Goal: Task Accomplishment & Management: Manage account settings

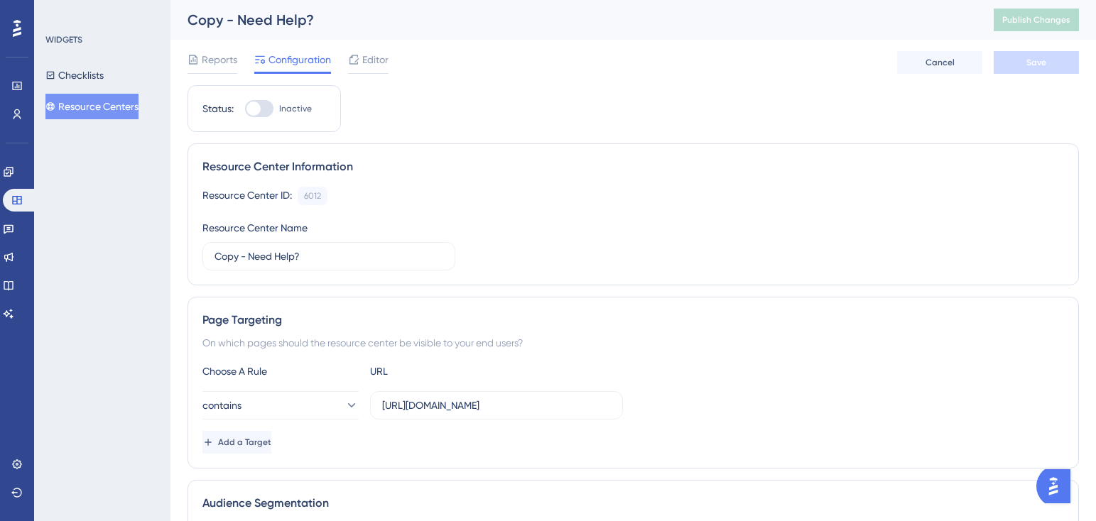
click at [268, 110] on div at bounding box center [259, 108] width 28 height 17
click at [245, 109] on input "Inactive" at bounding box center [244, 109] width 1 height 1
checkbox input "false"
click at [377, 43] on div "Reports Configuration Editor Cancel Save" at bounding box center [632, 62] width 891 height 45
click at [377, 45] on div "Reports Configuration Editor Cancel Save" at bounding box center [632, 62] width 891 height 45
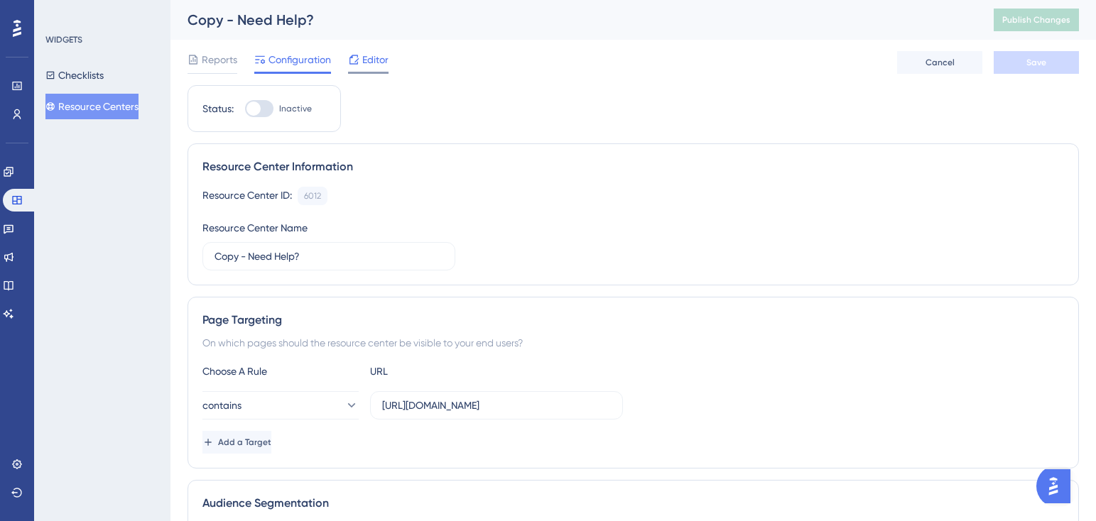
click at [377, 53] on span "Editor" at bounding box center [375, 59] width 26 height 17
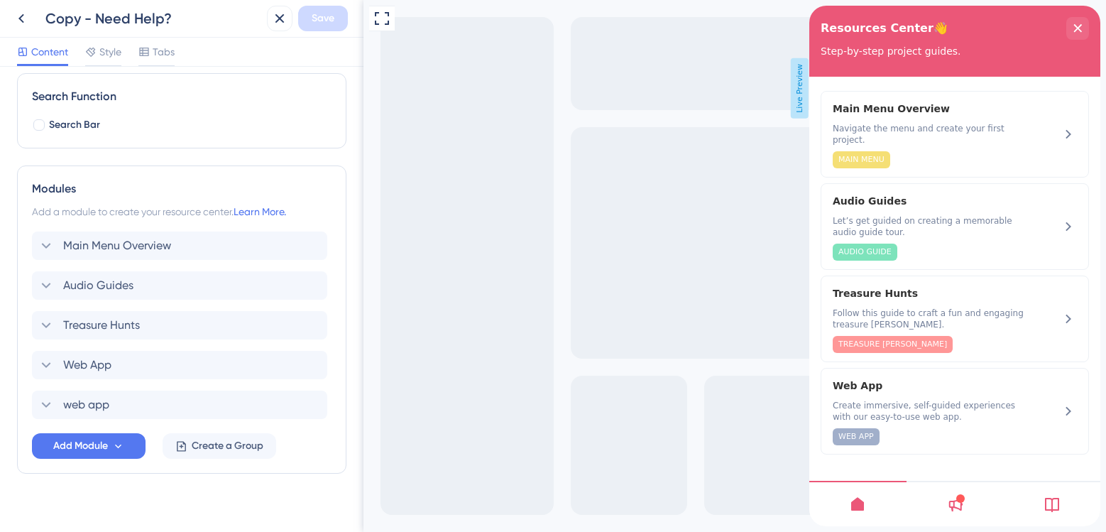
scroll to position [213, 0]
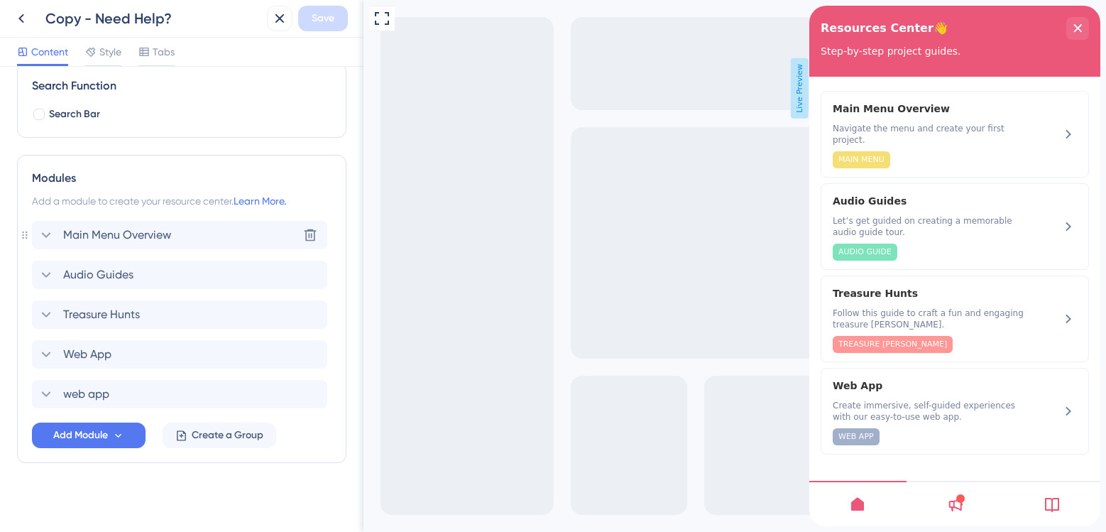
click at [192, 231] on div "Main Menu Overview Delete" at bounding box center [179, 235] width 295 height 28
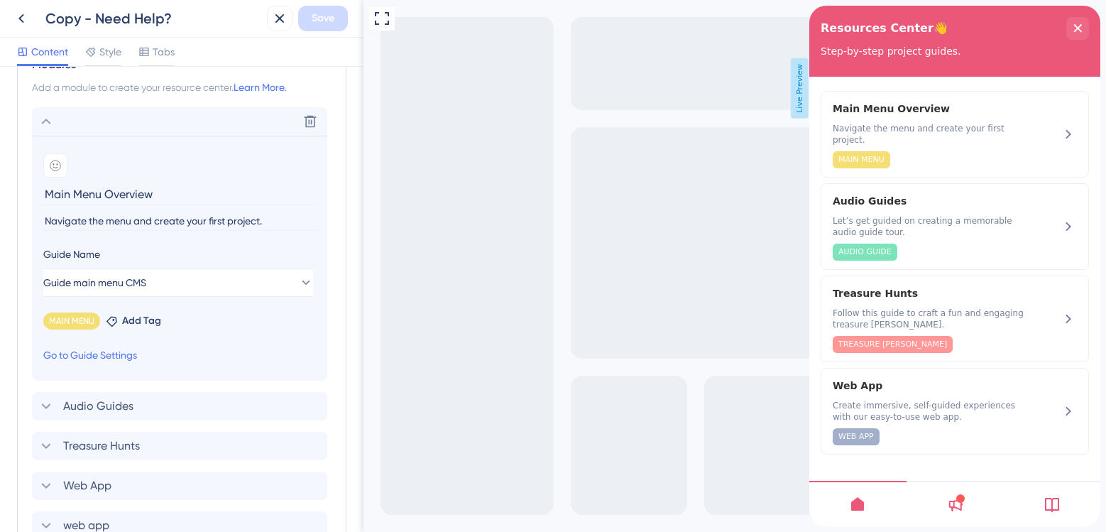
scroll to position [355, 0]
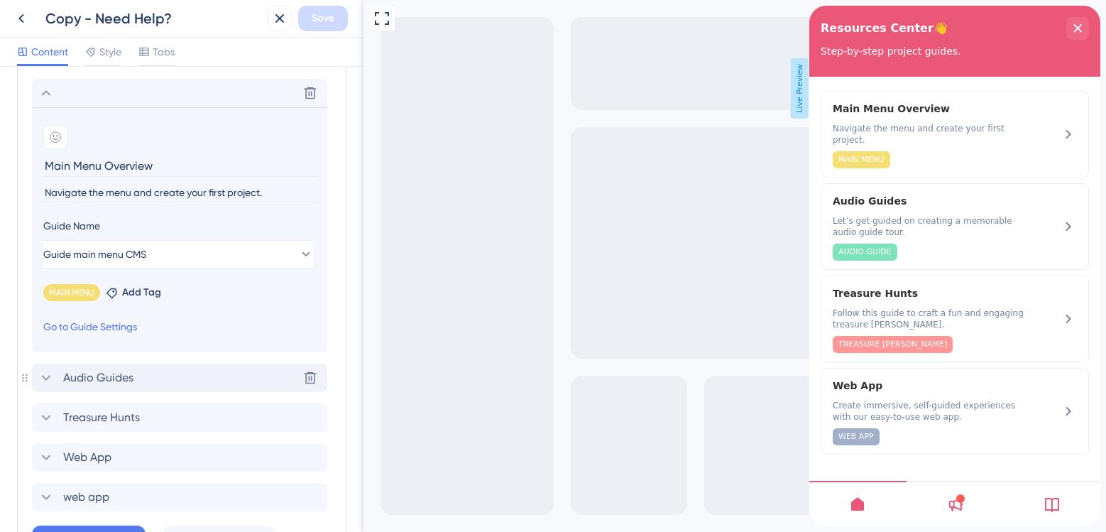
click at [160, 365] on div "Audio Guides Delete" at bounding box center [179, 378] width 295 height 28
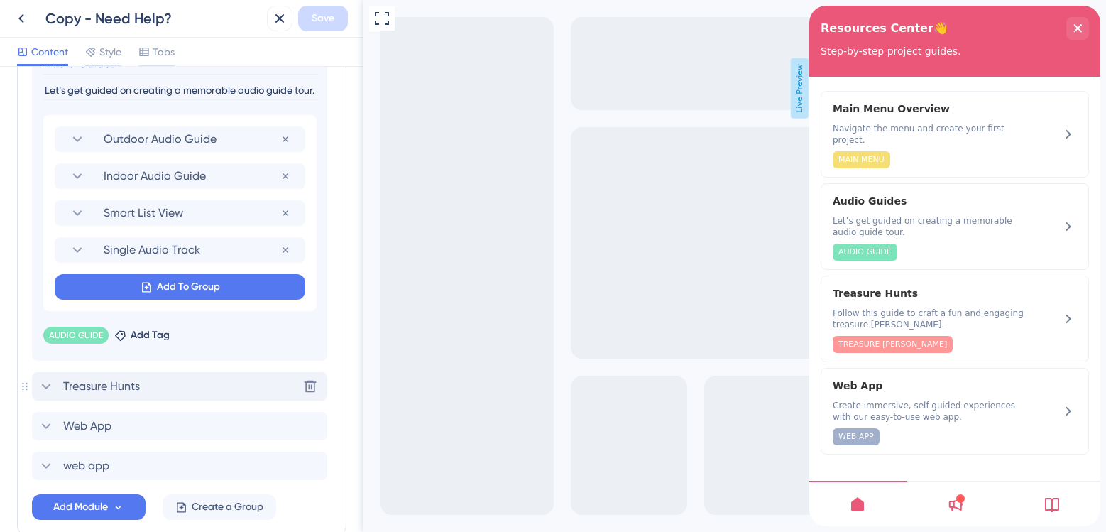
click at [177, 376] on div "Treasure Hunts Delete" at bounding box center [179, 386] width 295 height 28
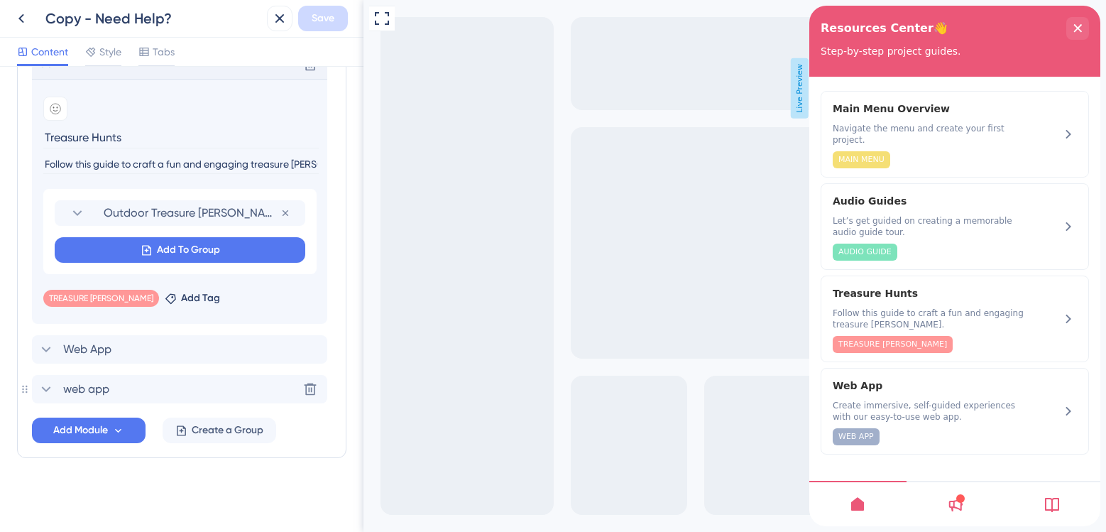
scroll to position [463, 0]
click at [201, 218] on span "Outdoor Treasure [PERSON_NAME]" at bounding box center [192, 212] width 177 height 17
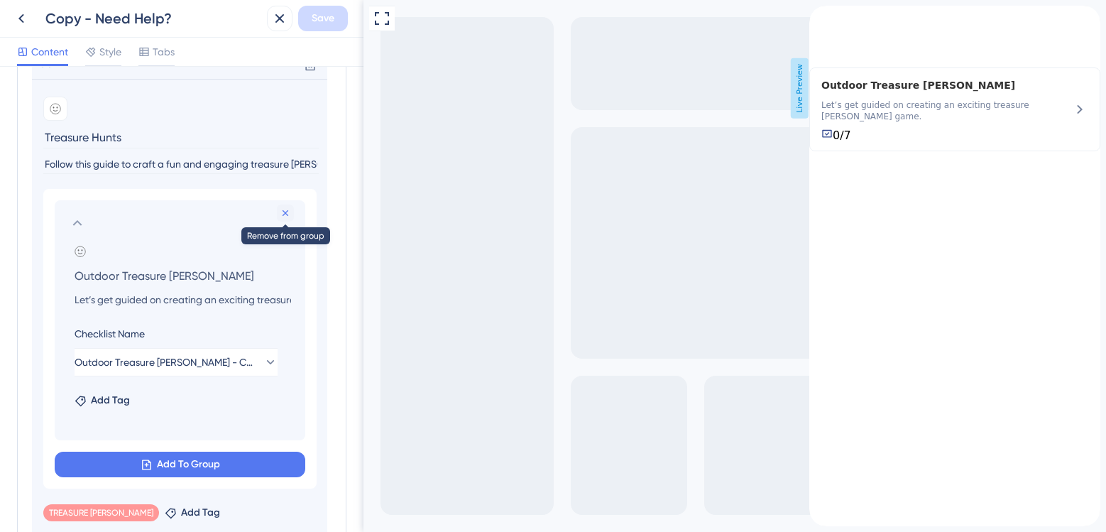
click at [280, 206] on button at bounding box center [285, 212] width 17 height 17
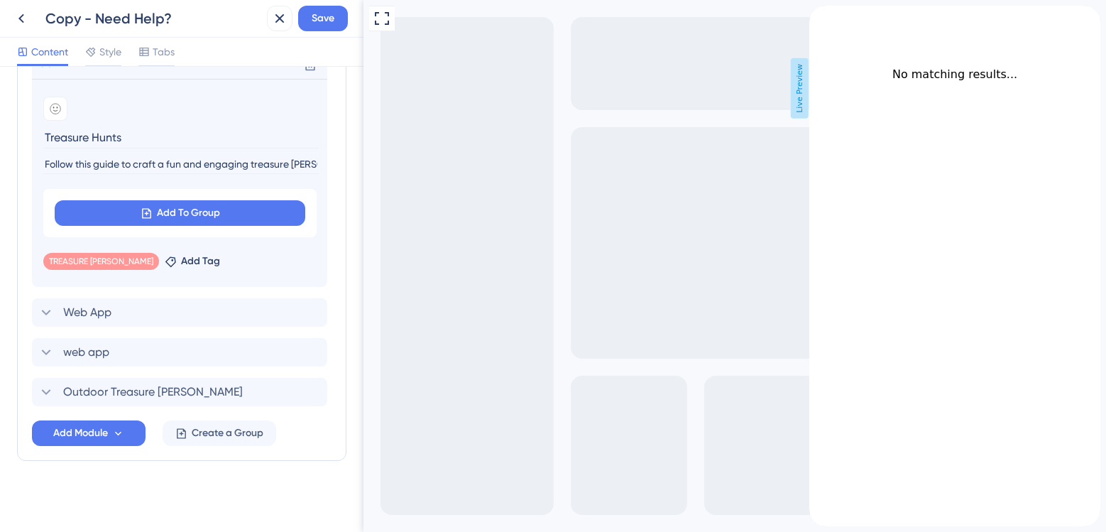
scroll to position [321, 0]
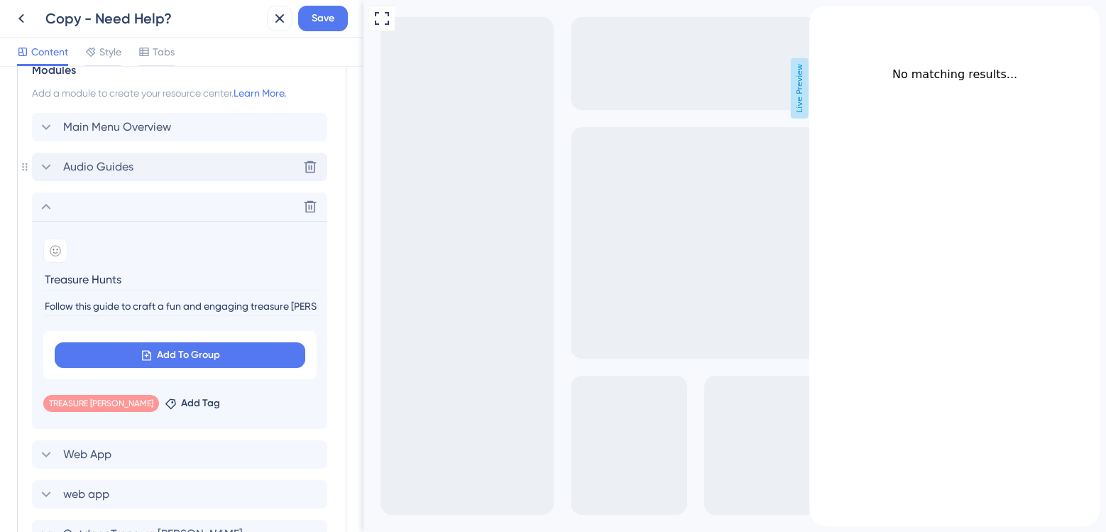
click at [209, 166] on div "Audio Guides Delete" at bounding box center [179, 167] width 295 height 28
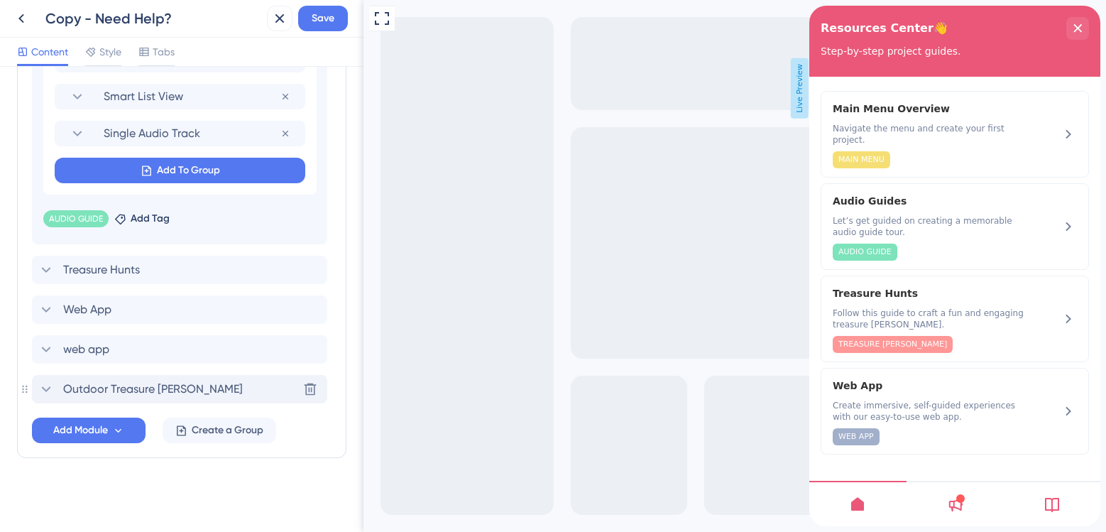
click at [117, 379] on div "Outdoor Treasure [PERSON_NAME] Delete" at bounding box center [179, 389] width 295 height 28
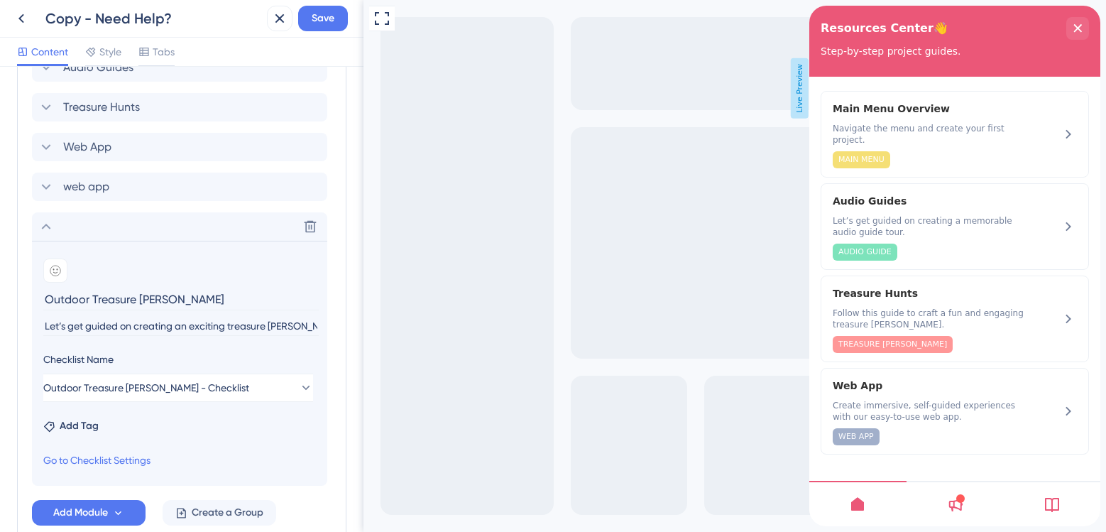
scroll to position [361, 0]
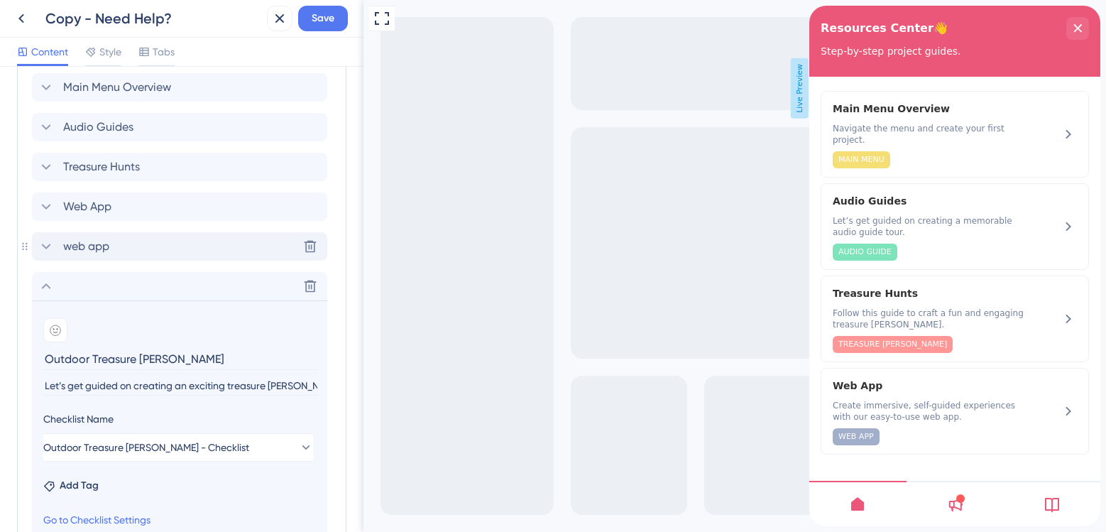
click at [150, 236] on div "web app Delete" at bounding box center [179, 246] width 295 height 28
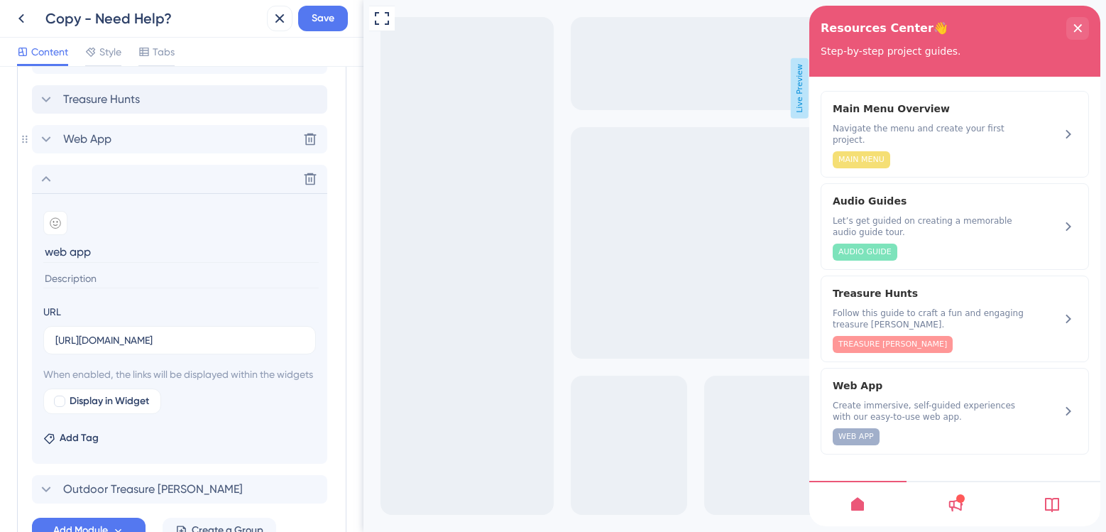
scroll to position [332, 0]
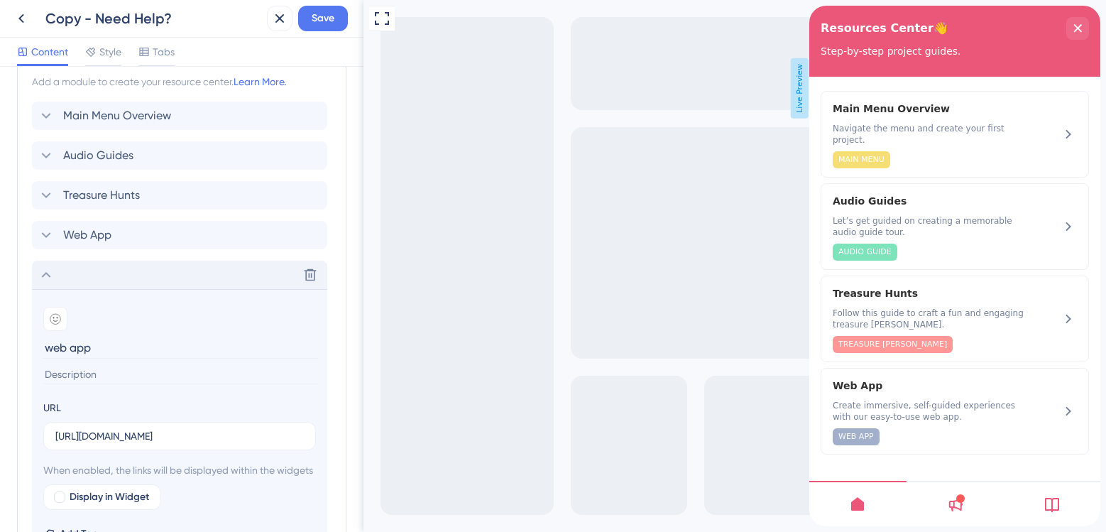
click at [298, 274] on div "Delete" at bounding box center [179, 275] width 295 height 28
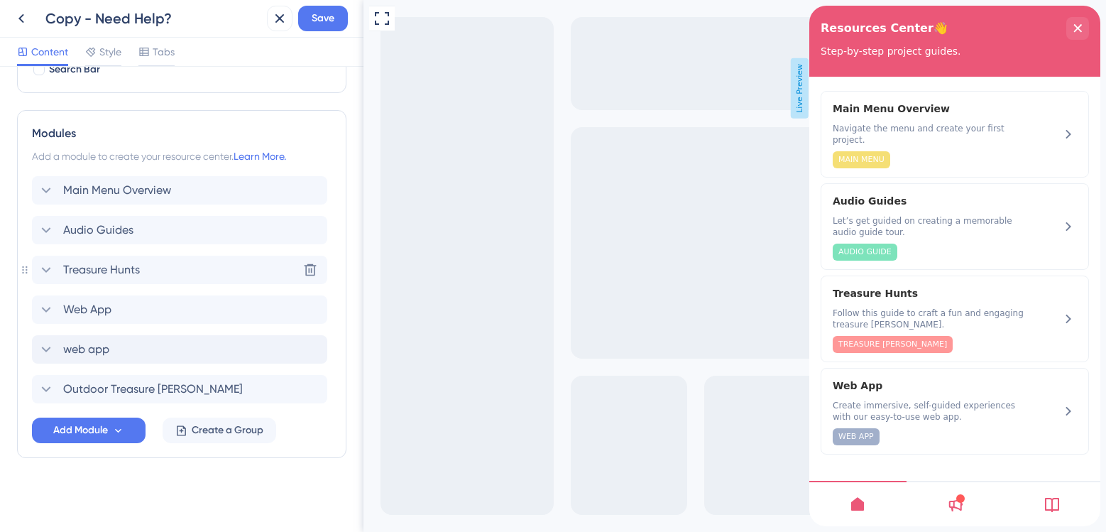
scroll to position [258, 0]
click at [312, 346] on icon at bounding box center [310, 349] width 14 height 14
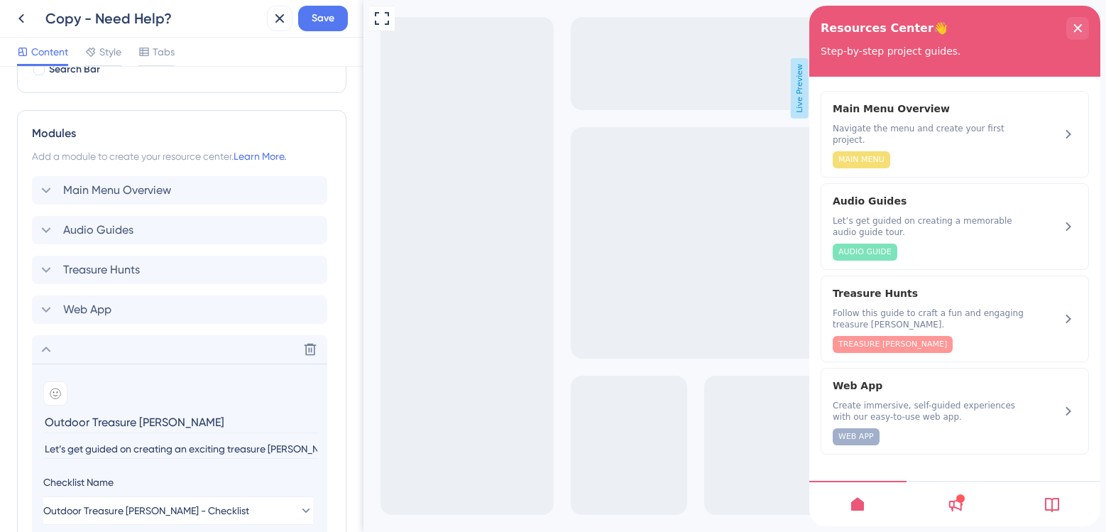
scroll to position [332, 0]
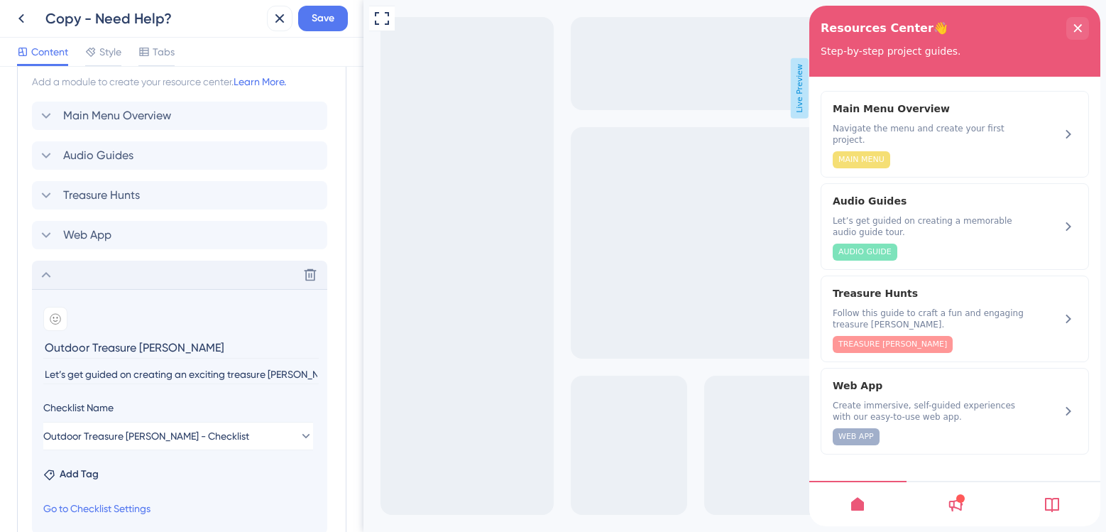
click at [53, 272] on icon at bounding box center [46, 274] width 17 height 17
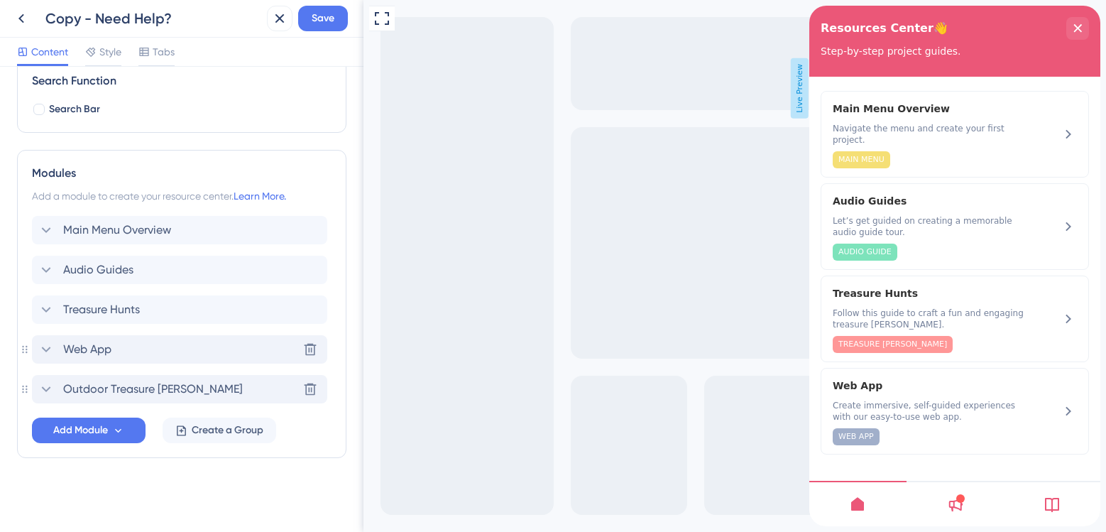
click at [216, 346] on div "Web App Delete" at bounding box center [179, 349] width 295 height 28
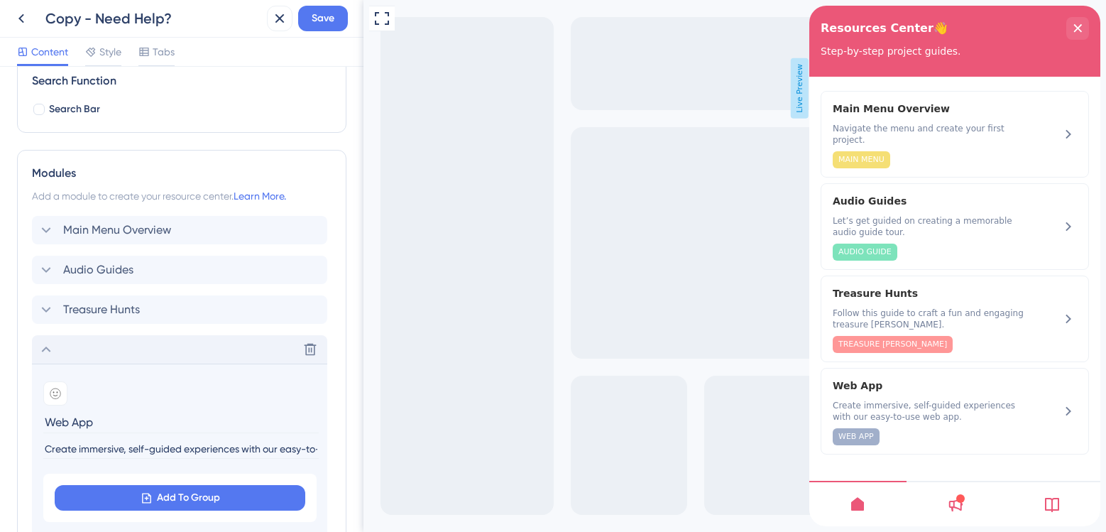
scroll to position [332, 0]
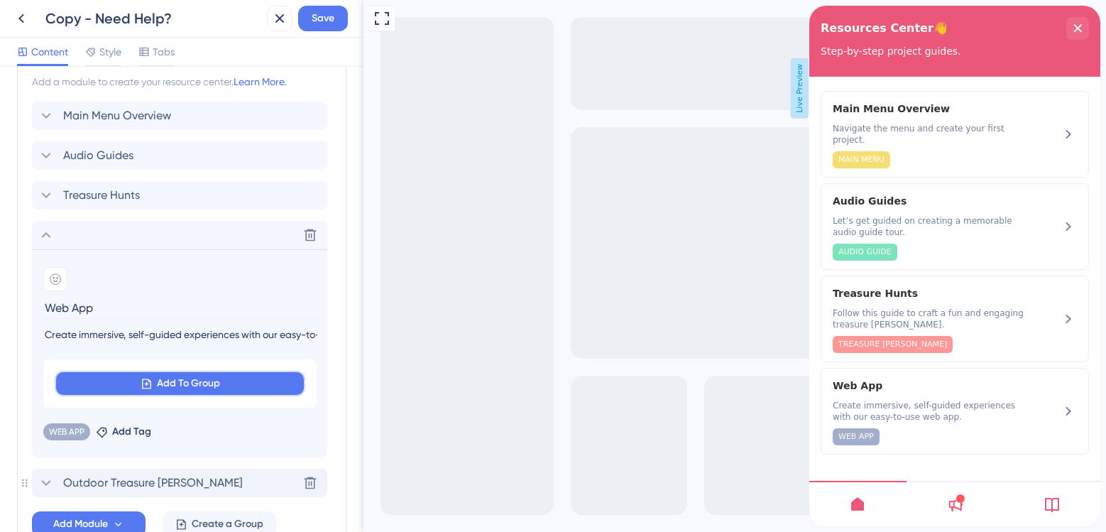
click at [208, 383] on span "Add To Group" at bounding box center [188, 383] width 63 height 17
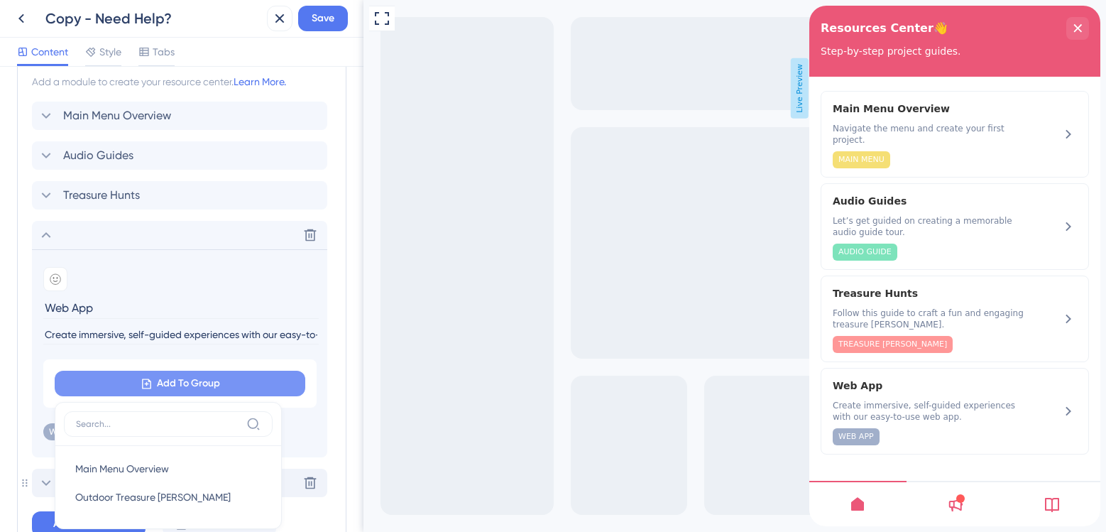
scroll to position [426, 0]
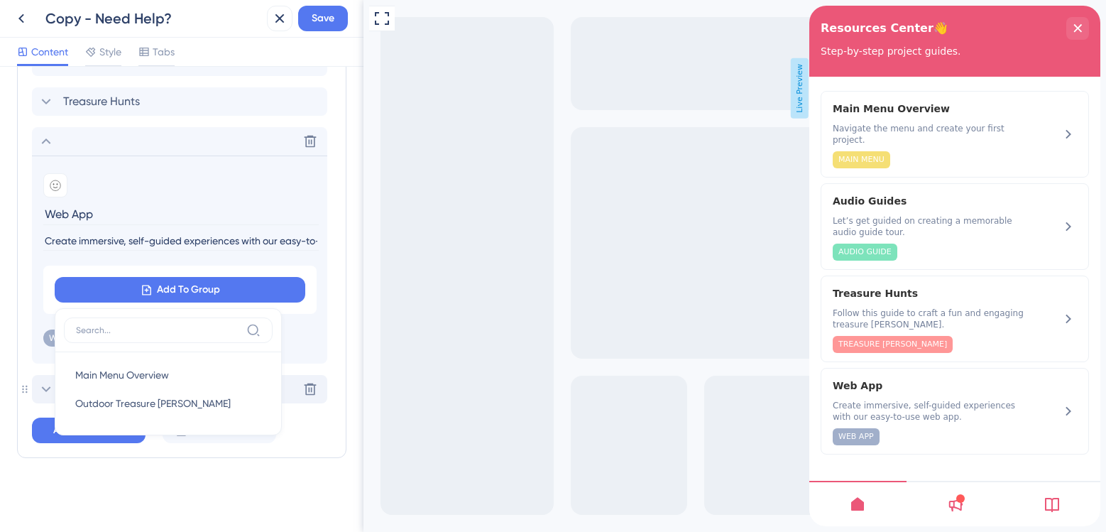
click at [119, 210] on input "Web App" at bounding box center [180, 214] width 275 height 22
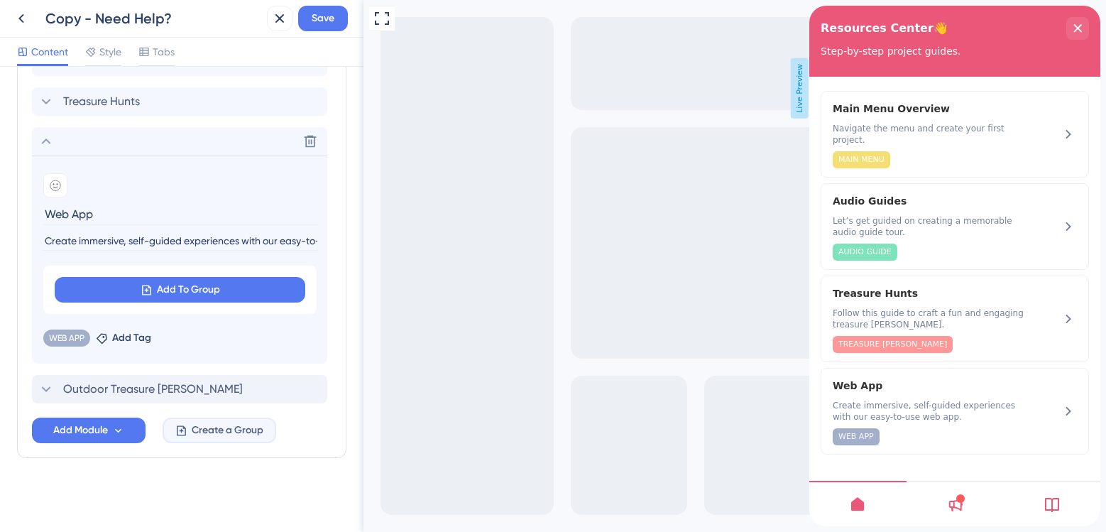
click at [224, 435] on span "Create a Group" at bounding box center [228, 430] width 72 height 17
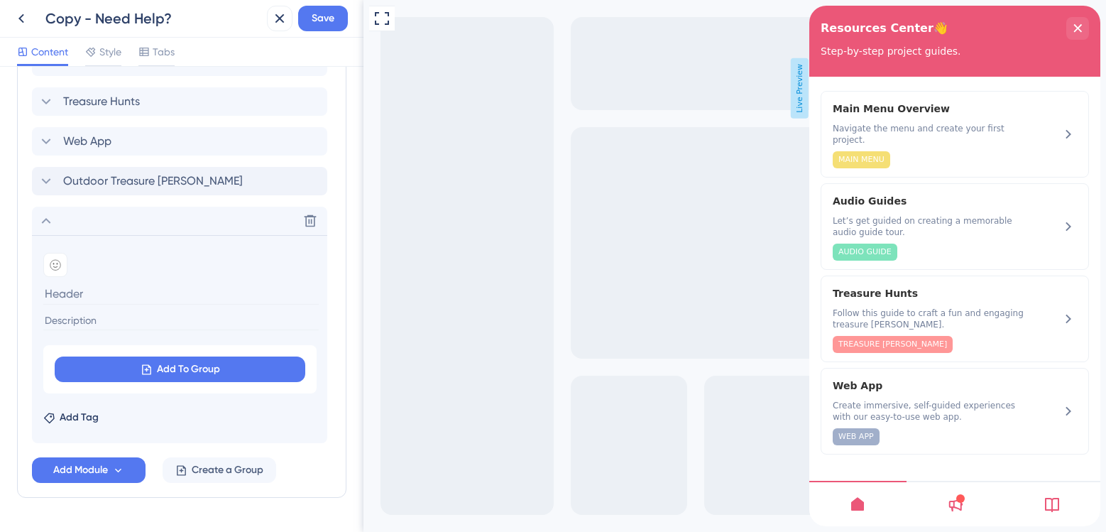
click at [99, 293] on input at bounding box center [180, 294] width 275 height 22
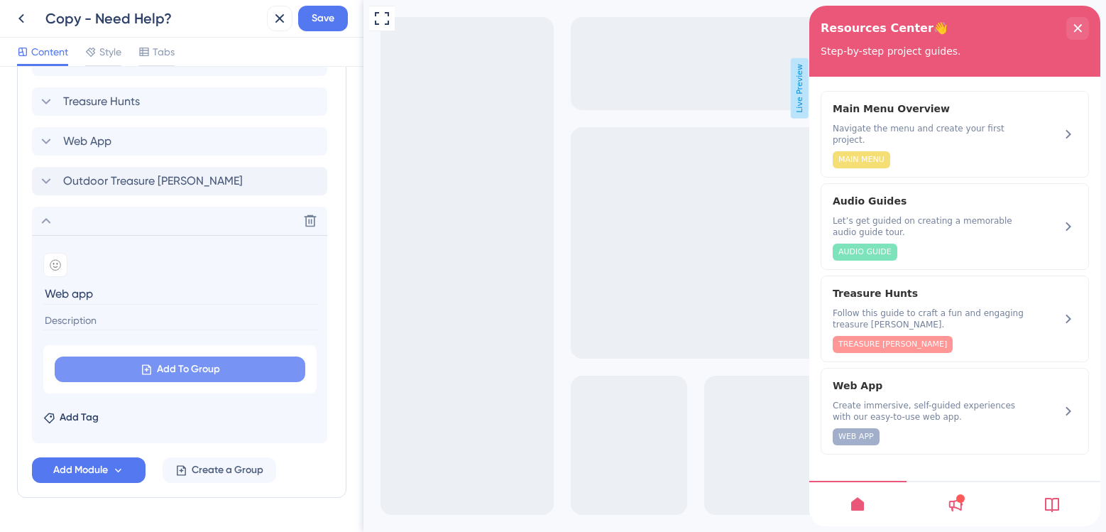
type input "Web app"
click at [154, 368] on button "Add To Group" at bounding box center [180, 369] width 251 height 26
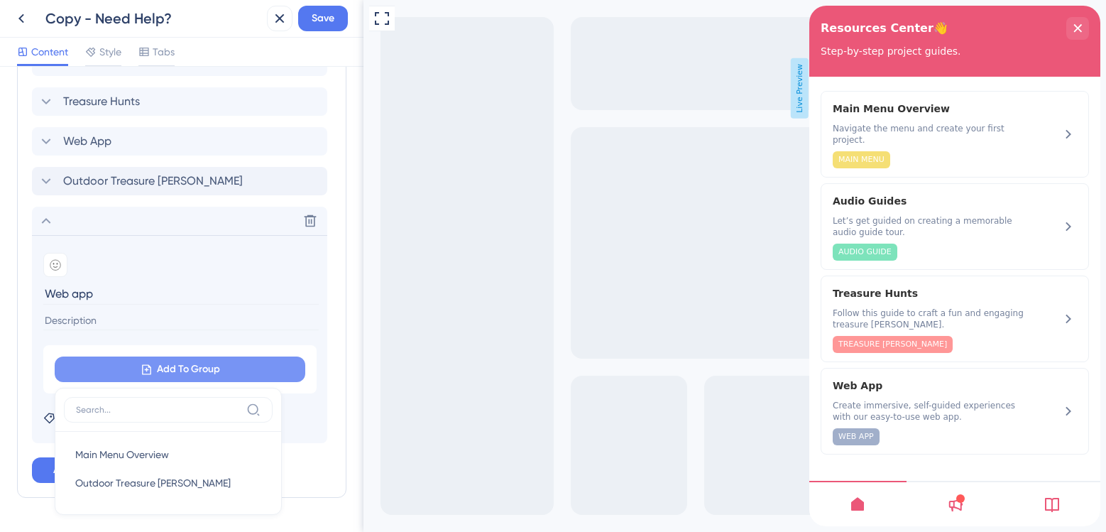
scroll to position [466, 0]
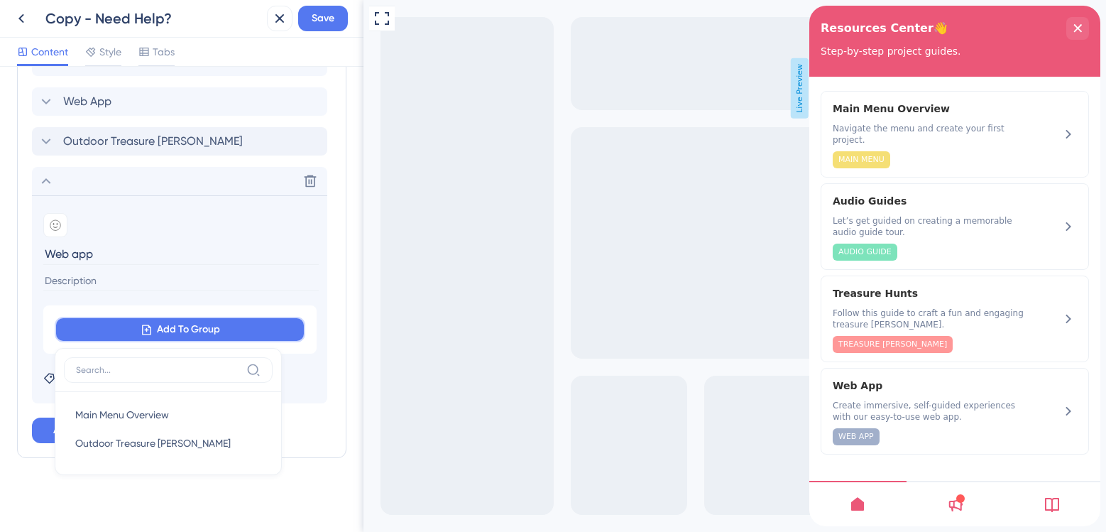
click at [241, 319] on button "Add To Group" at bounding box center [180, 330] width 251 height 26
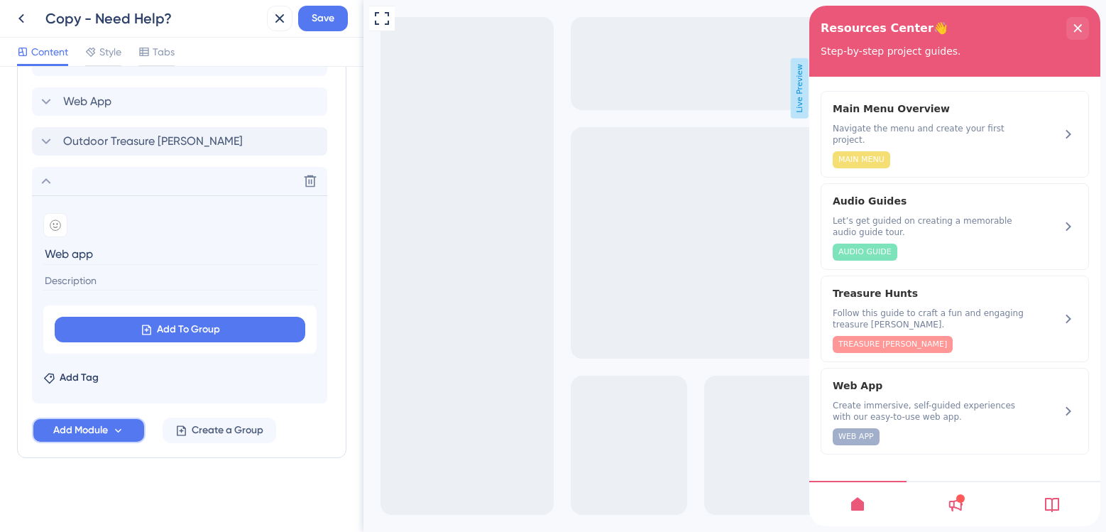
click at [90, 422] on span "Add Module" at bounding box center [80, 430] width 55 height 17
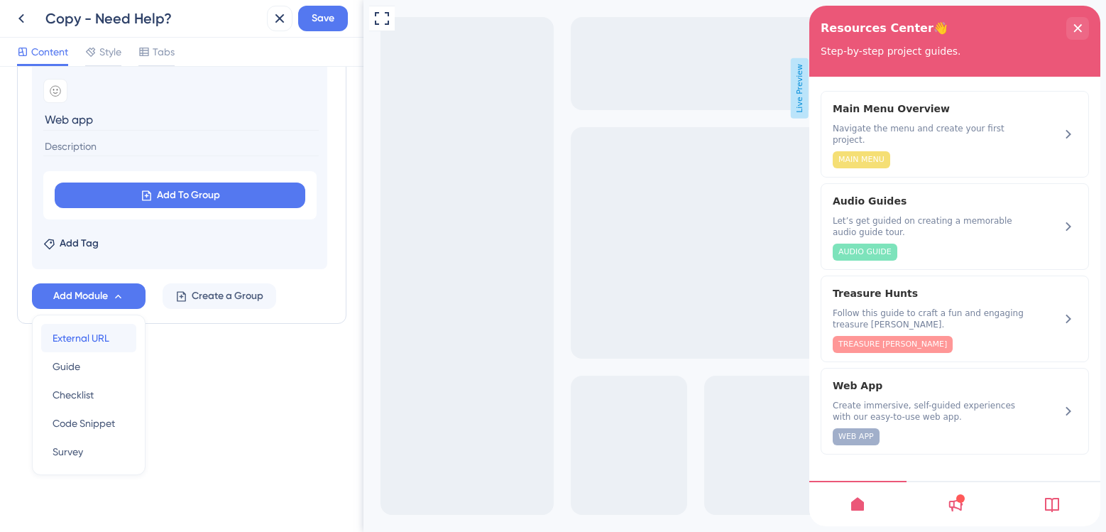
click at [99, 345] on span "External URL" at bounding box center [81, 337] width 57 height 17
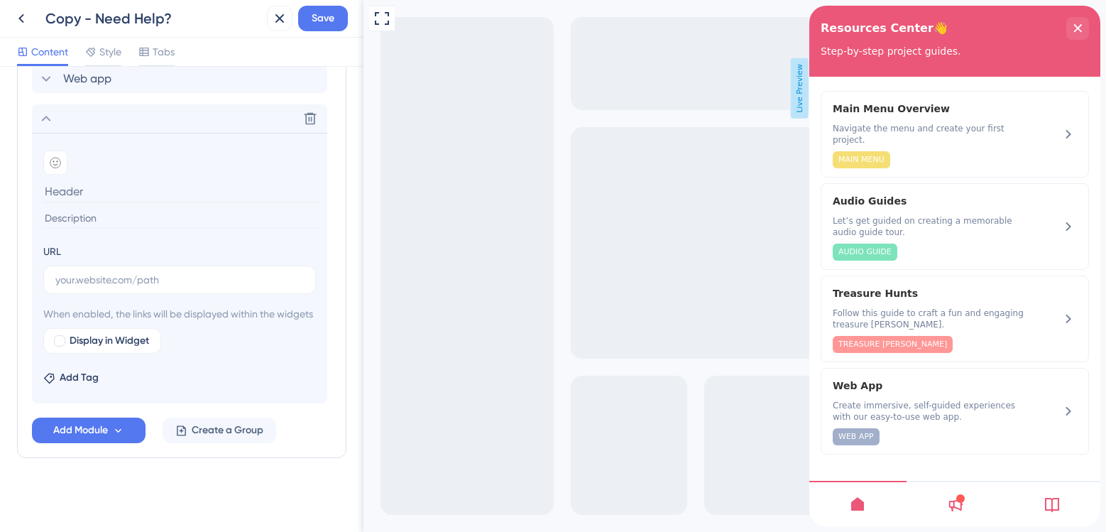
scroll to position [585, 0]
click at [180, 272] on input "text" at bounding box center [179, 280] width 248 height 16
paste input "[URL][DOMAIN_NAME]"
type input "[URL][DOMAIN_NAME]"
click at [319, 12] on span "Save" at bounding box center [323, 18] width 23 height 17
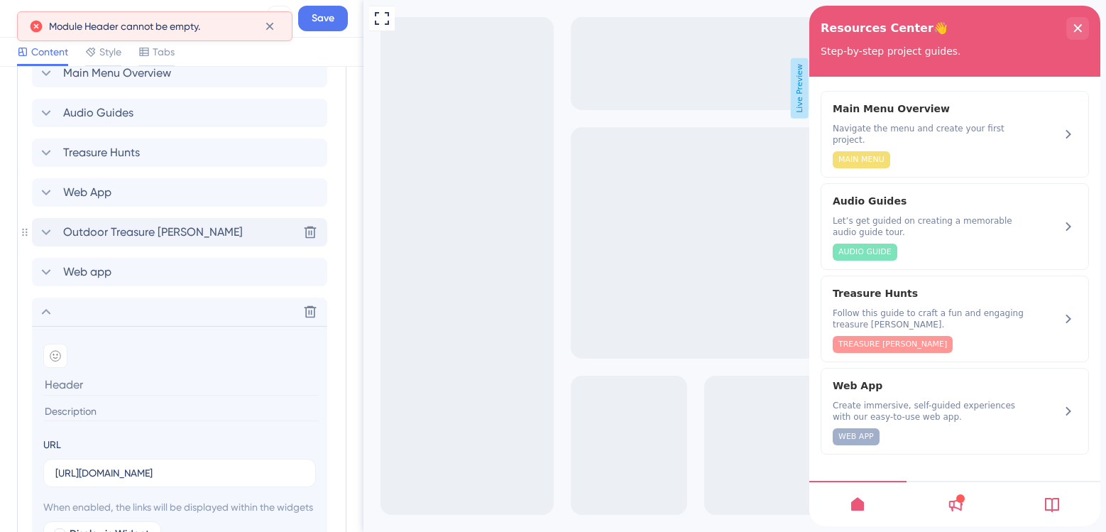
scroll to position [348, 0]
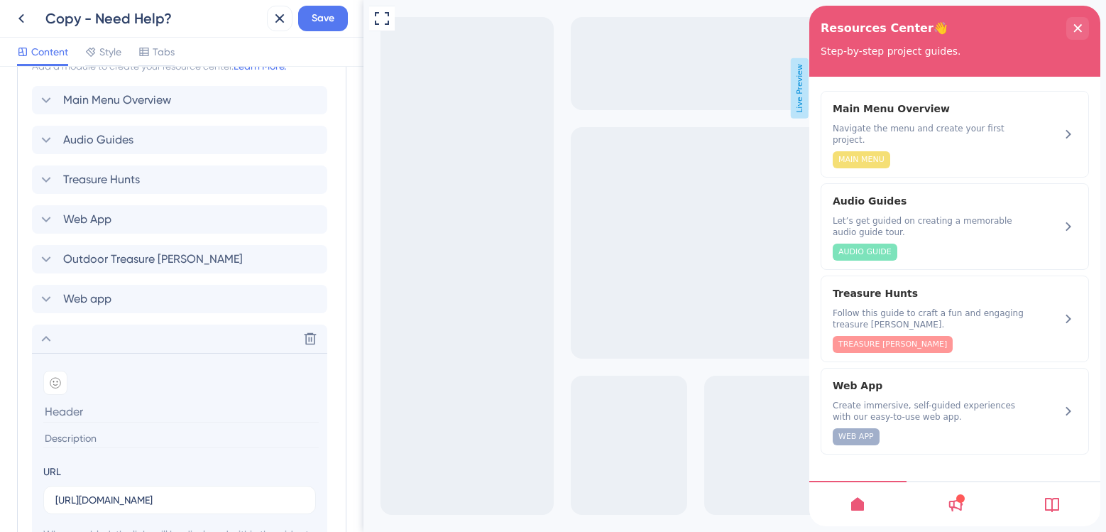
click at [75, 413] on input at bounding box center [180, 411] width 275 height 22
type input "Web App"
click at [55, 342] on div "Delete" at bounding box center [179, 338] width 295 height 28
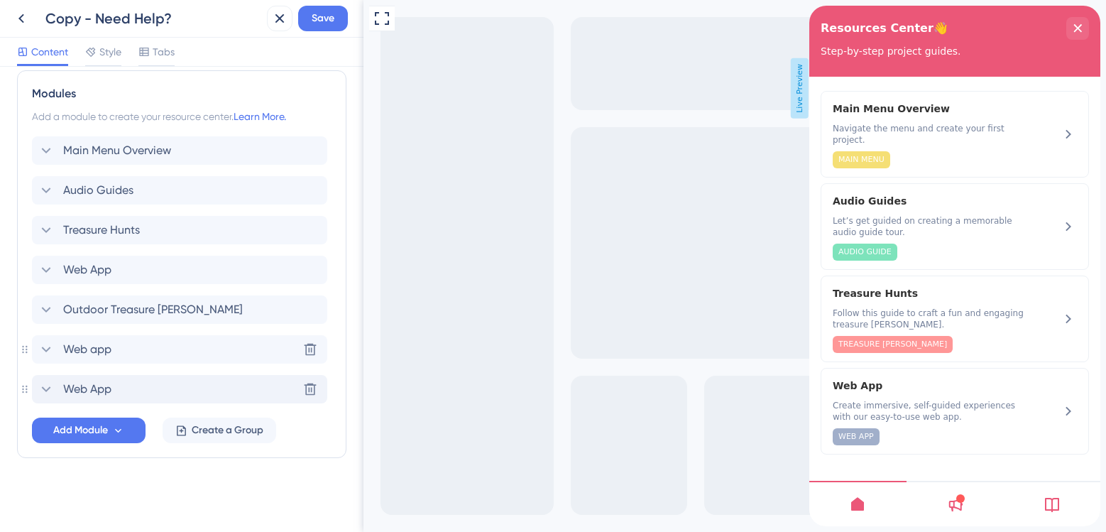
scroll to position [297, 0]
click at [192, 348] on div "Web app Delete" at bounding box center [179, 349] width 295 height 28
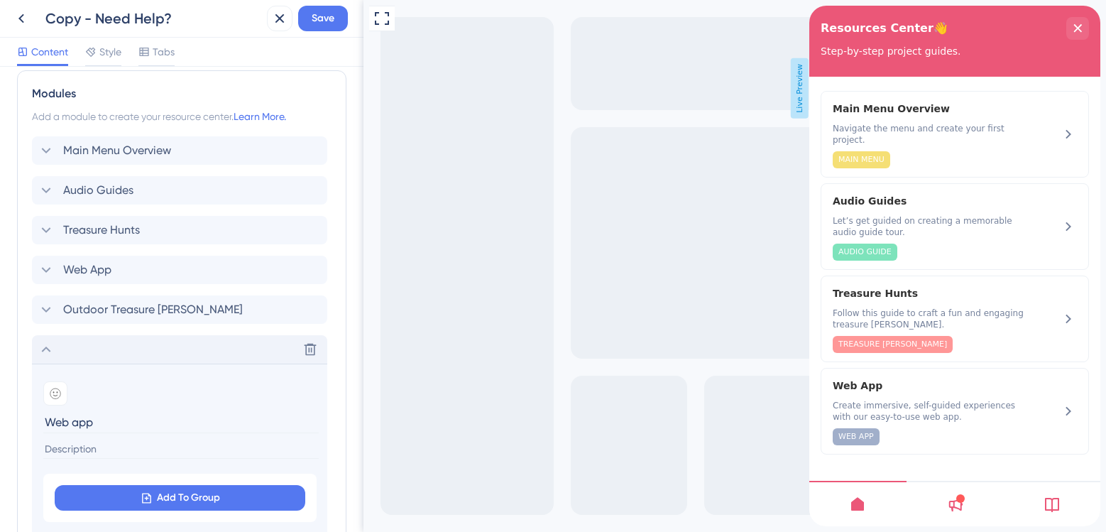
scroll to position [348, 0]
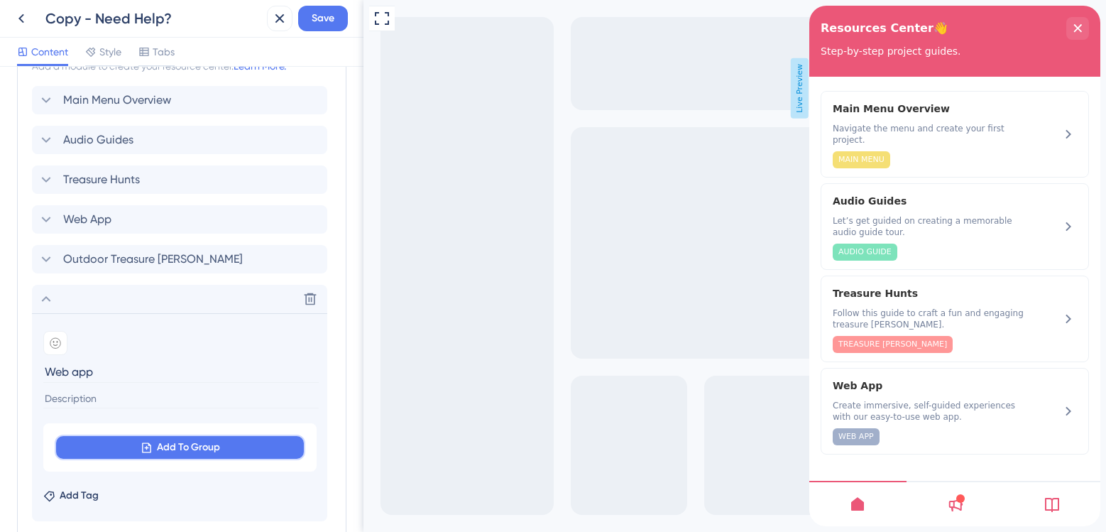
click at [182, 439] on span "Add To Group" at bounding box center [188, 447] width 63 height 17
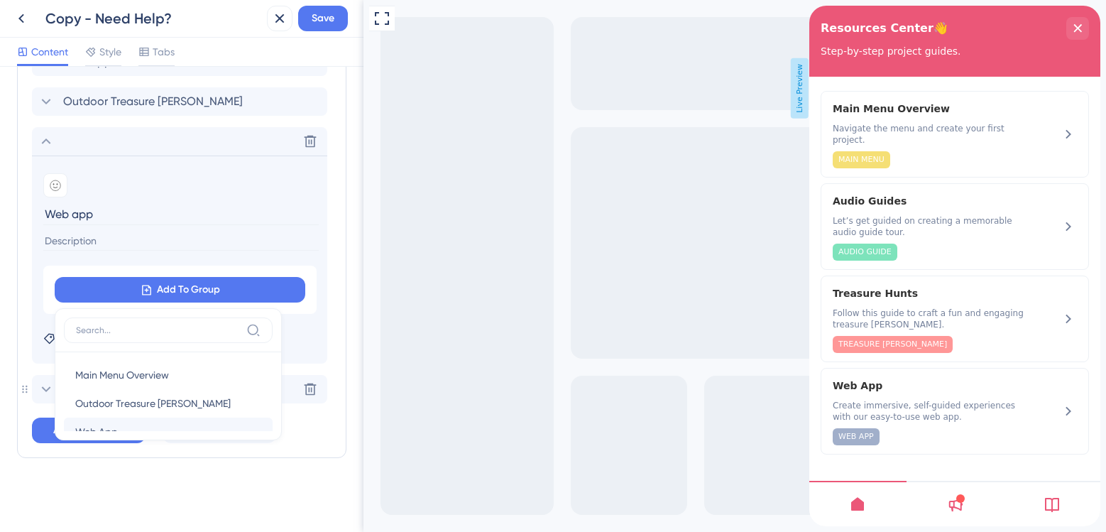
scroll to position [23, 0]
click at [129, 409] on div "Web App Web App" at bounding box center [168, 408] width 186 height 28
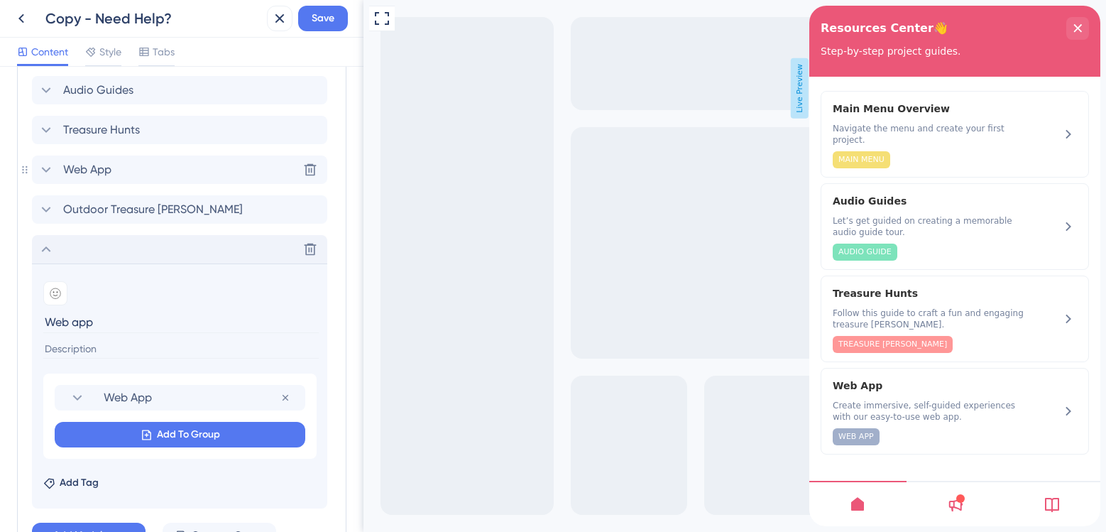
scroll to position [503, 0]
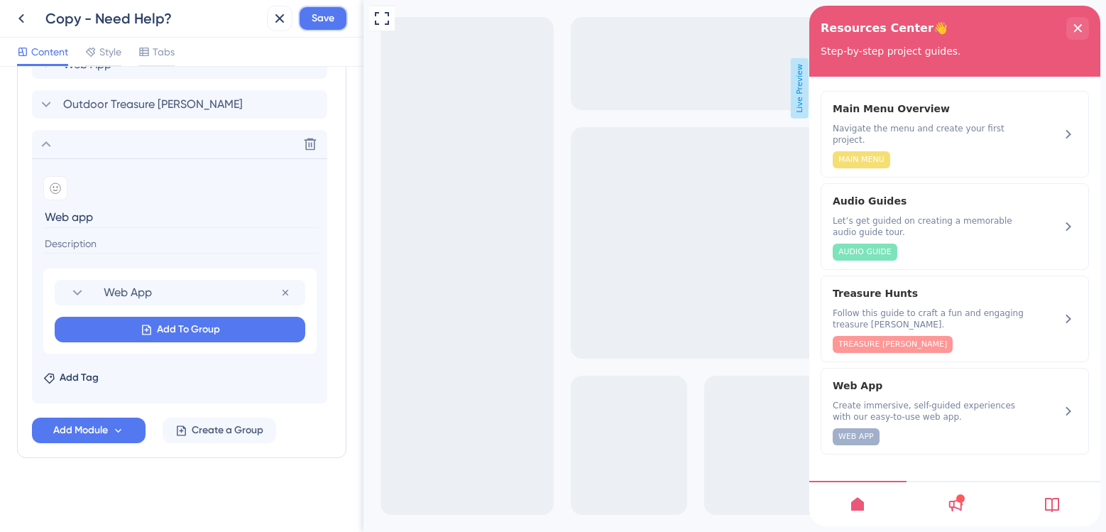
click at [316, 25] on span "Save" at bounding box center [323, 18] width 23 height 17
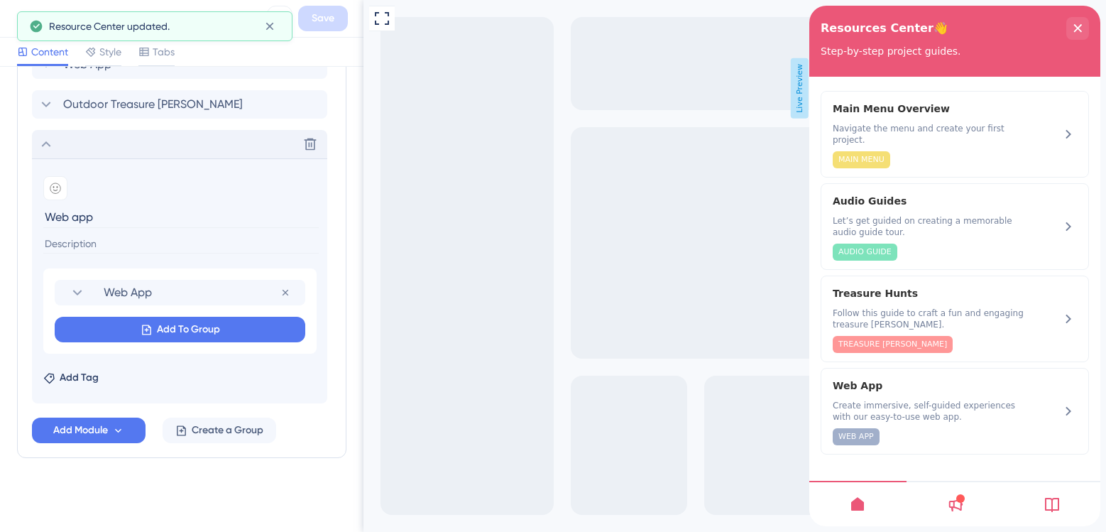
click at [56, 148] on div "Delete" at bounding box center [179, 144] width 295 height 28
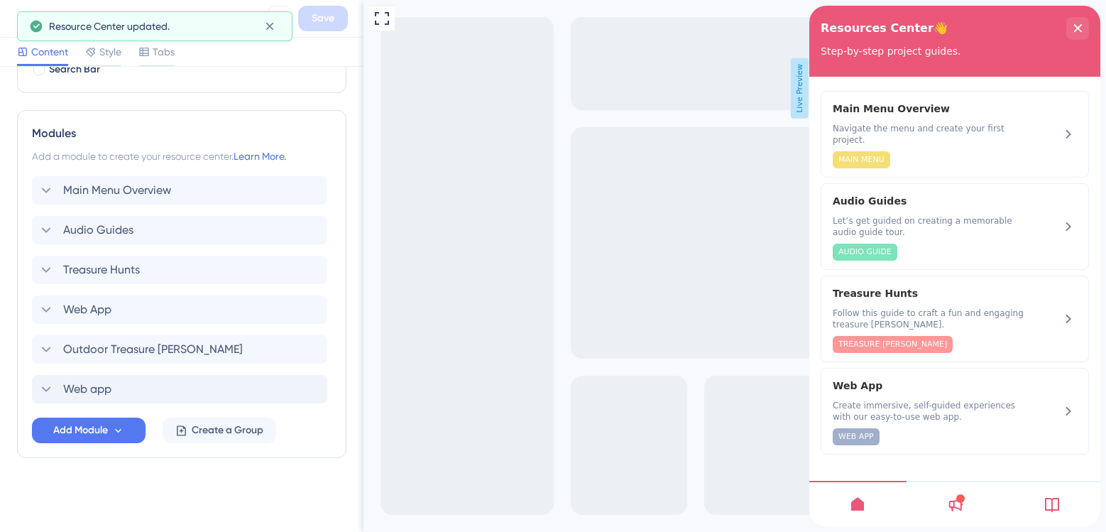
scroll to position [258, 0]
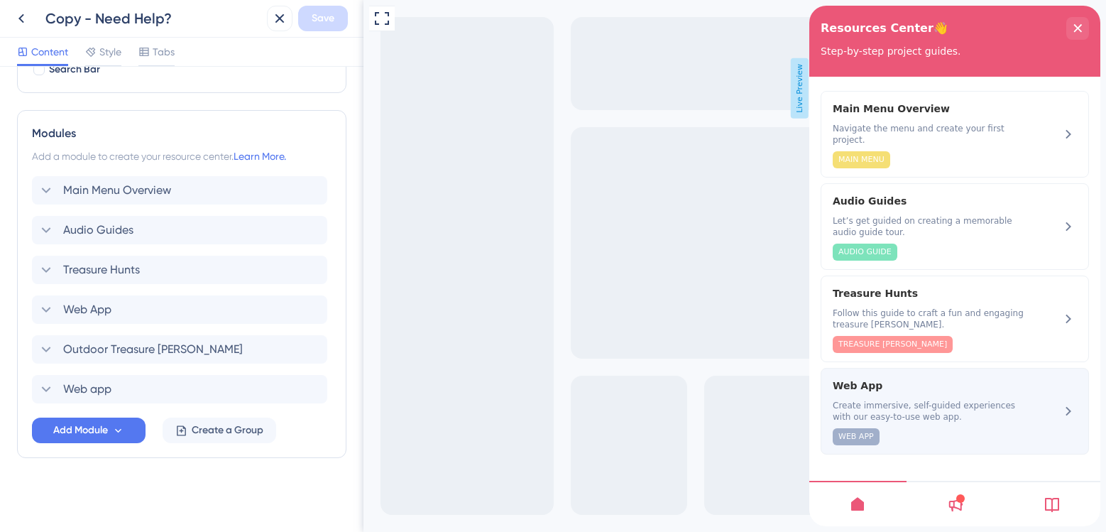
click at [990, 405] on span "Create immersive, self-guided experiences with our easy-to-use web app." at bounding box center [930, 411] width 195 height 23
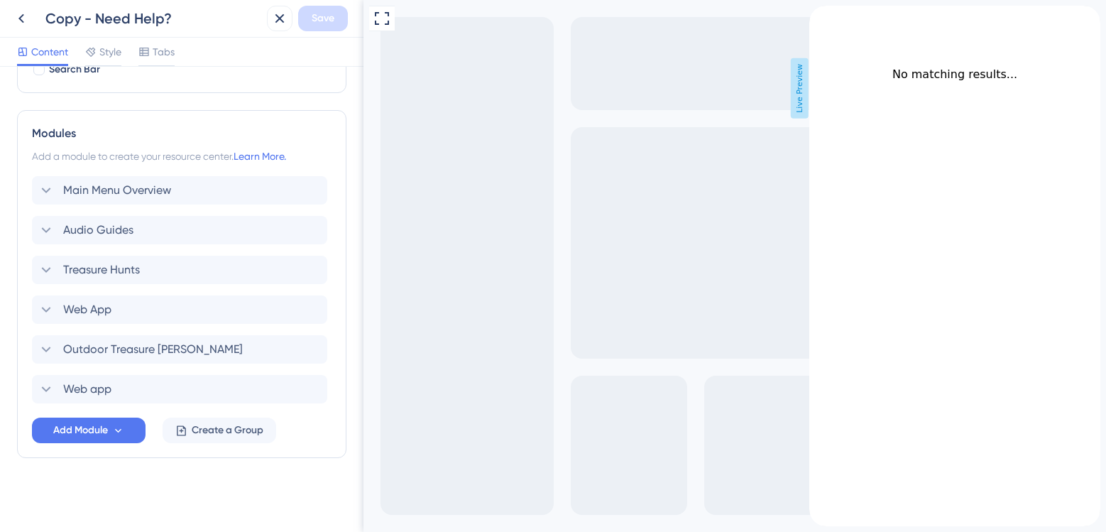
click at [821, 17] on icon "back to header" at bounding box center [814, 11] width 11 height 11
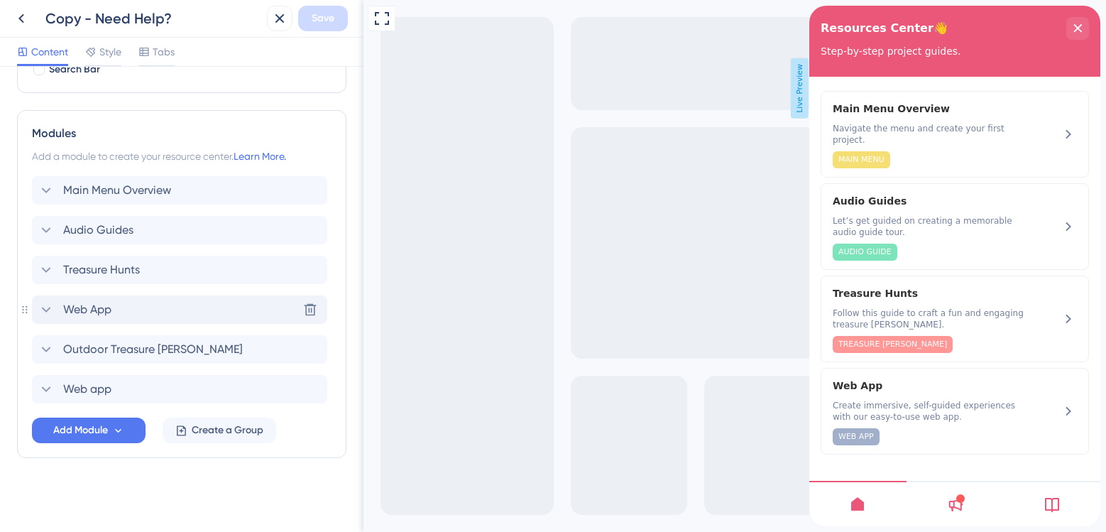
click at [138, 303] on div "Web App Delete" at bounding box center [179, 309] width 295 height 28
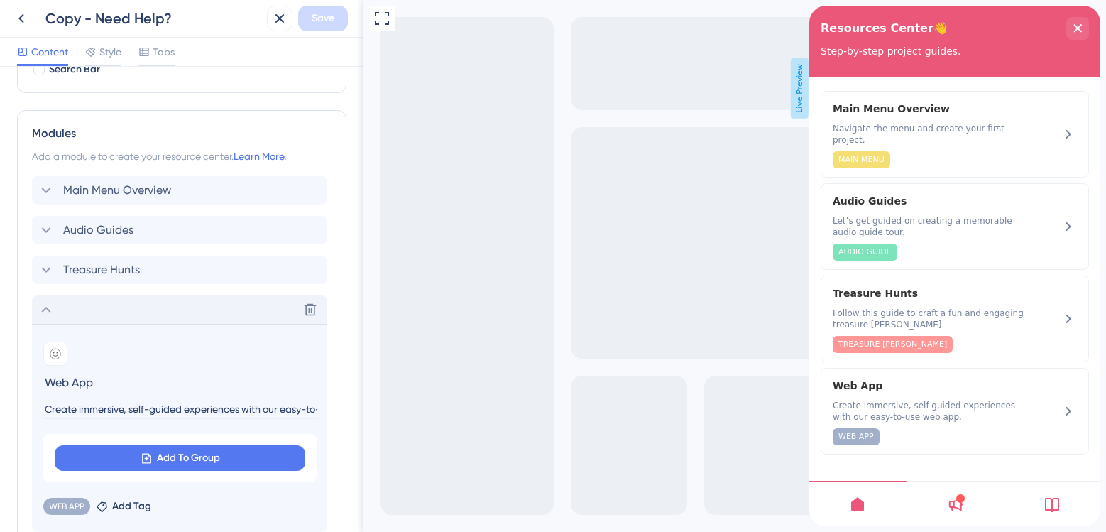
scroll to position [466, 0]
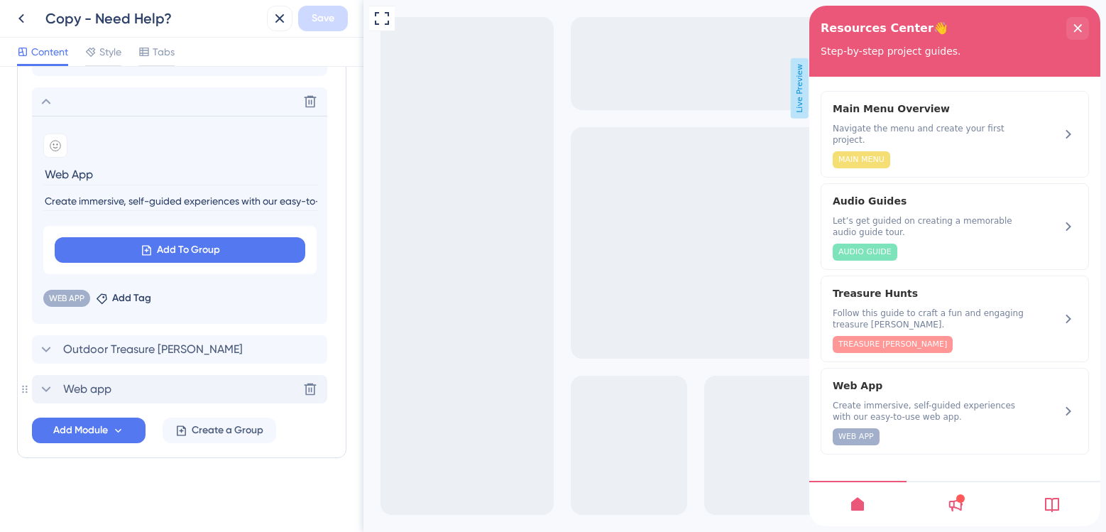
click at [117, 394] on div "Web app Delete" at bounding box center [179, 389] width 295 height 28
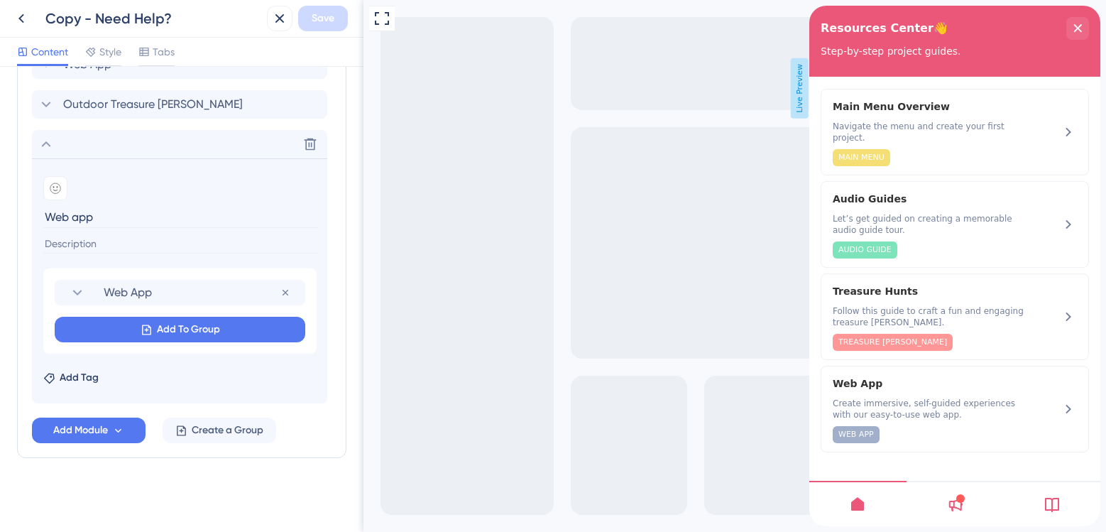
scroll to position [0, 0]
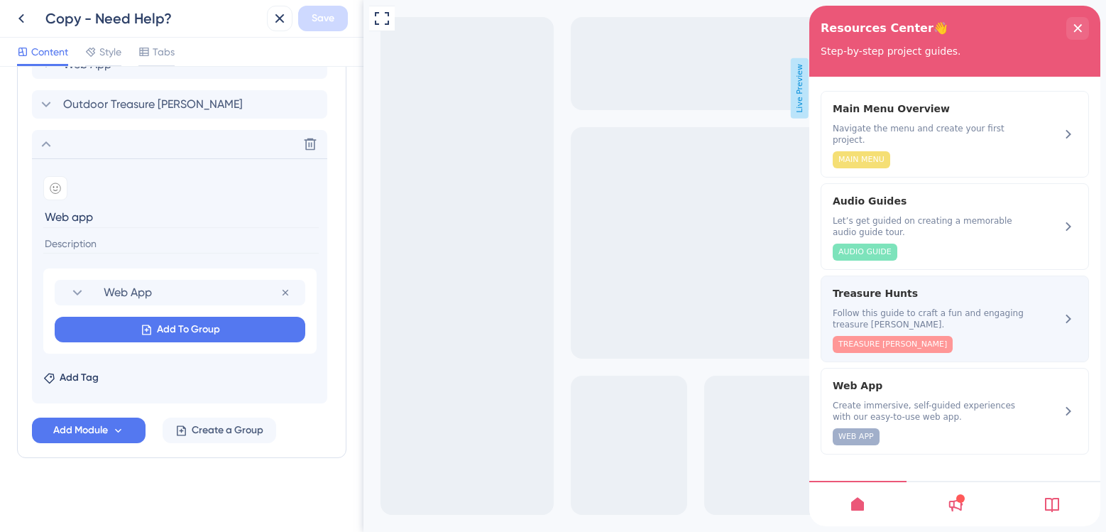
click at [901, 285] on span "Treasure Hunts" at bounding box center [919, 293] width 173 height 17
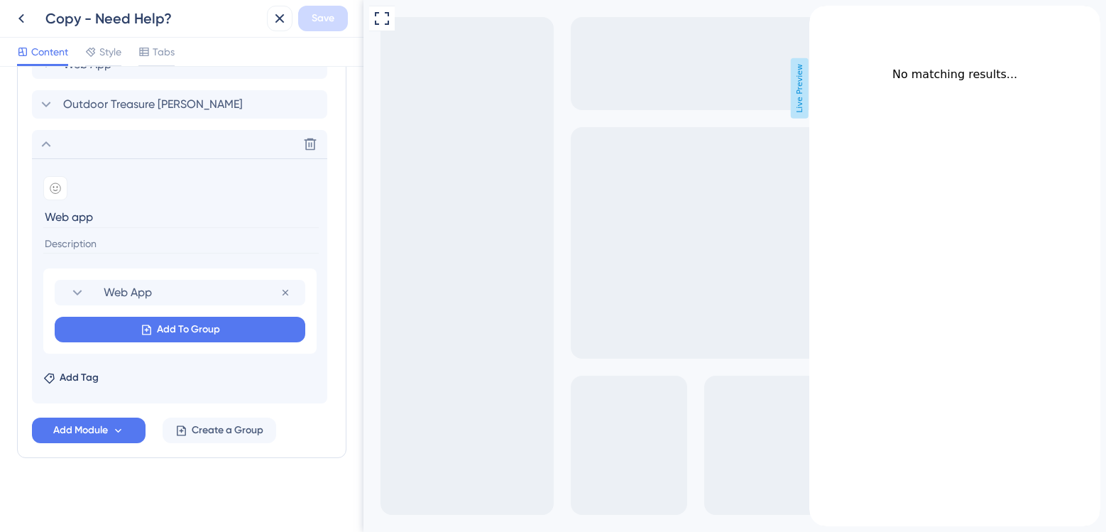
click at [821, 17] on icon "back to header" at bounding box center [814, 11] width 11 height 11
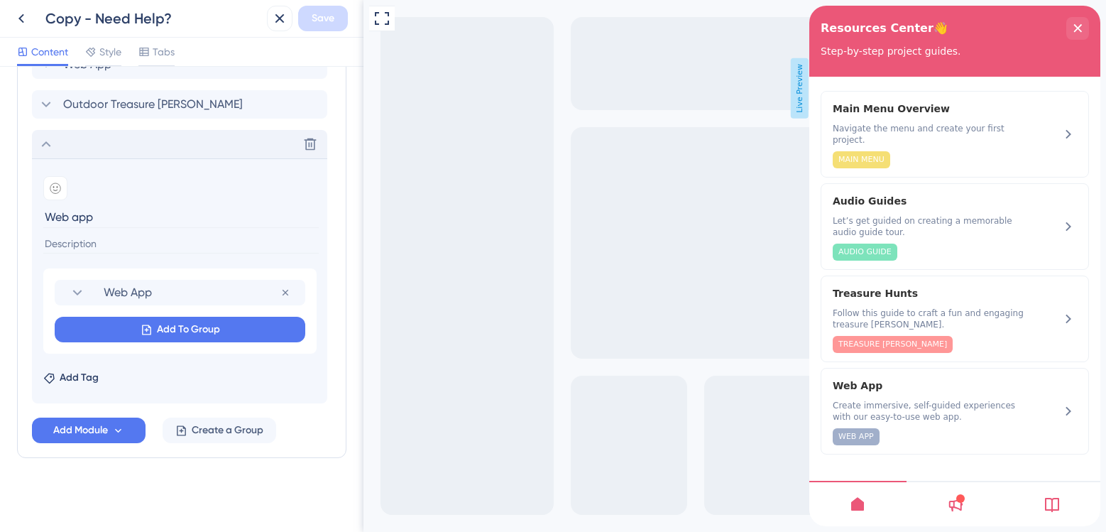
click at [43, 155] on div "Delete" at bounding box center [179, 144] width 295 height 28
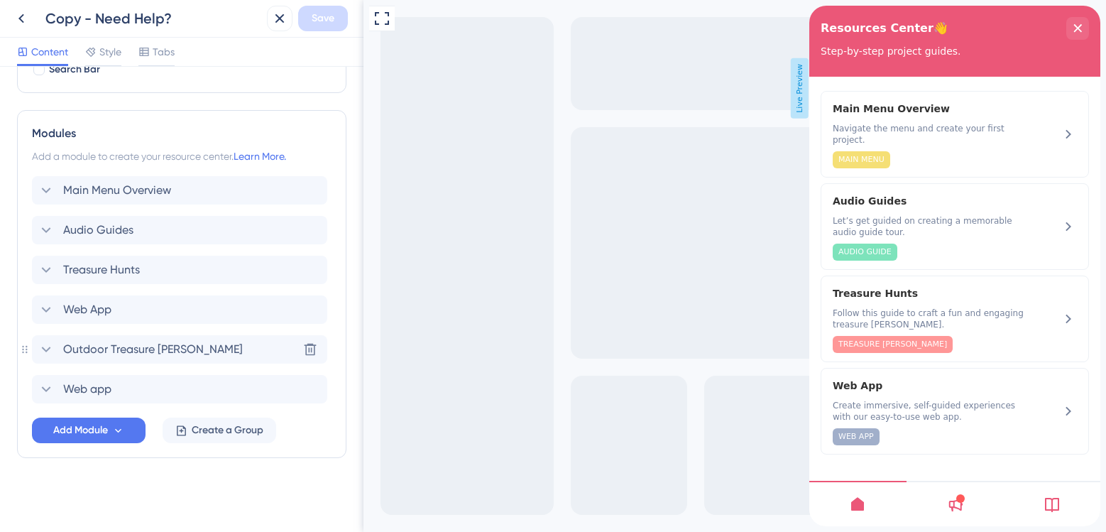
click at [122, 355] on span "Outdoor Treasure [PERSON_NAME]" at bounding box center [153, 349] width 180 height 17
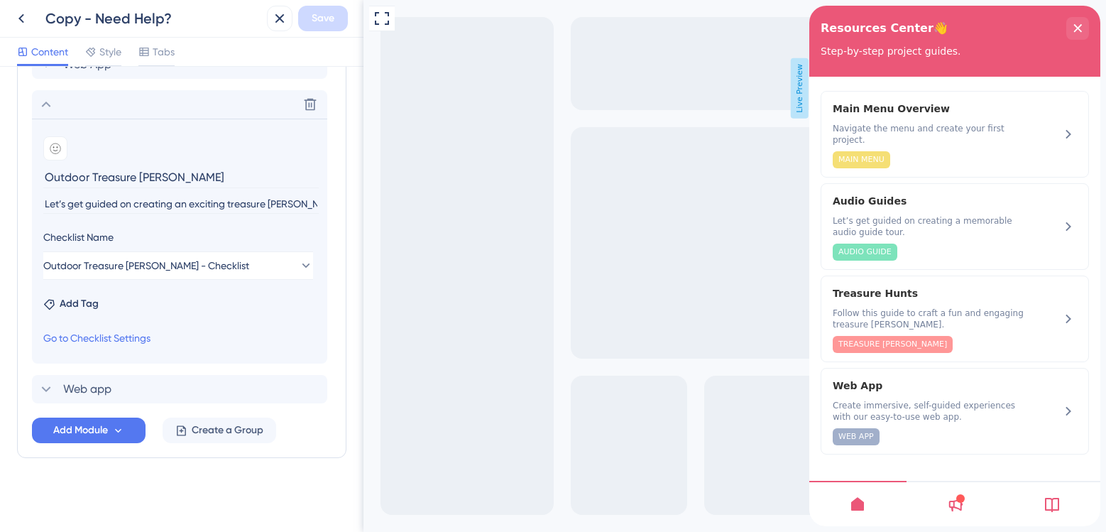
click at [53, 107] on icon at bounding box center [46, 104] width 17 height 17
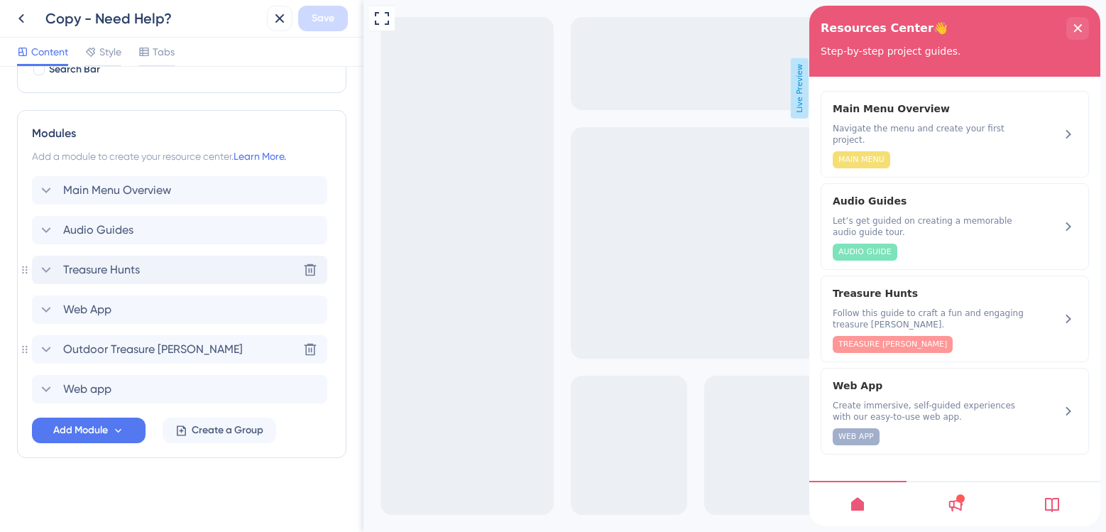
click at [130, 274] on span "Treasure Hunts" at bounding box center [101, 269] width 77 height 17
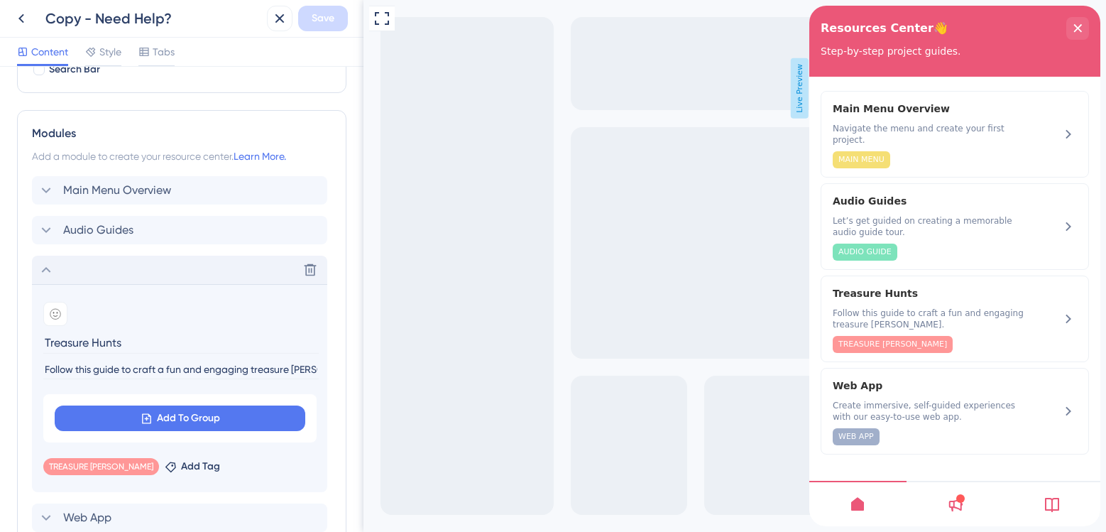
scroll to position [466, 0]
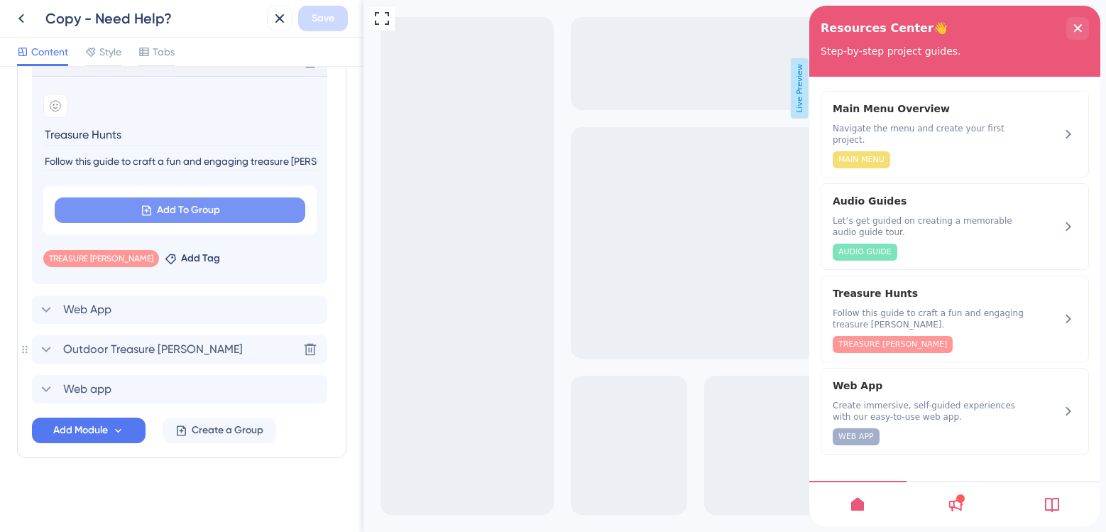
click at [184, 214] on span "Add To Group" at bounding box center [188, 210] width 63 height 17
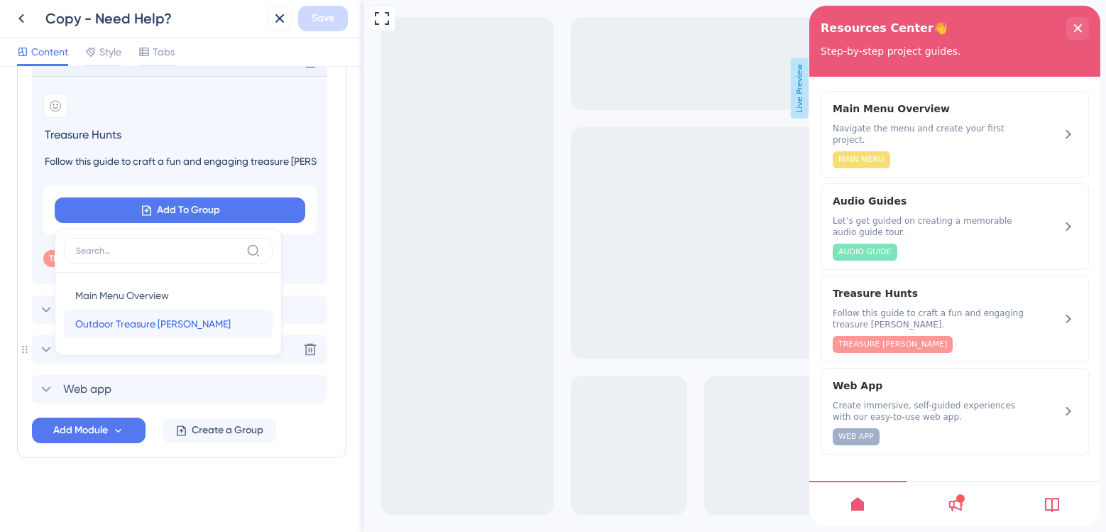
click at [124, 329] on span "Outdoor Treasure [PERSON_NAME]" at bounding box center [152, 323] width 155 height 17
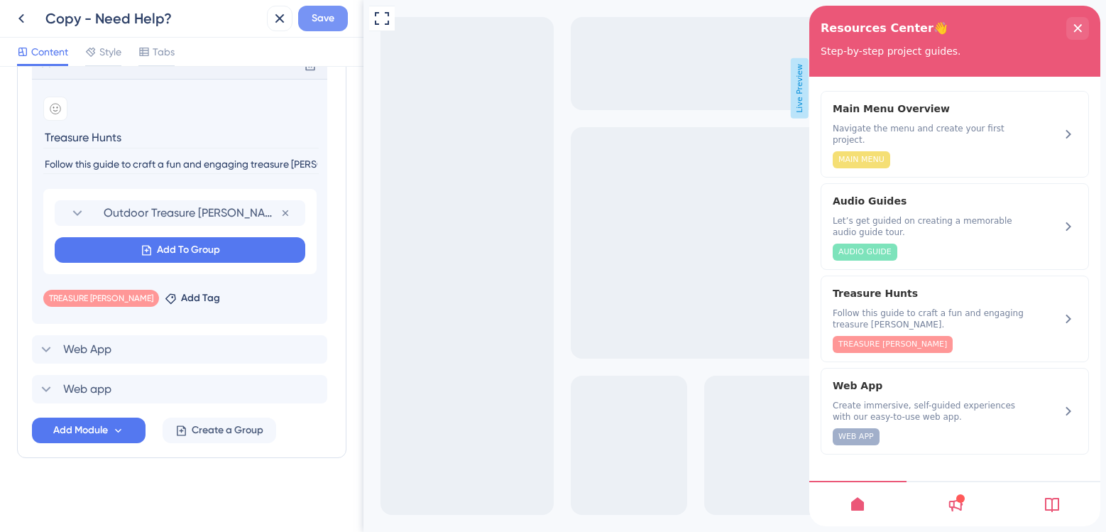
click at [329, 26] on span "Save" at bounding box center [323, 18] width 23 height 17
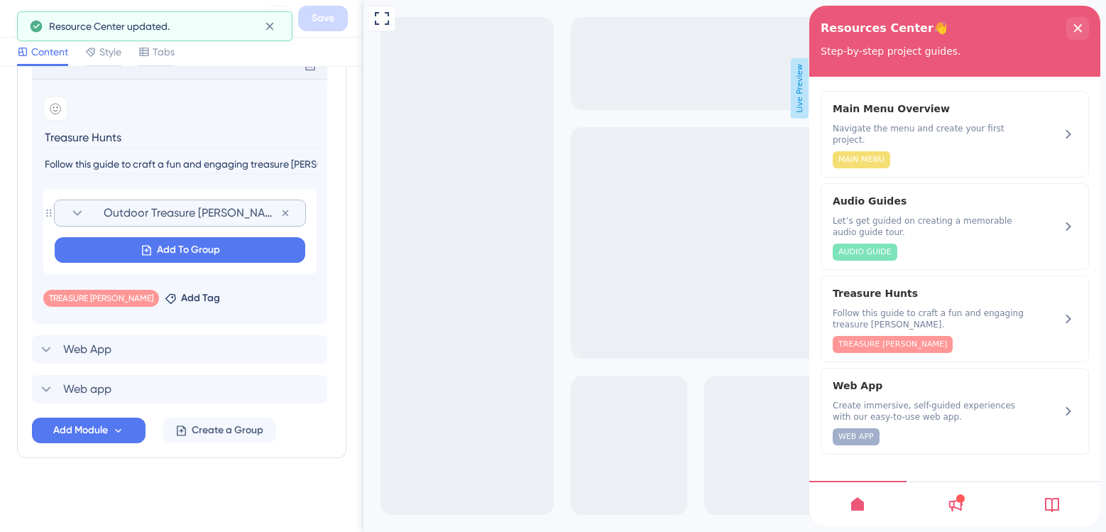
click at [62, 209] on section "Outdoor Treasure [PERSON_NAME] Remove from group" at bounding box center [180, 213] width 251 height 26
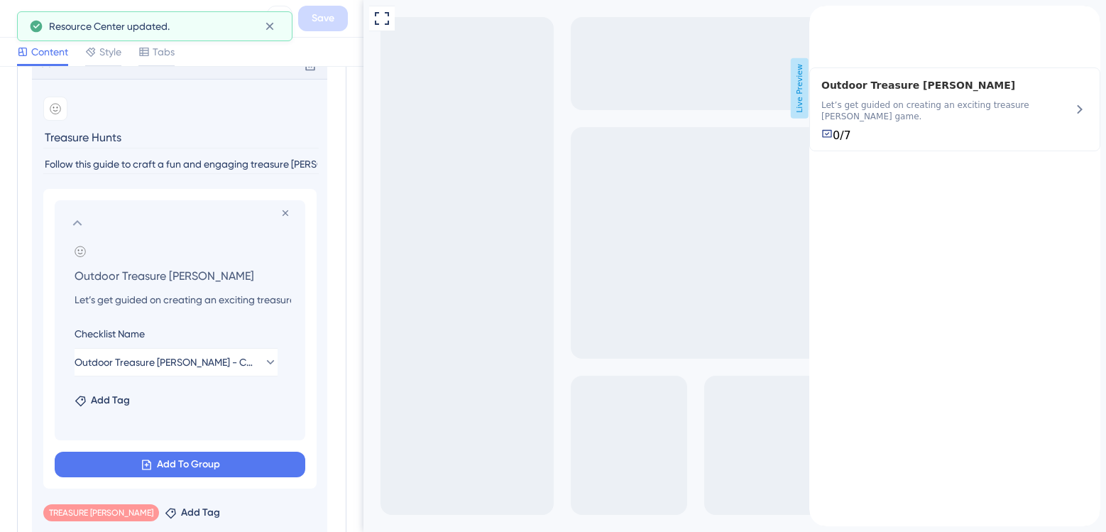
scroll to position [466, 0]
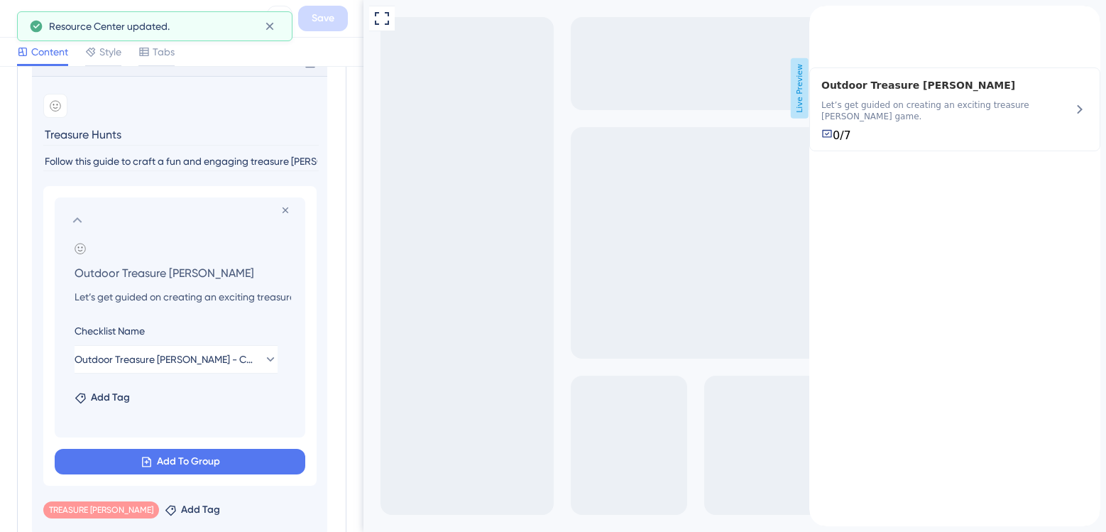
click at [73, 217] on icon at bounding box center [77, 220] width 17 height 17
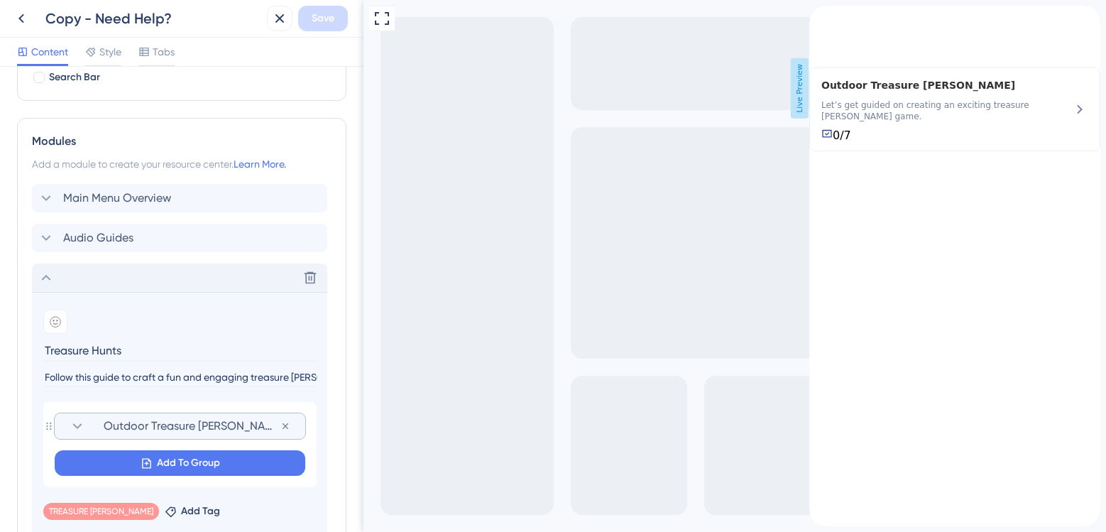
click at [62, 272] on div "Delete" at bounding box center [179, 277] width 295 height 28
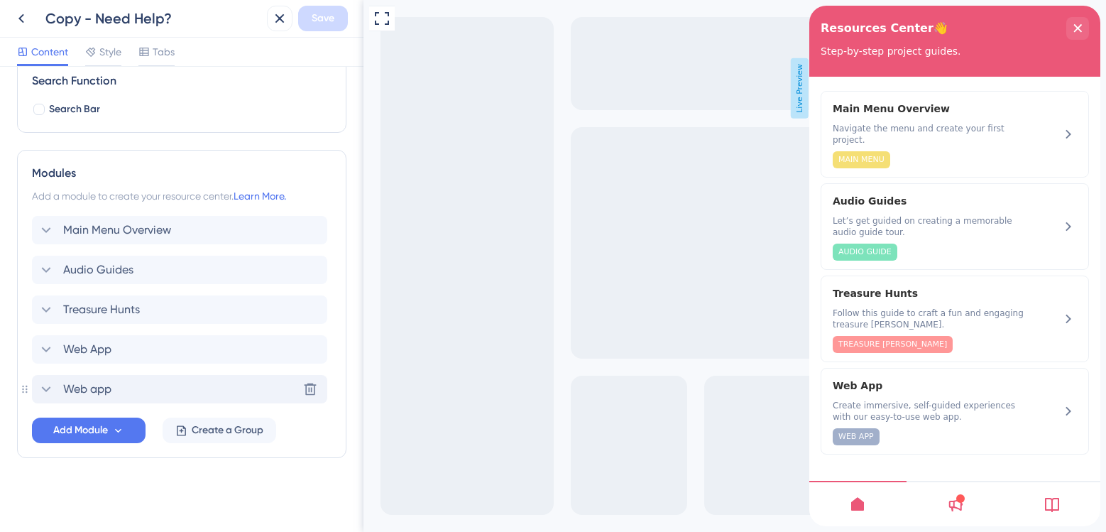
click at [110, 383] on span "Web app" at bounding box center [87, 389] width 48 height 17
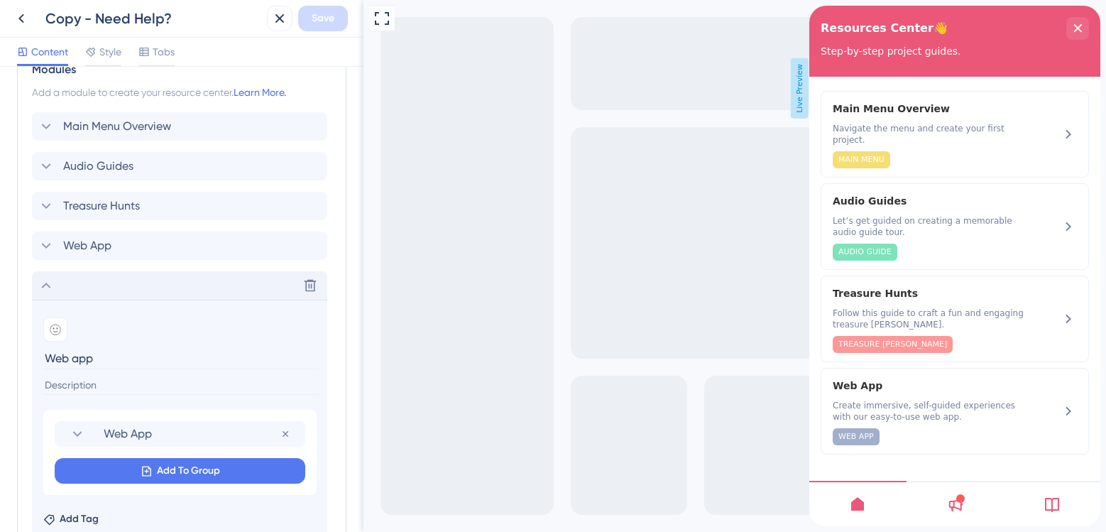
scroll to position [463, 0]
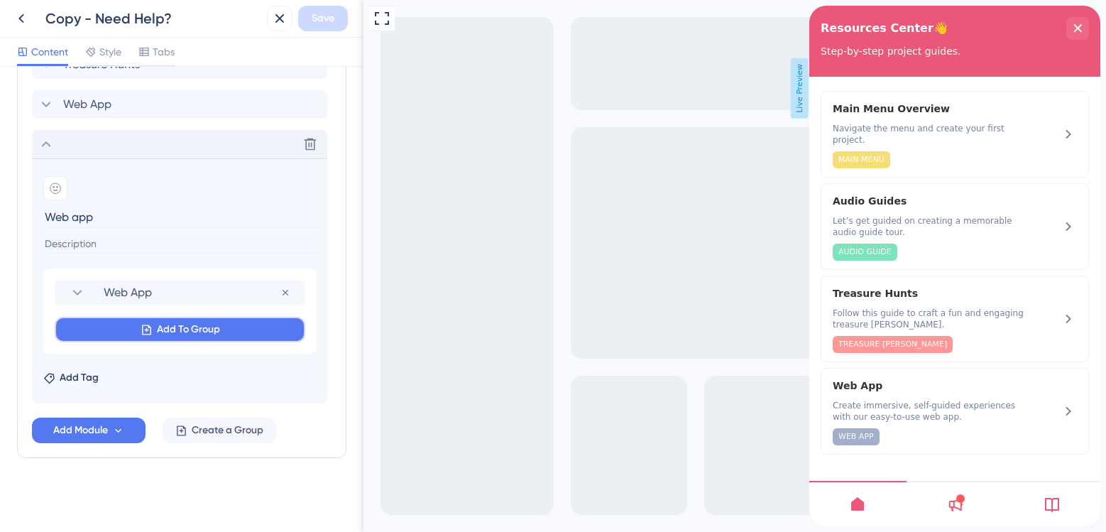
click at [180, 331] on span "Add To Group" at bounding box center [188, 329] width 63 height 17
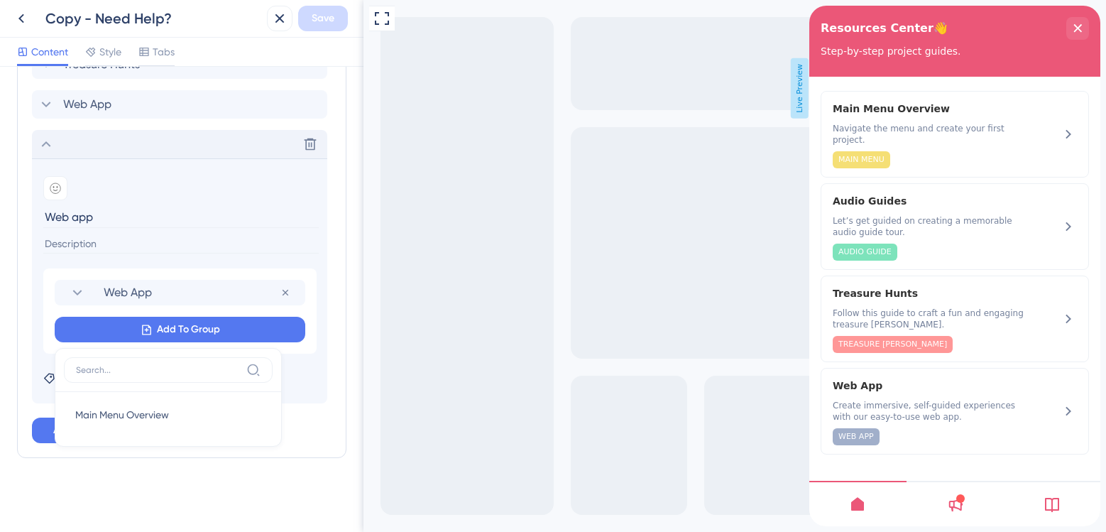
click at [39, 338] on section "Add emoji Web app Web App Remove from group Add To Group Main Menu Overview Mai…" at bounding box center [179, 280] width 295 height 245
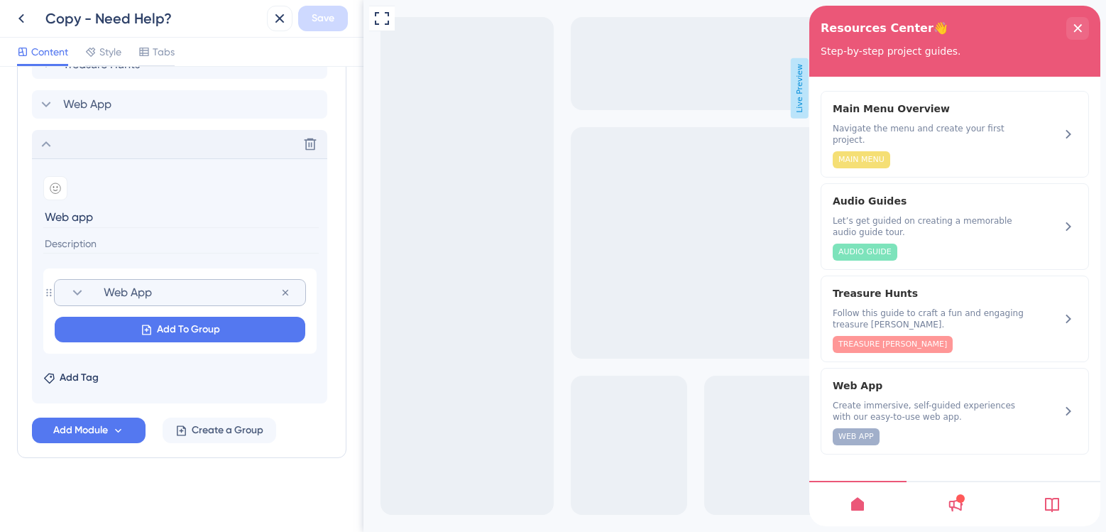
click at [95, 293] on section "Web App" at bounding box center [180, 293] width 222 height 26
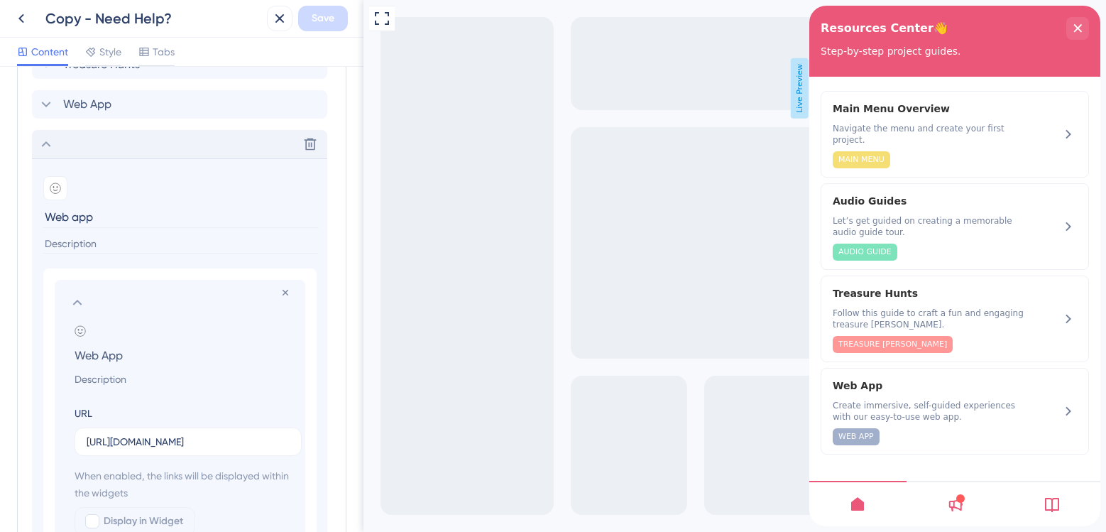
click at [65, 302] on section "Remove from group Add emoji Web App URL [URL][DOMAIN_NAME] When enabled, the li…" at bounding box center [180, 439] width 251 height 319
click at [67, 302] on section "Remove from group Add emoji Web App URL [URL][DOMAIN_NAME] When enabled, the li…" at bounding box center [180, 439] width 251 height 319
click at [76, 305] on icon at bounding box center [77, 302] width 17 height 17
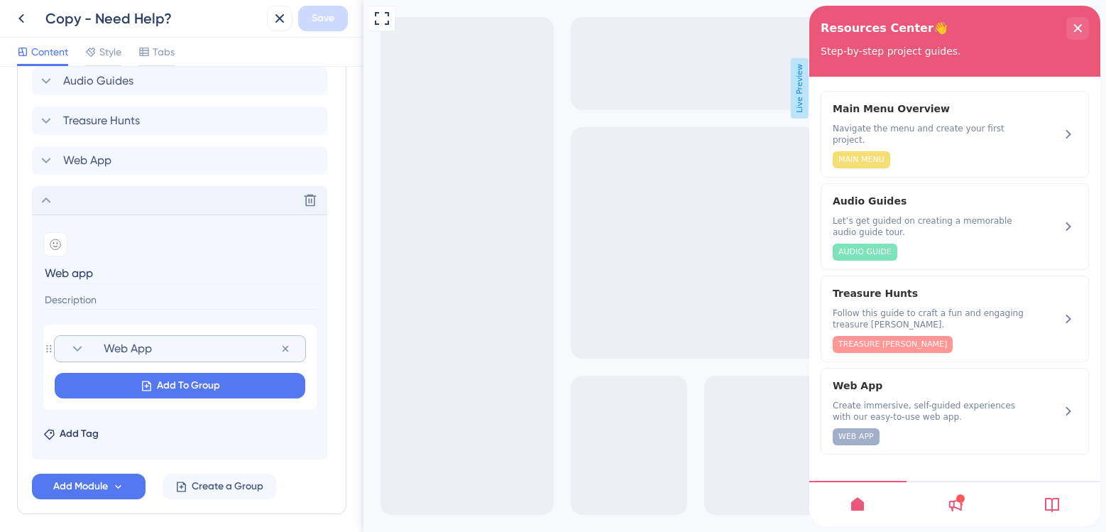
scroll to position [321, 0]
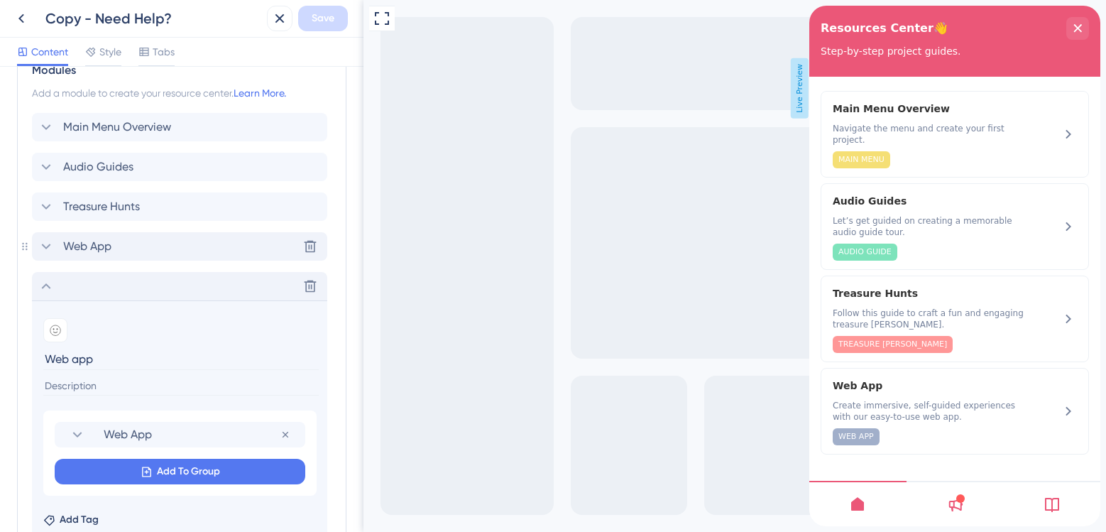
click at [68, 253] on span "Web App" at bounding box center [87, 246] width 48 height 17
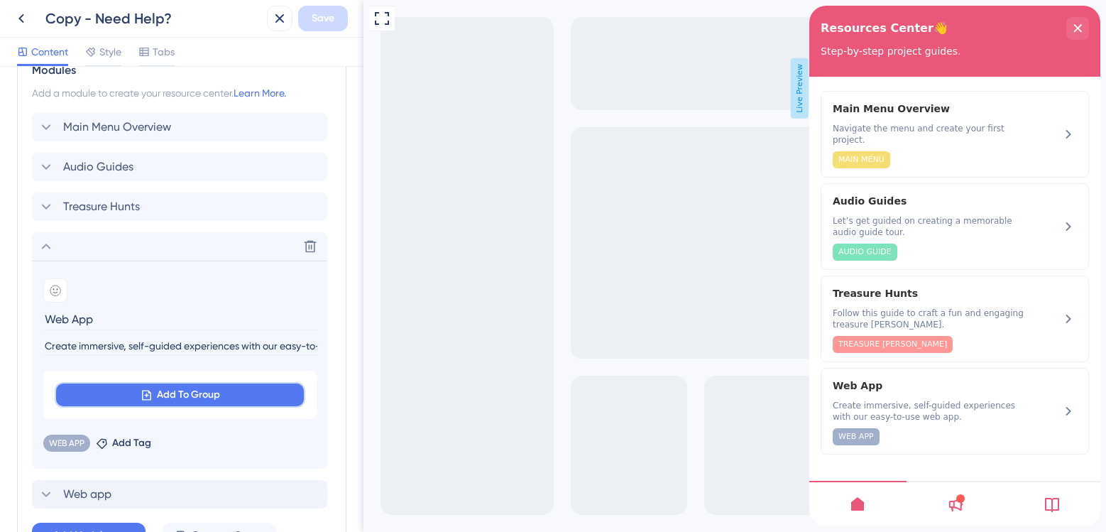
click at [130, 389] on button "Add To Group" at bounding box center [180, 395] width 251 height 26
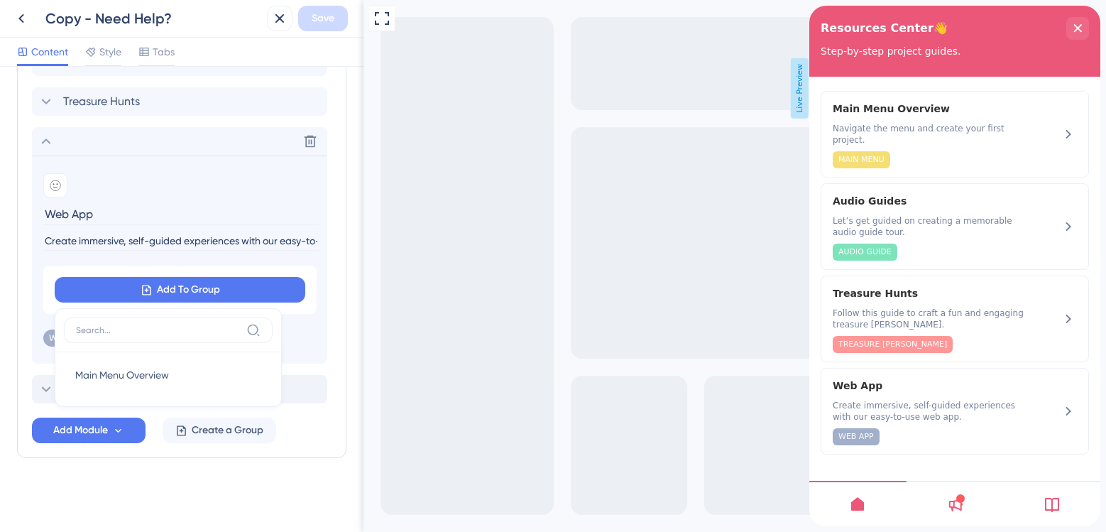
scroll to position [355, 0]
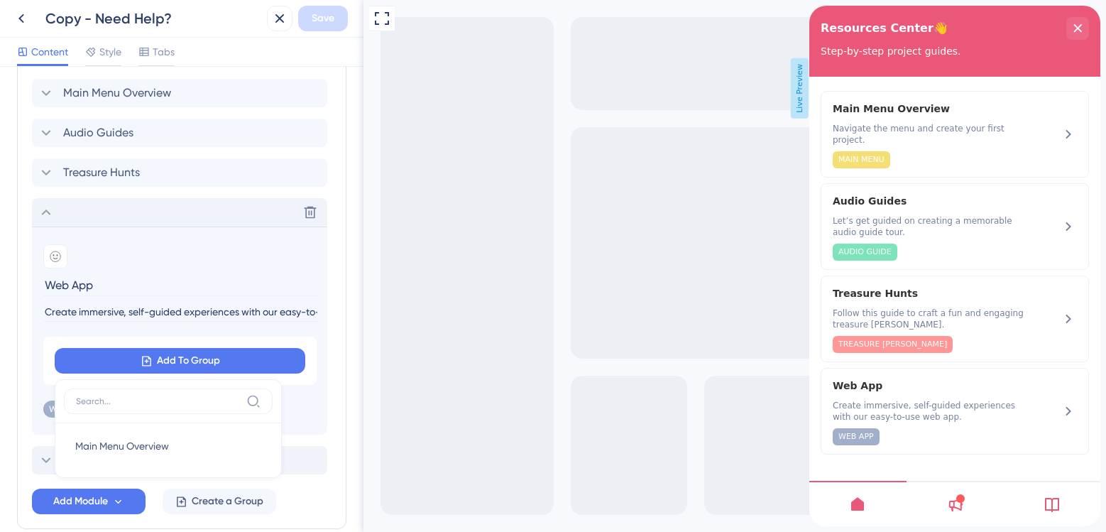
click at [58, 217] on div "Delete" at bounding box center [179, 212] width 295 height 28
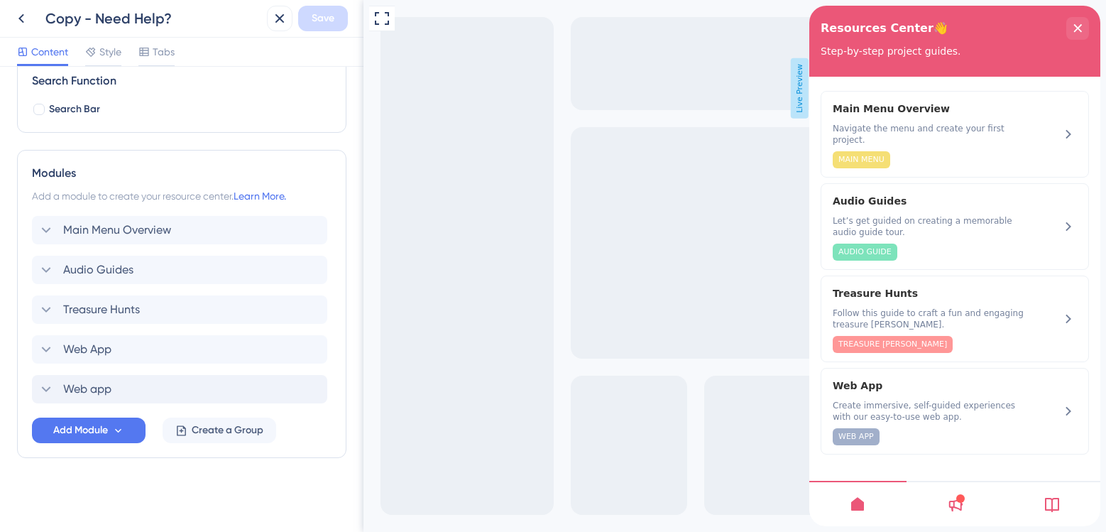
scroll to position [147, 0]
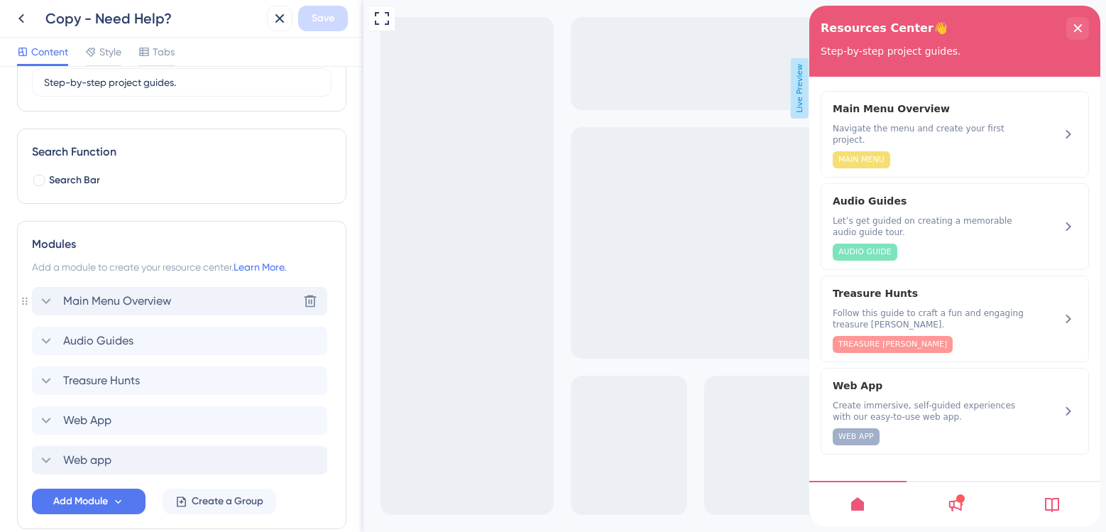
click at [126, 306] on span "Main Menu Overview" at bounding box center [117, 301] width 108 height 17
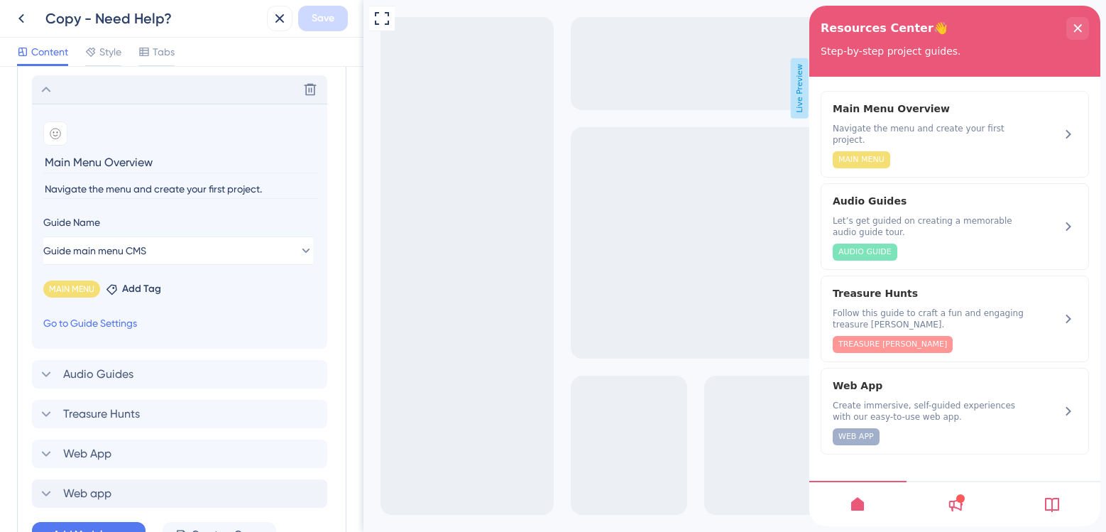
scroll to position [360, 0]
click at [165, 251] on button "Guide main menu CMS" at bounding box center [178, 249] width 270 height 28
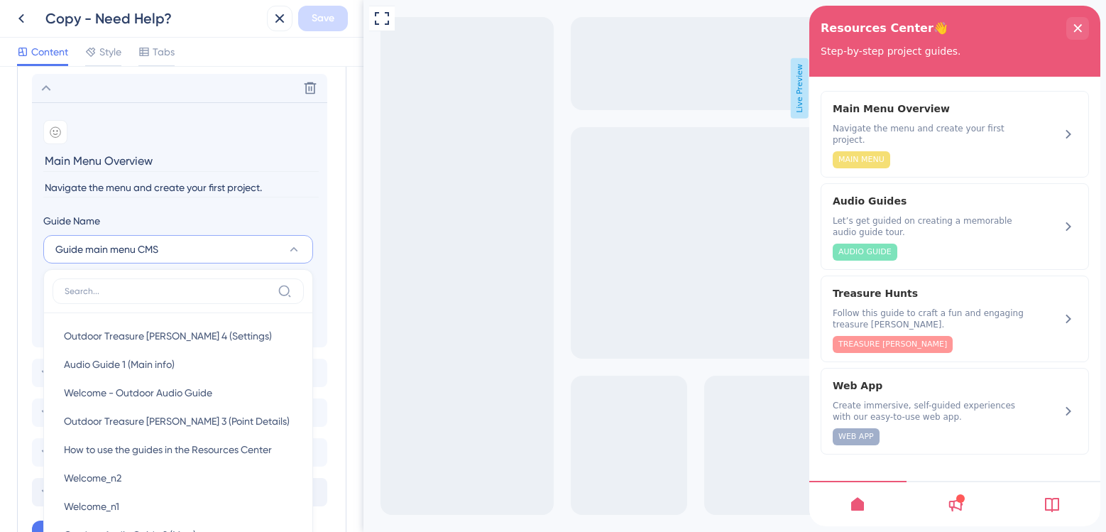
scroll to position [461, 0]
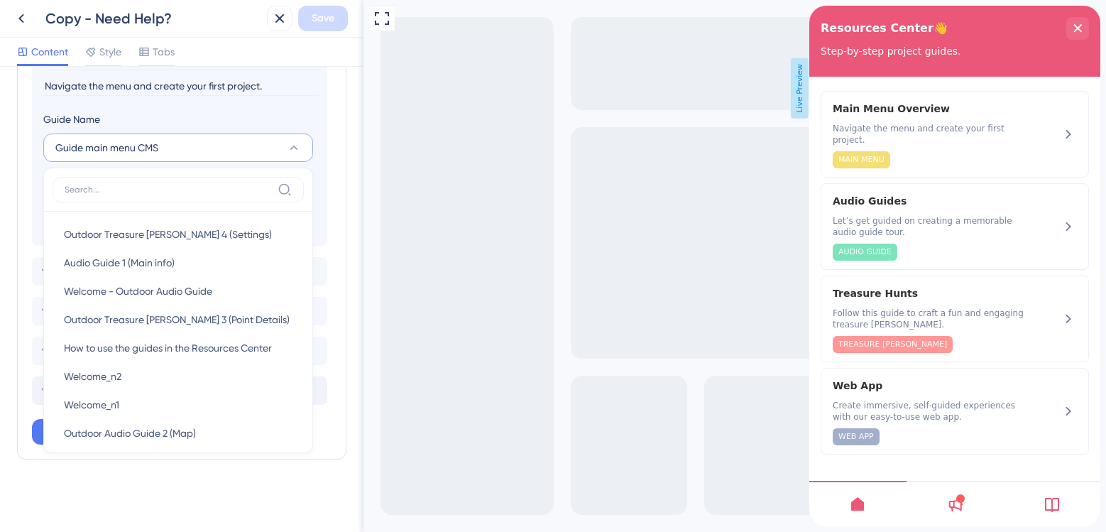
click at [212, 190] on input at bounding box center [168, 189] width 207 height 11
click at [253, 192] on input at bounding box center [168, 189] width 207 height 11
click at [26, 190] on div "Modules Add a module to create your resource center. Learn More. Delete Add emo…" at bounding box center [181, 182] width 329 height 553
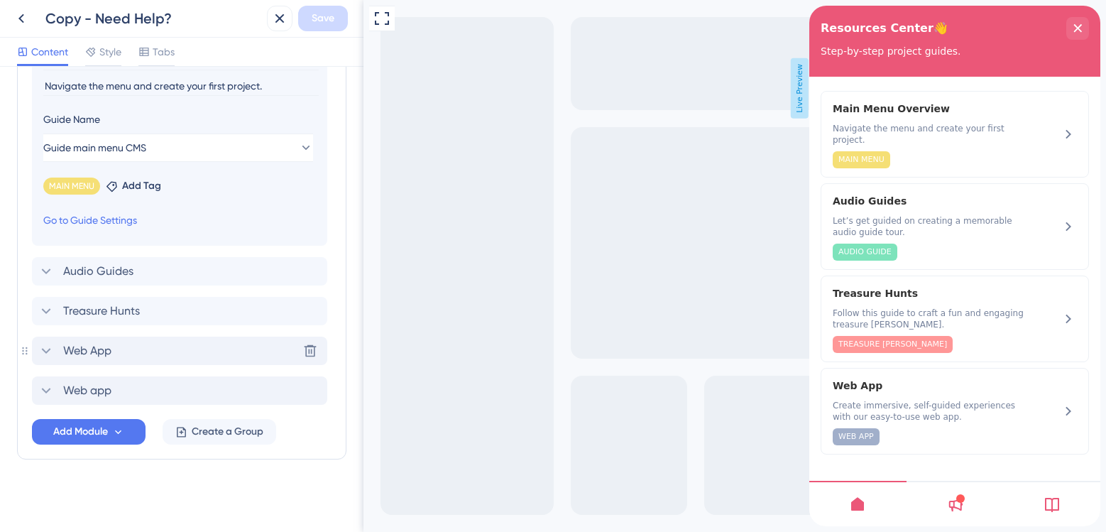
click at [126, 354] on div "Web App Delete" at bounding box center [179, 351] width 295 height 28
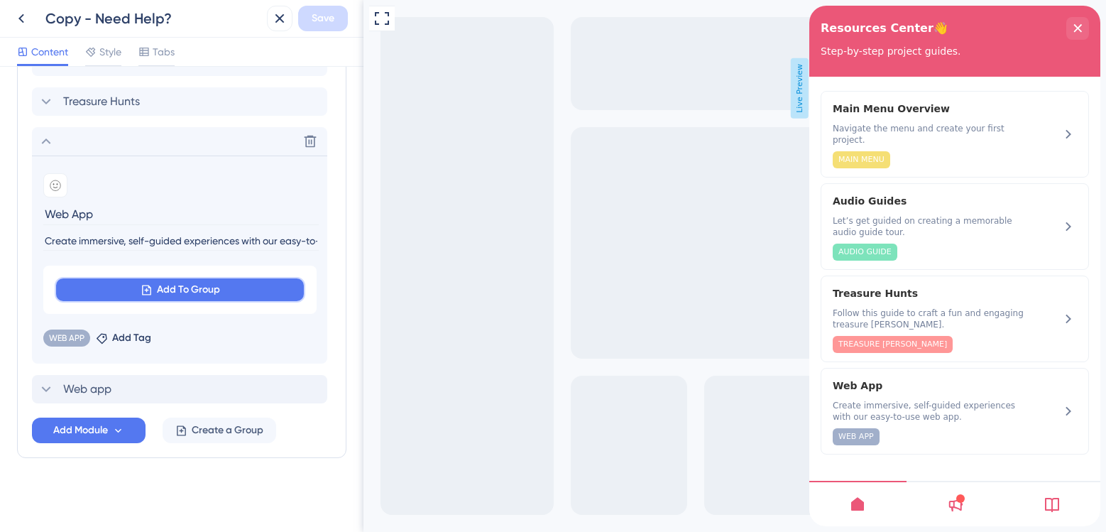
click at [182, 288] on span "Add To Group" at bounding box center [188, 289] width 63 height 17
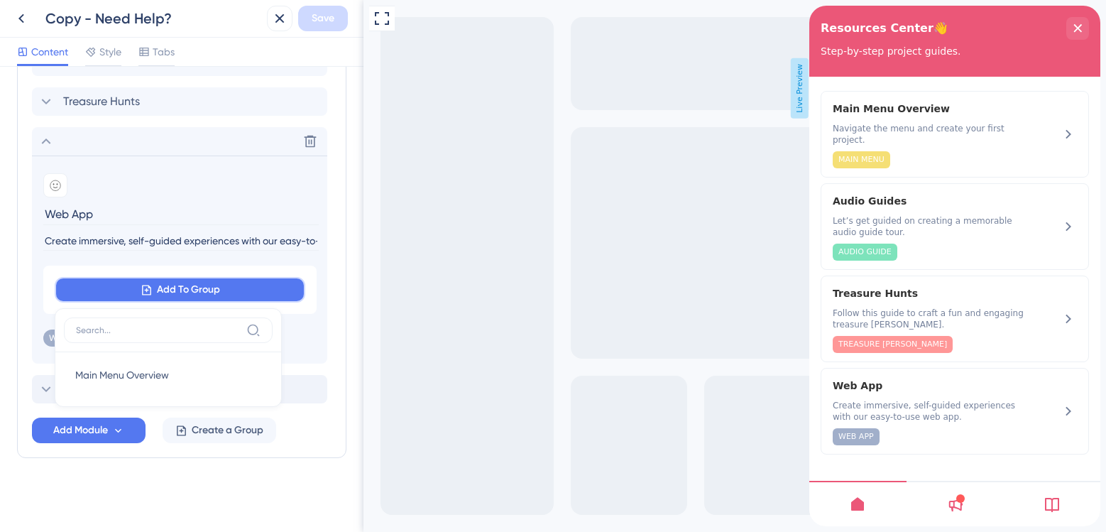
click at [182, 288] on span "Add To Group" at bounding box center [188, 289] width 63 height 17
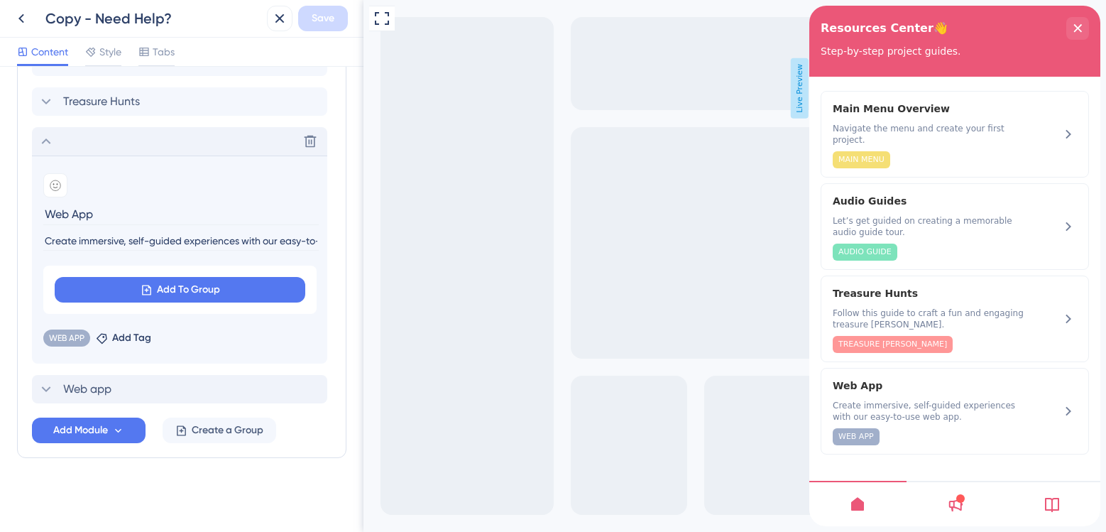
click at [49, 137] on icon at bounding box center [46, 141] width 17 height 17
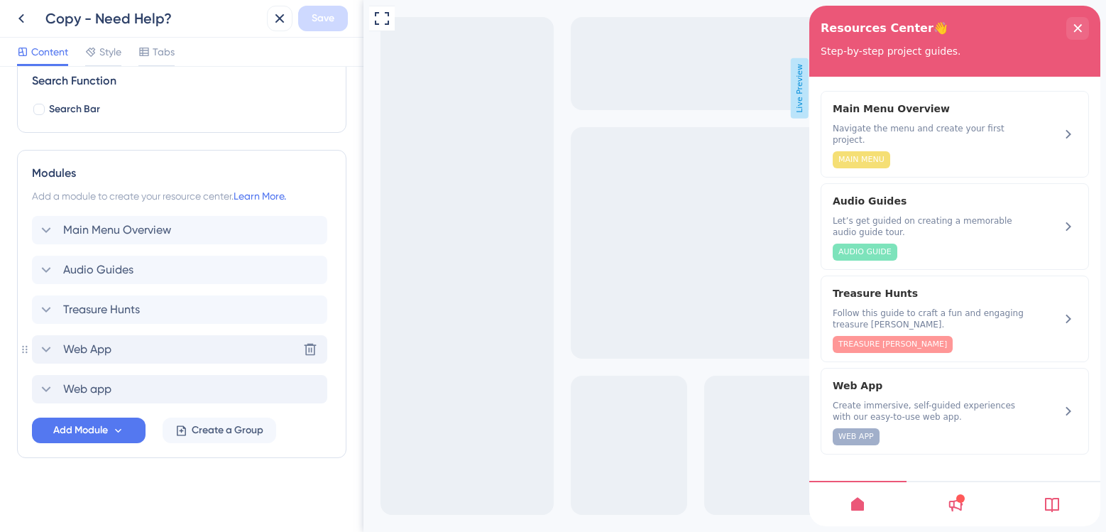
scroll to position [218, 0]
click at [244, 426] on span "Create a Group" at bounding box center [228, 430] width 72 height 17
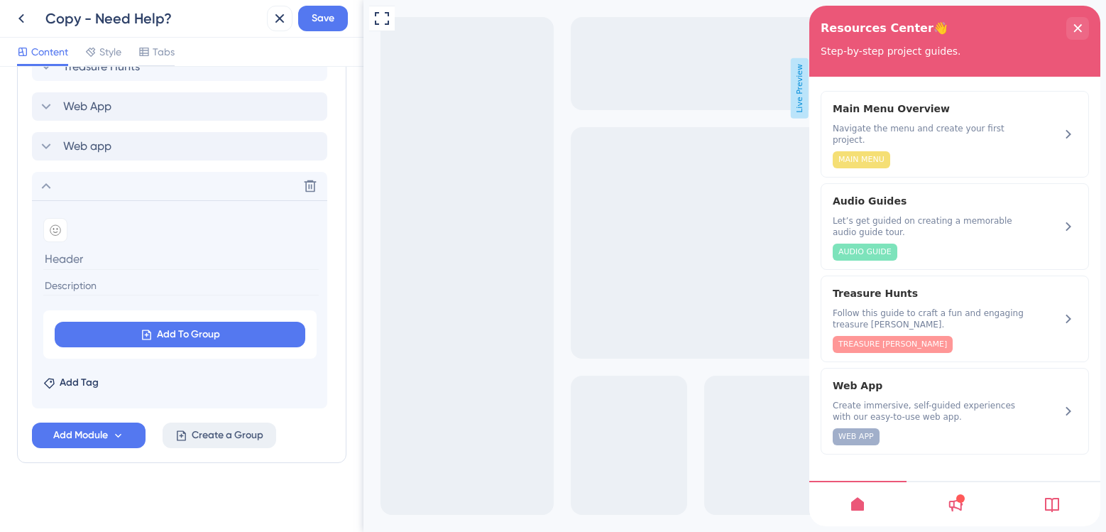
scroll to position [466, 0]
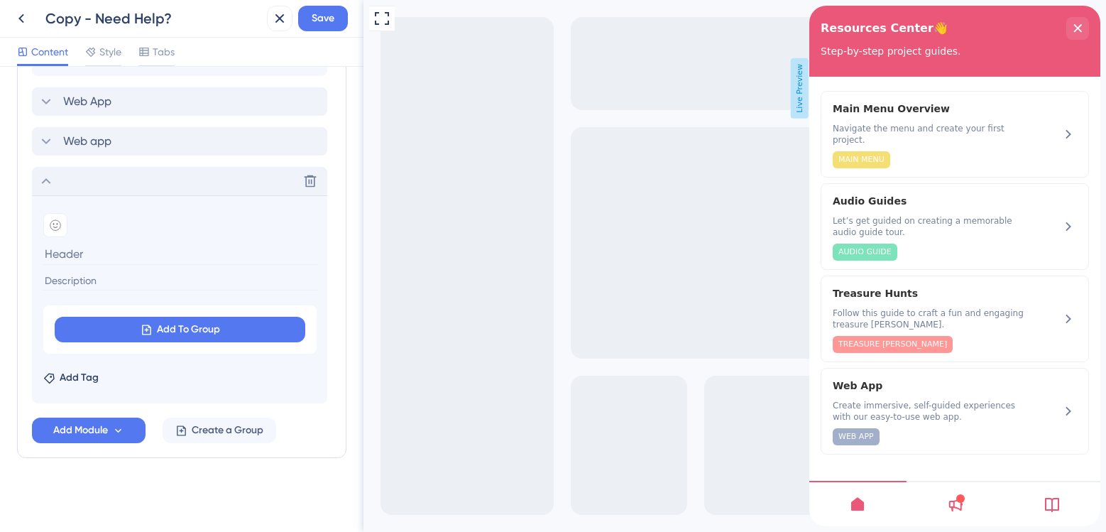
click at [309, 194] on div "Delete" at bounding box center [310, 181] width 23 height 28
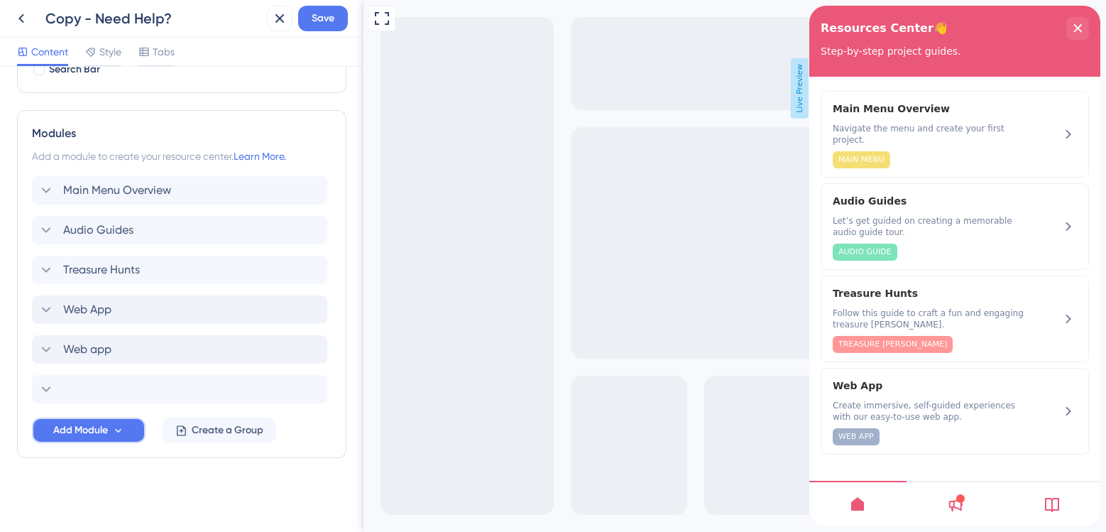
click at [106, 423] on span "Add Module" at bounding box center [80, 430] width 55 height 17
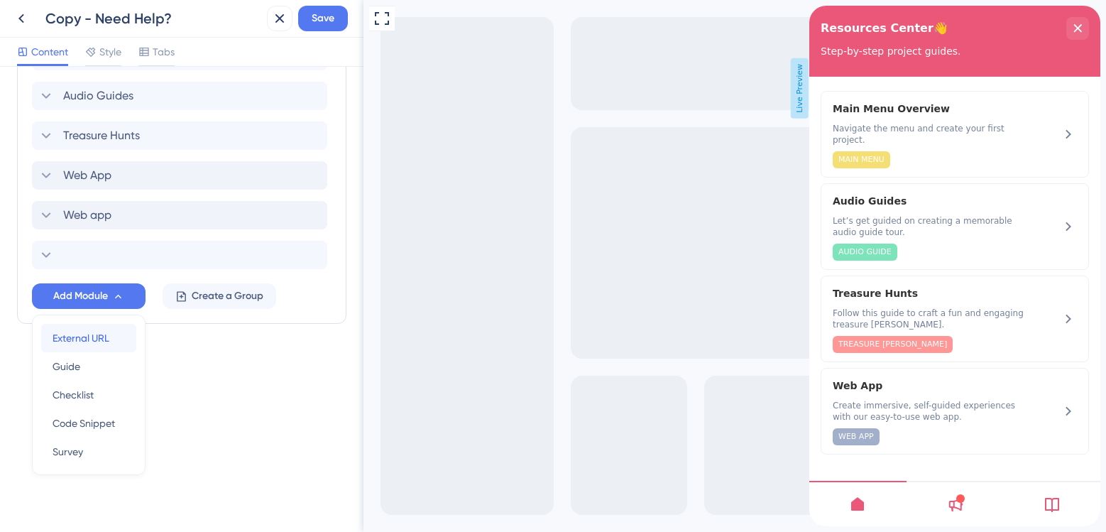
click at [104, 340] on span "External URL" at bounding box center [81, 337] width 57 height 17
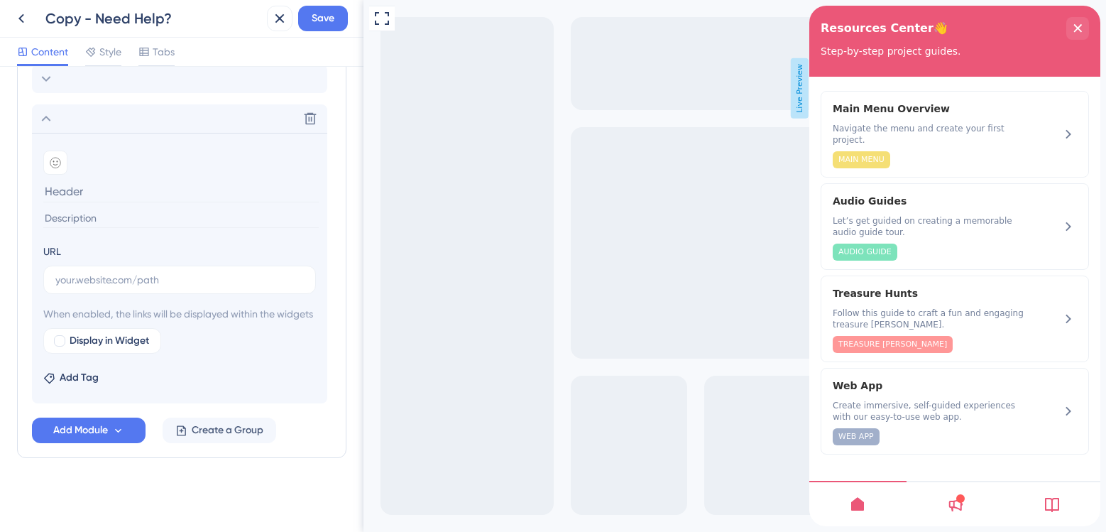
scroll to position [585, 0]
type input "Web App"
click at [154, 273] on label at bounding box center [179, 280] width 273 height 28
click at [154, 273] on input "text" at bounding box center [179, 280] width 248 height 16
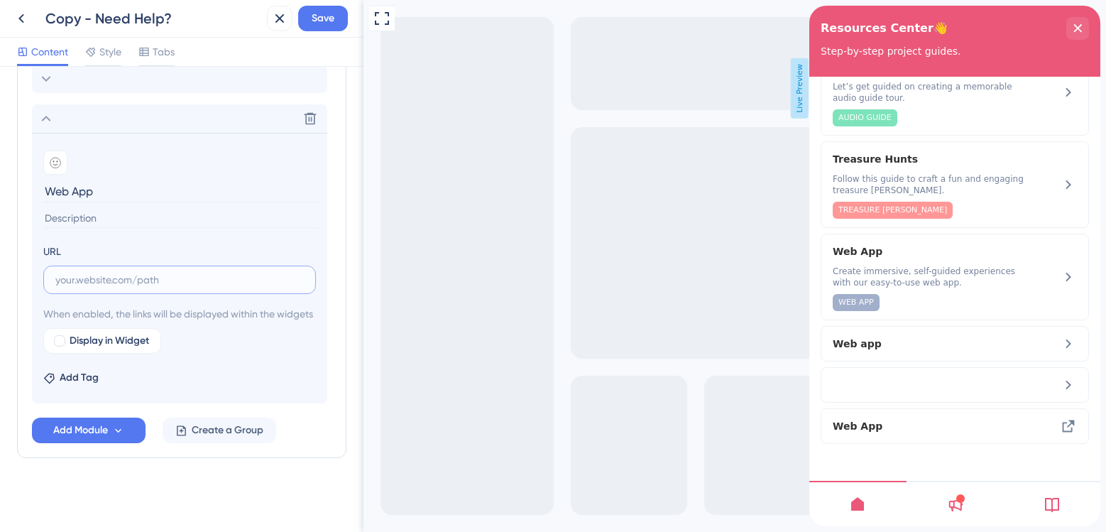
scroll to position [514, 0]
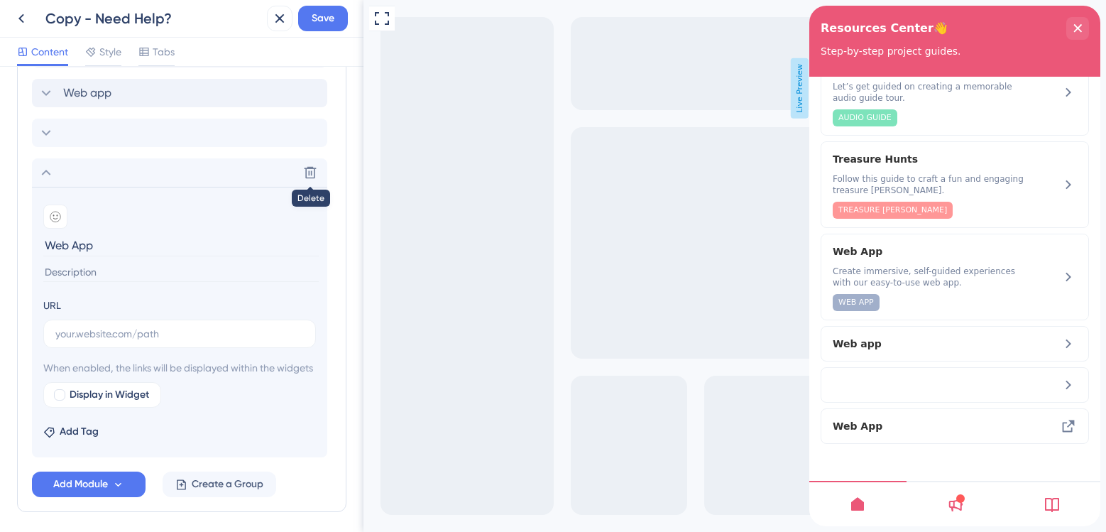
click at [308, 169] on icon at bounding box center [310, 172] width 14 height 14
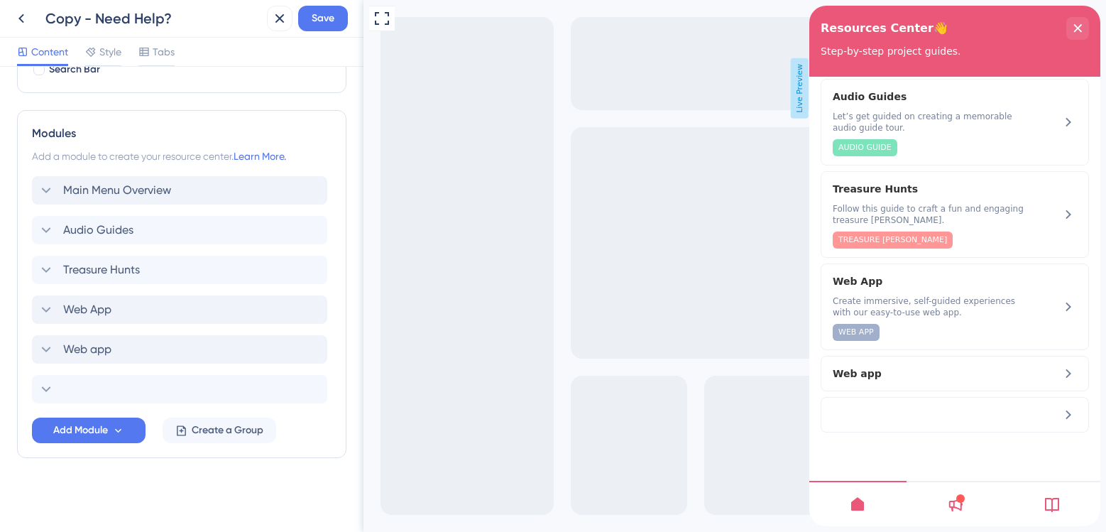
scroll to position [93, 0]
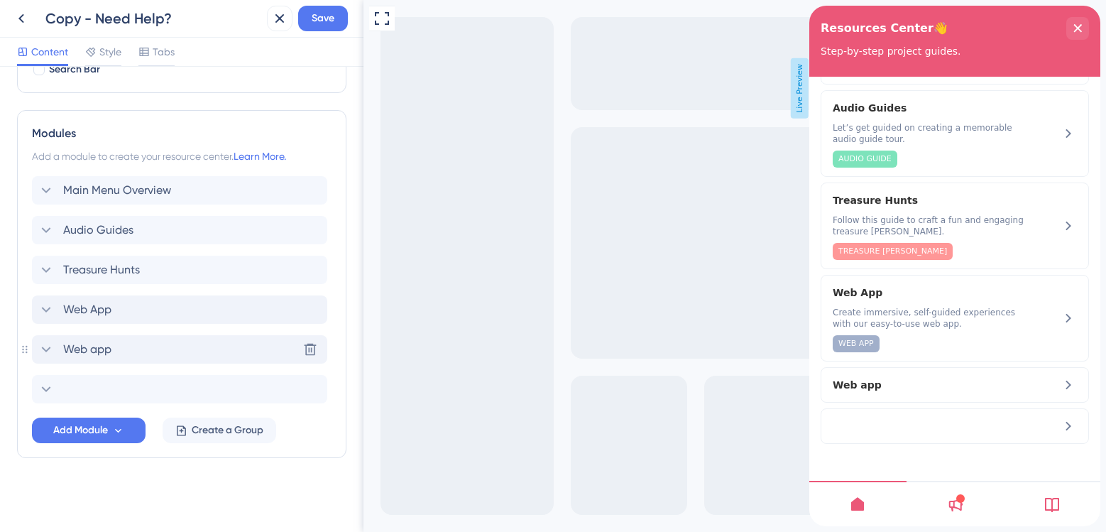
click at [162, 336] on div "Web app Delete" at bounding box center [179, 349] width 295 height 28
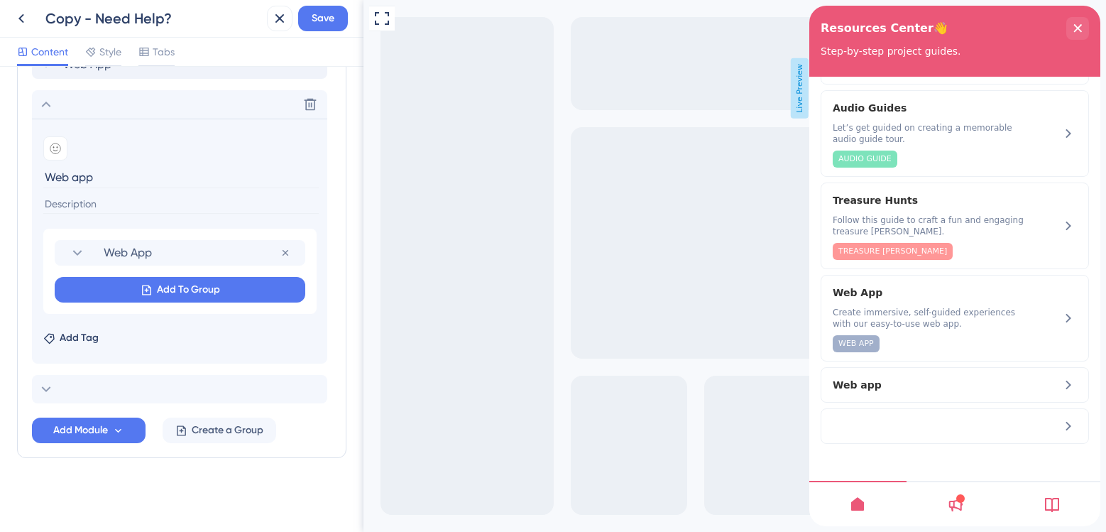
scroll to position [290, 0]
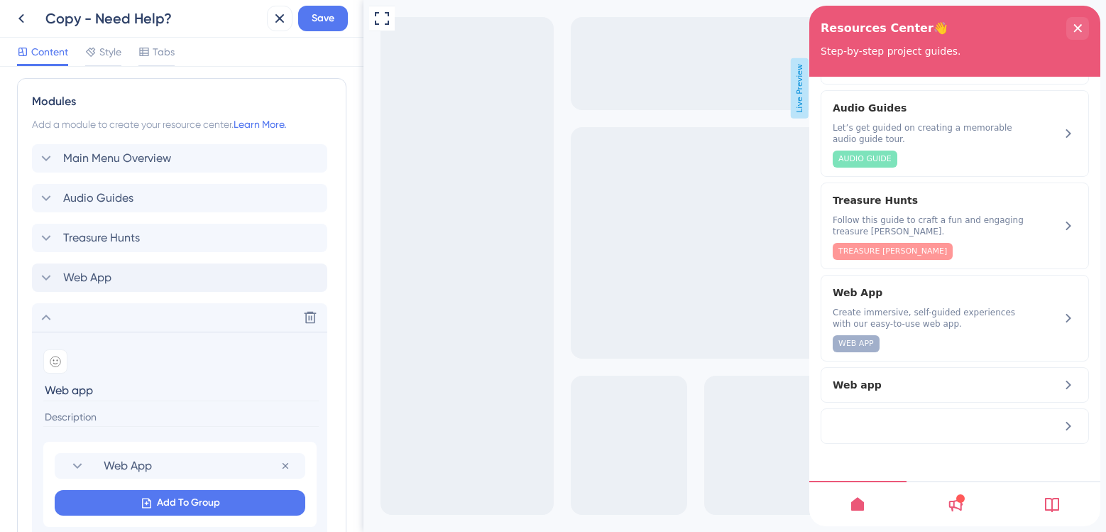
click at [43, 322] on icon at bounding box center [46, 317] width 17 height 17
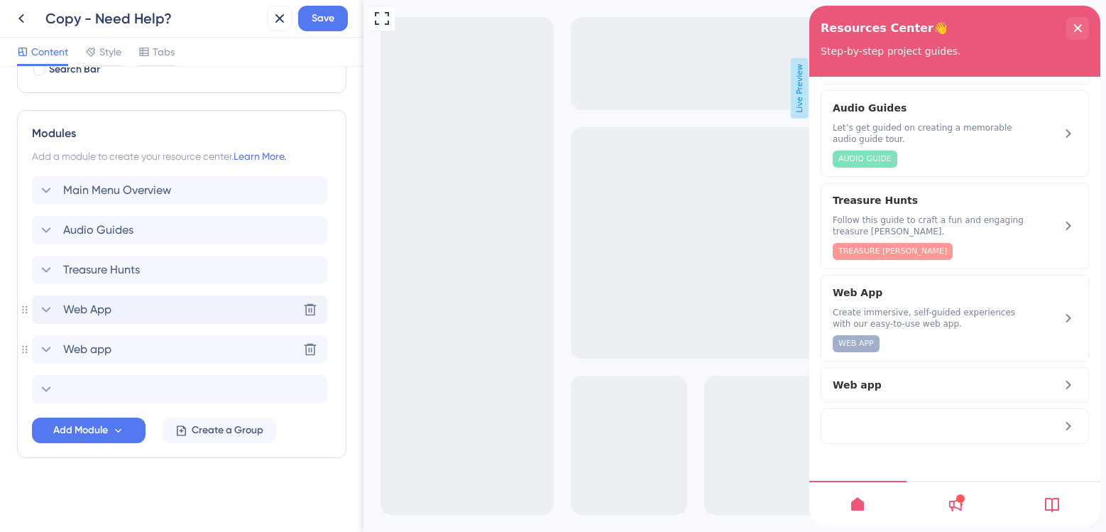
click at [127, 313] on div "Web App Delete" at bounding box center [179, 309] width 295 height 28
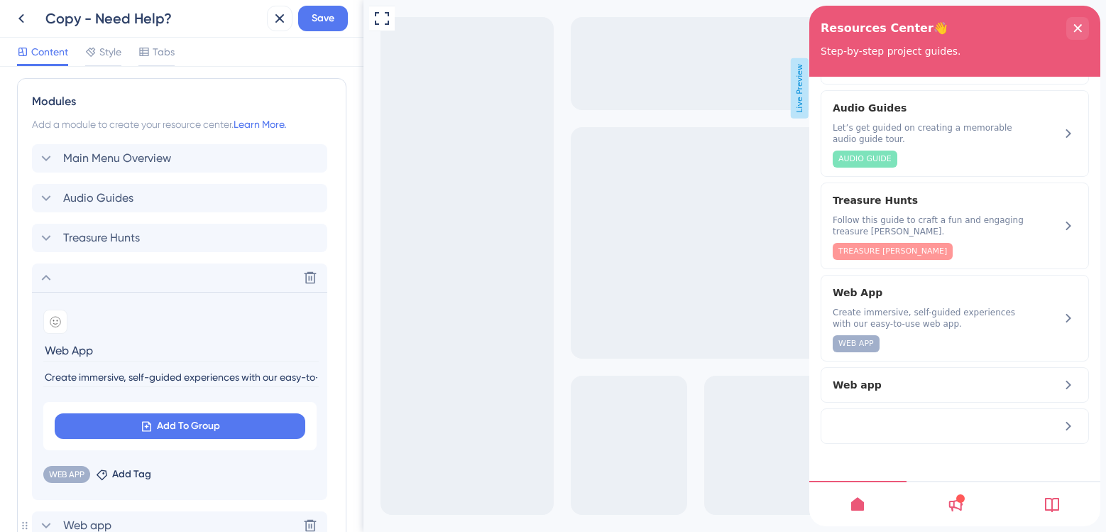
click at [53, 280] on icon at bounding box center [46, 277] width 17 height 17
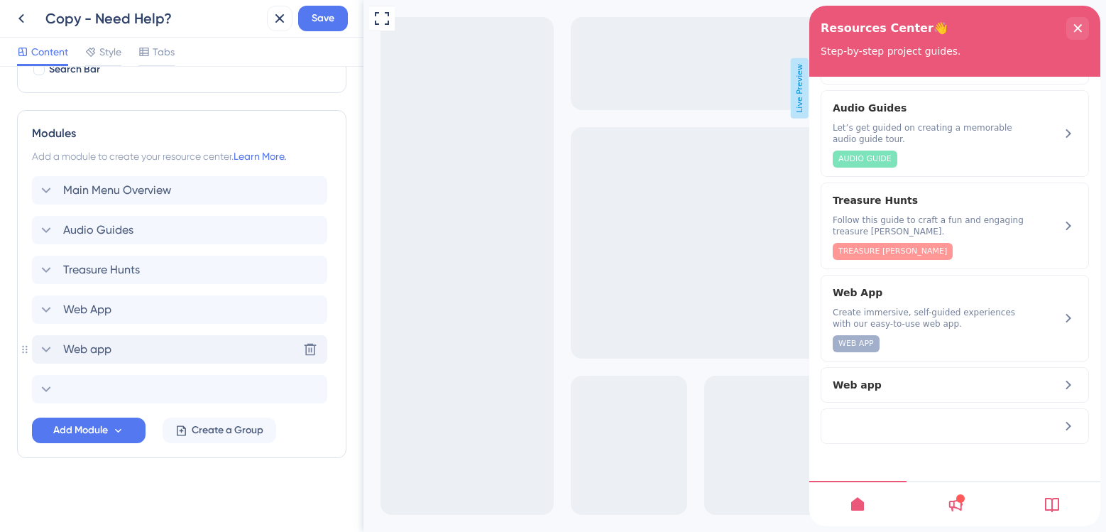
click at [88, 339] on div "Web app Delete" at bounding box center [179, 349] width 295 height 28
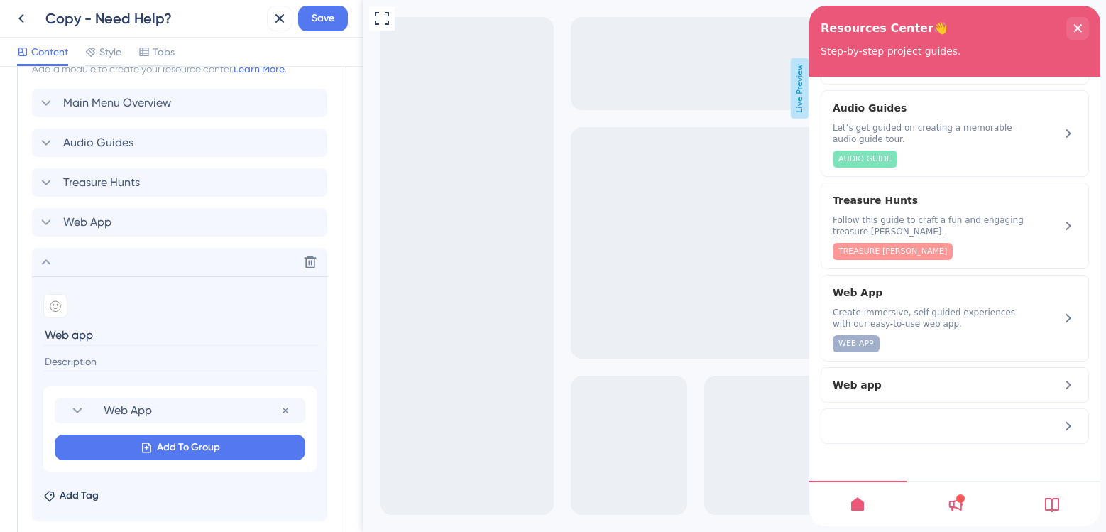
scroll to position [432, 0]
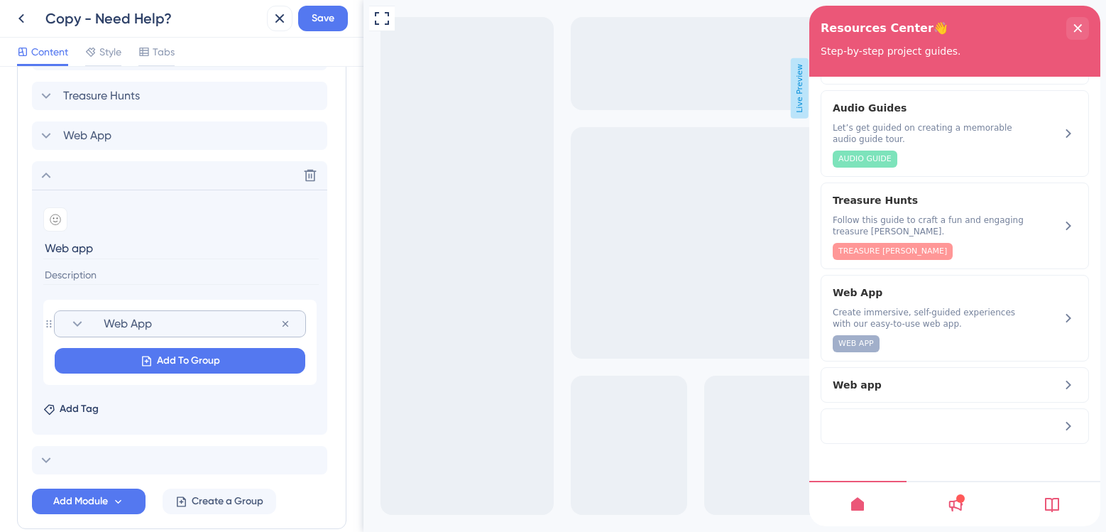
click at [177, 321] on span "Web App" at bounding box center [192, 323] width 177 height 17
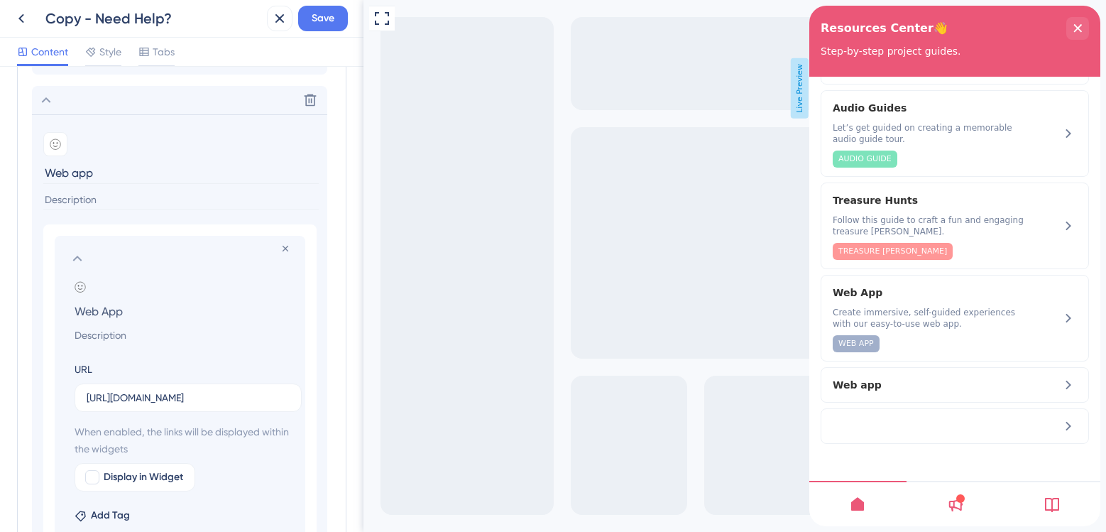
scroll to position [503, 0]
click at [90, 266] on section at bounding box center [180, 262] width 222 height 17
click at [85, 263] on icon at bounding box center [77, 262] width 17 height 17
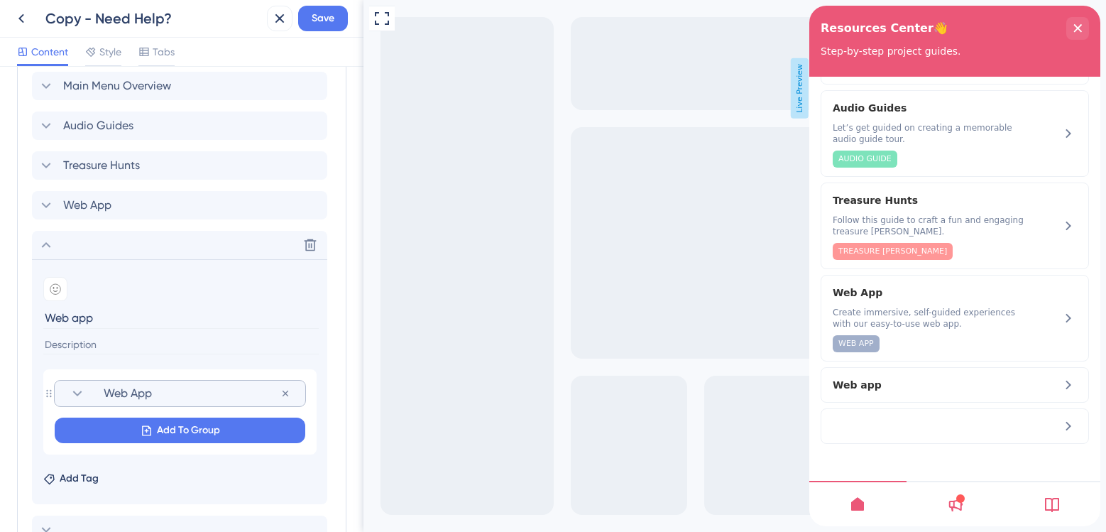
scroll to position [361, 0]
click at [134, 205] on div "Web App Delete" at bounding box center [179, 206] width 295 height 28
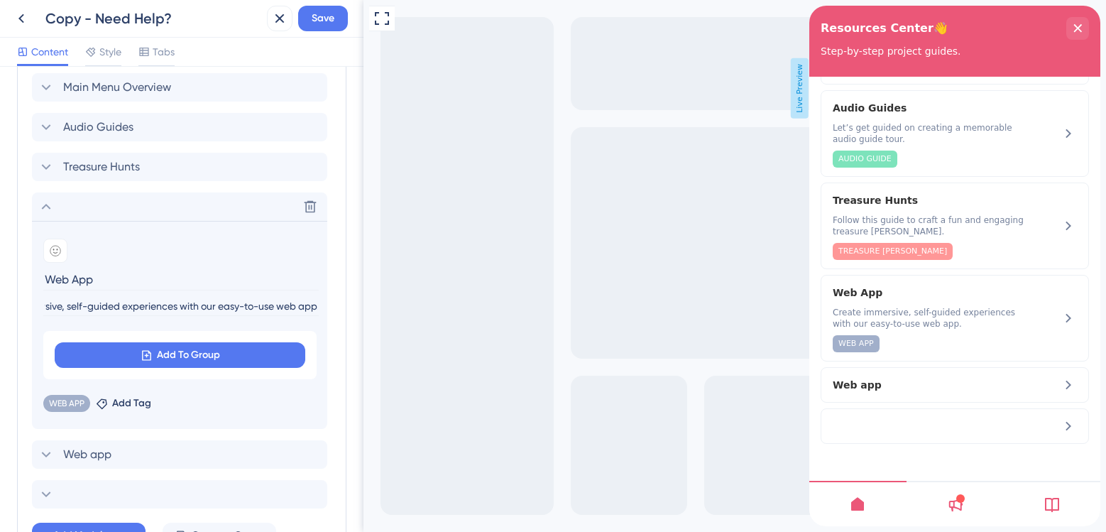
scroll to position [0, 66]
drag, startPoint x: 46, startPoint y: 307, endPoint x: 328, endPoint y: 310, distance: 281.9
click at [328, 310] on div "Modules Add a module to create your resource center. Learn More. Main Menu Over…" at bounding box center [181, 285] width 329 height 556
click at [49, 208] on icon at bounding box center [46, 206] width 17 height 17
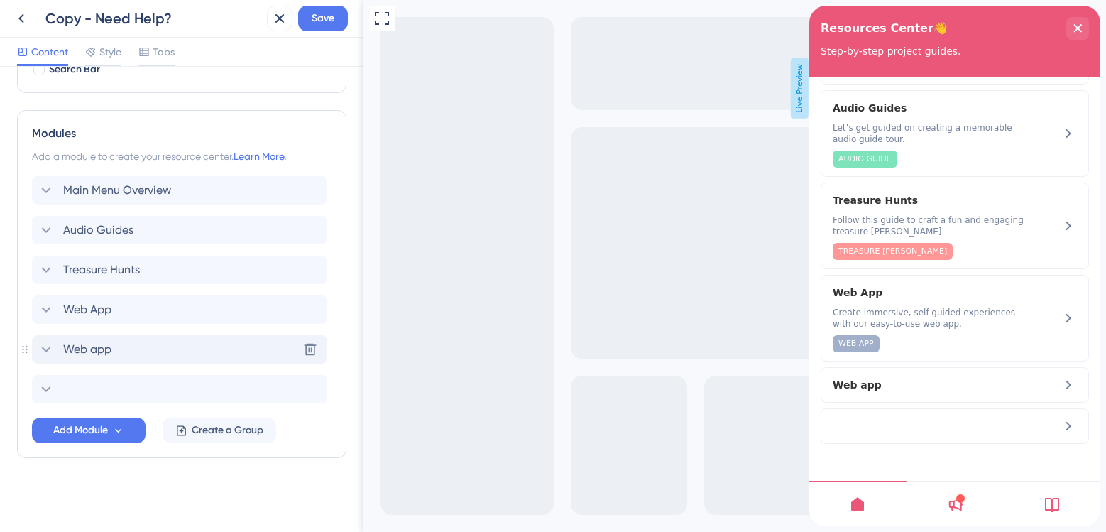
click at [99, 336] on div "Web app Delete" at bounding box center [179, 349] width 295 height 28
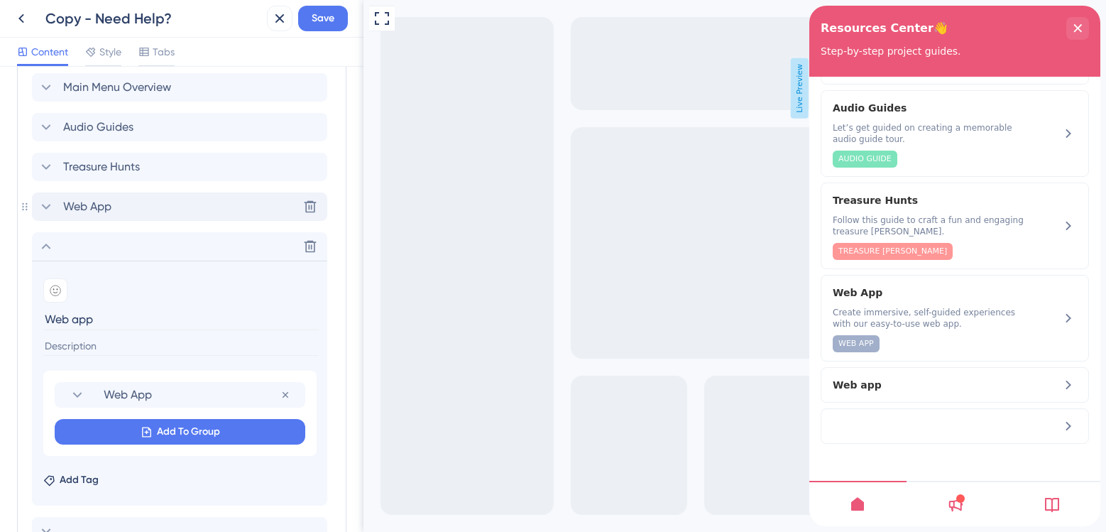
click at [133, 202] on div "Web App Delete" at bounding box center [179, 206] width 295 height 28
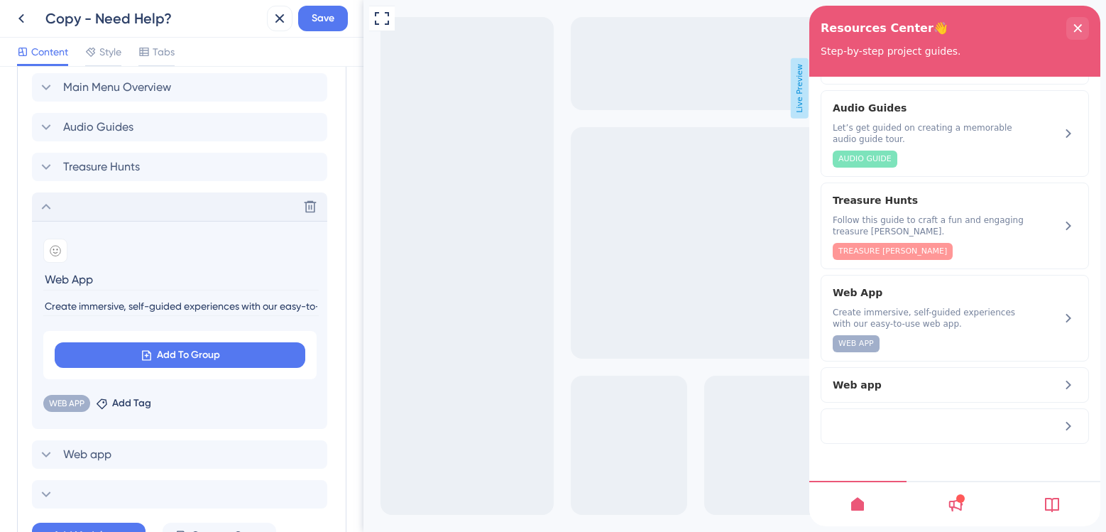
click at [37, 214] on div "Delete" at bounding box center [179, 206] width 295 height 28
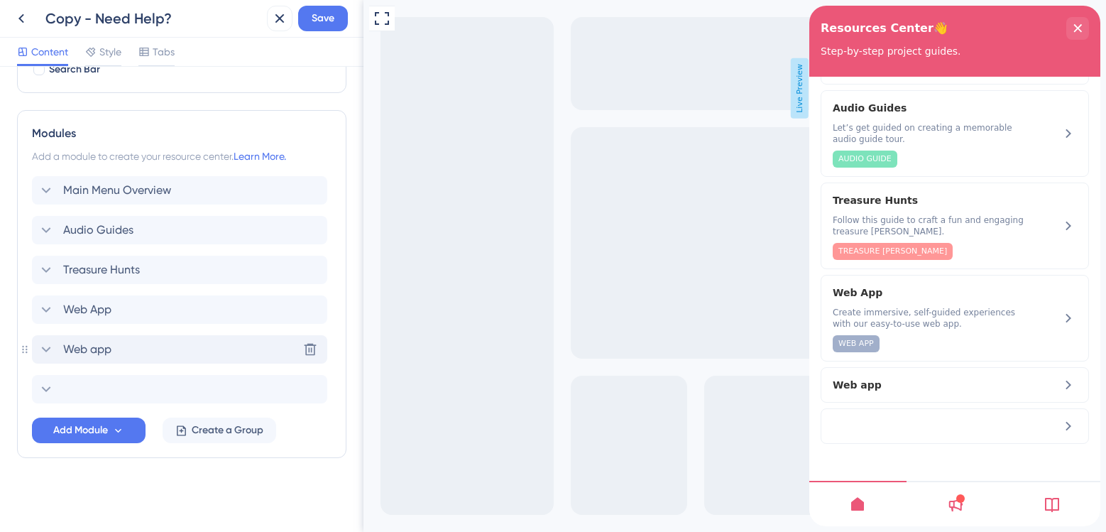
click at [92, 359] on div "Web app Delete" at bounding box center [179, 349] width 295 height 28
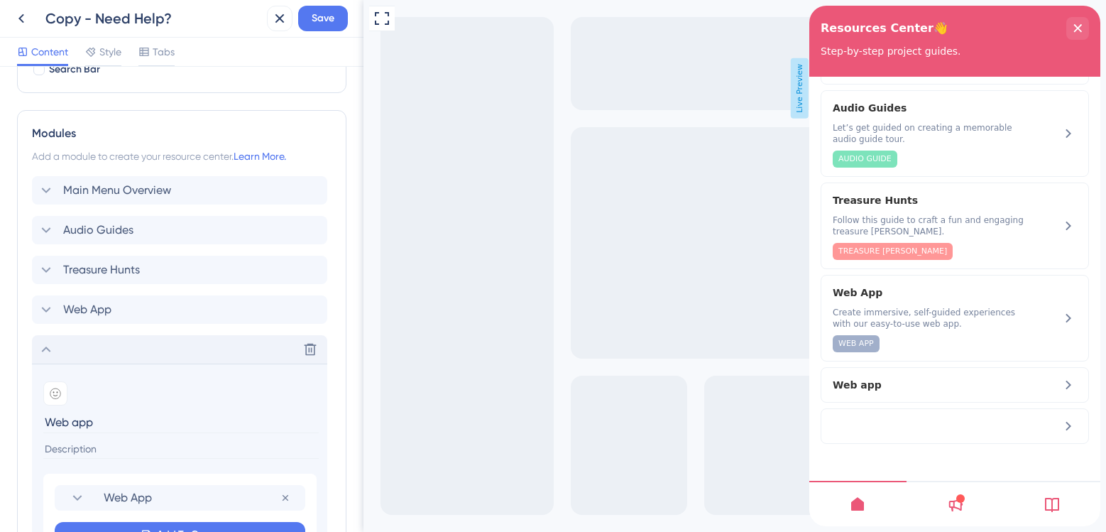
scroll to position [361, 0]
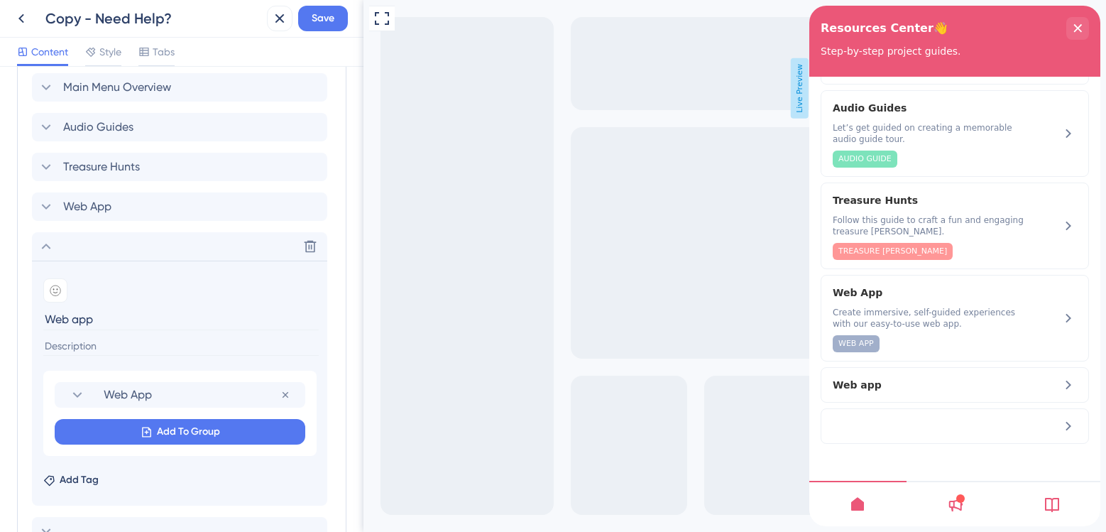
click at [77, 319] on input "Web app" at bounding box center [180, 319] width 275 height 22
type input "Web App"
click at [207, 353] on input at bounding box center [180, 346] width 275 height 19
paste input "Create immersive, self-guided experiences with our easy-to-use web app."
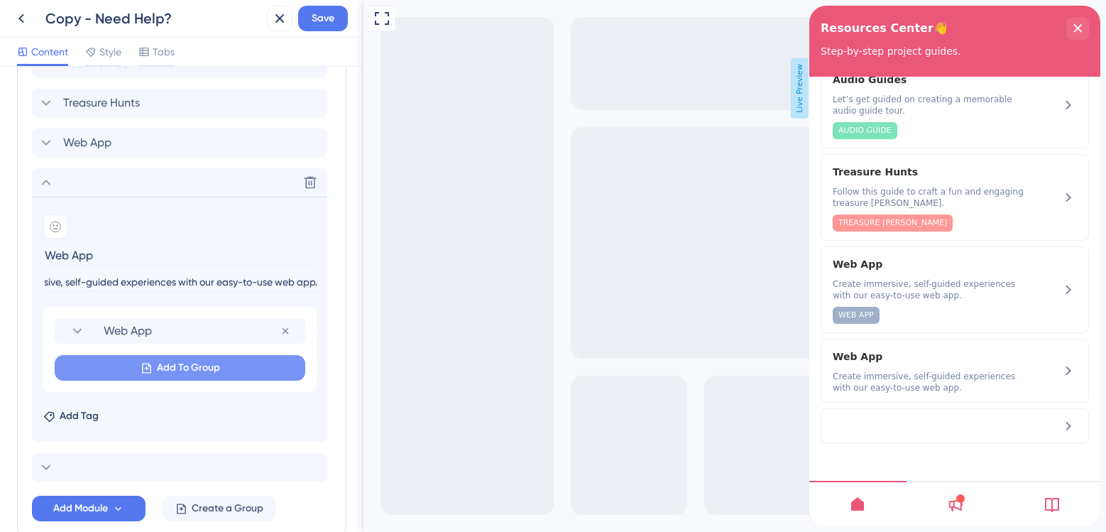
scroll to position [503, 0]
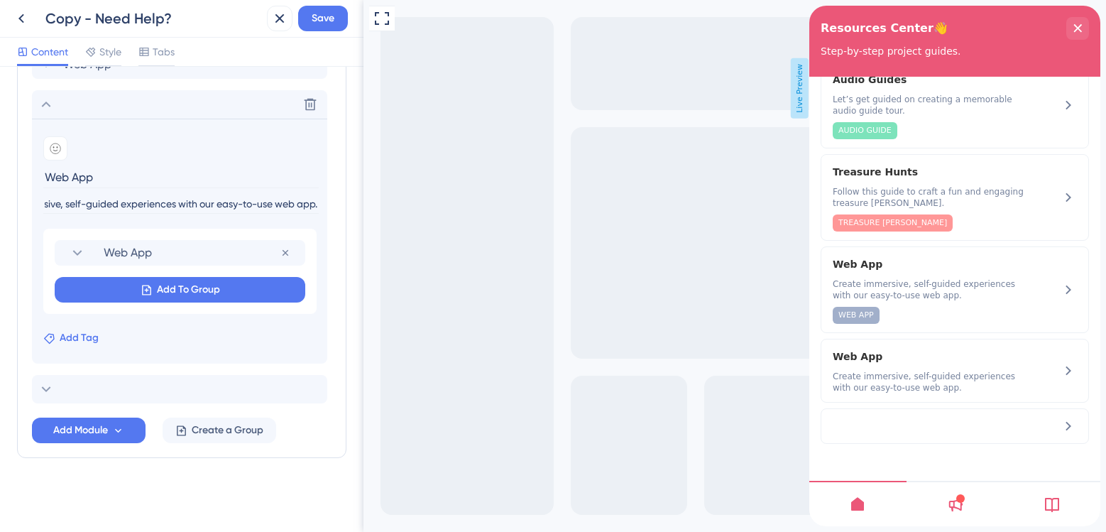
type input "Create immersive, self-guided experiences with our easy-to-use web app."
click at [58, 338] on button "Add Tag" at bounding box center [70, 337] width 55 height 17
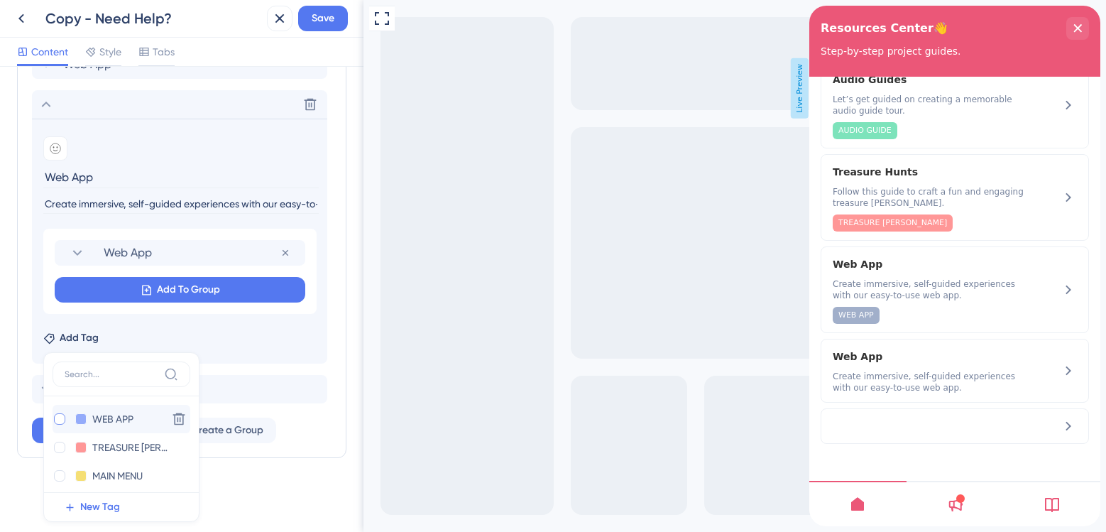
click at [57, 422] on div at bounding box center [59, 418] width 11 height 11
checkbox input "true"
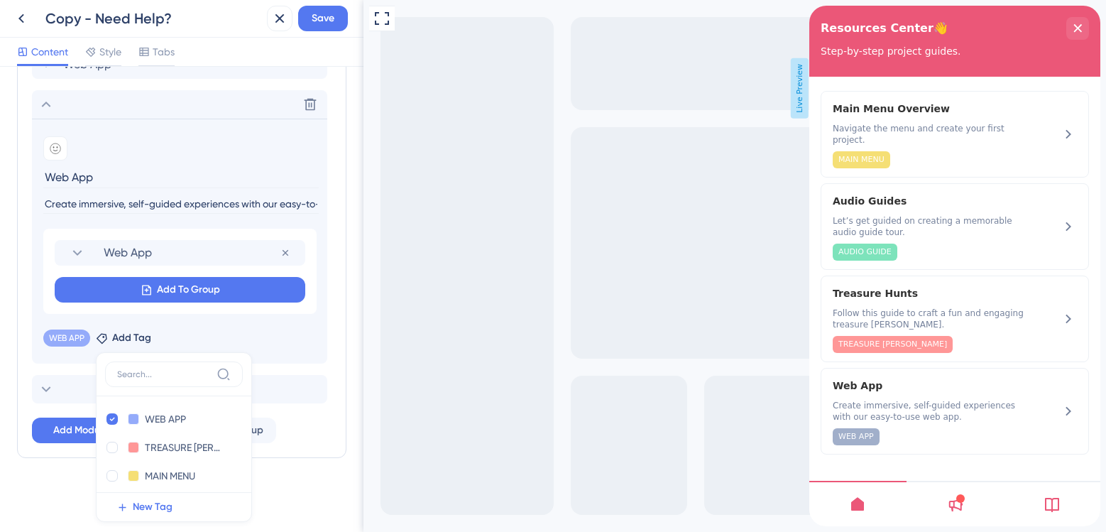
click at [86, 354] on section "Add emoji Web App Create immersive, self-guided experiences with our easy-to-us…" at bounding box center [179, 241] width 295 height 245
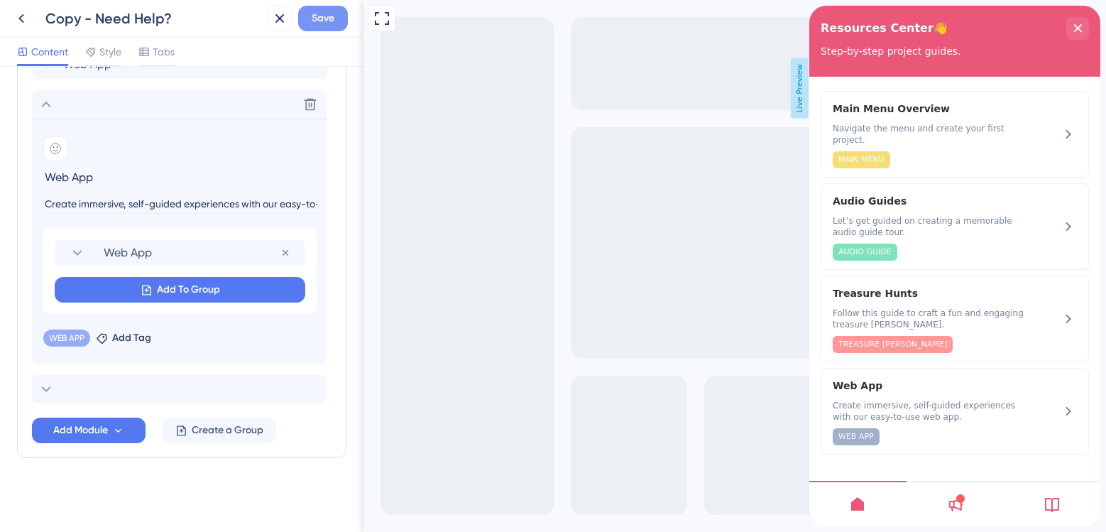
click at [317, 17] on span "Save" at bounding box center [323, 18] width 23 height 17
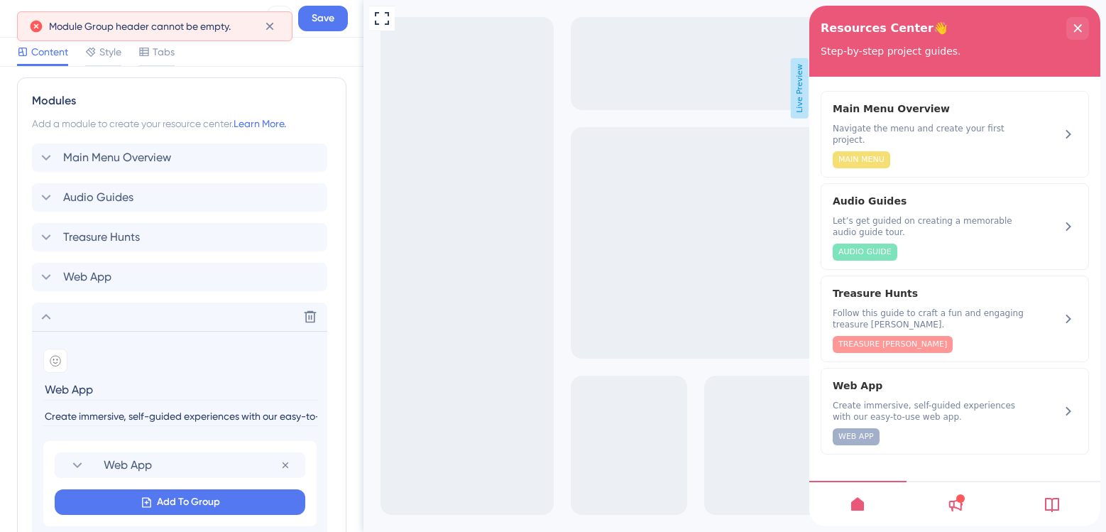
scroll to position [290, 0]
click at [36, 321] on div "Delete" at bounding box center [179, 317] width 295 height 28
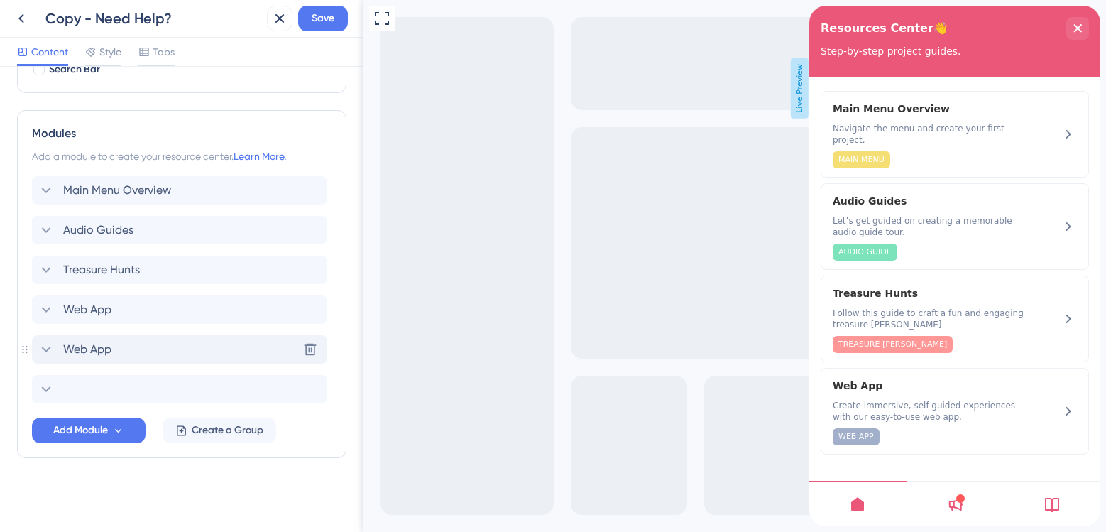
click at [243, 341] on div "Web App Delete" at bounding box center [179, 349] width 295 height 28
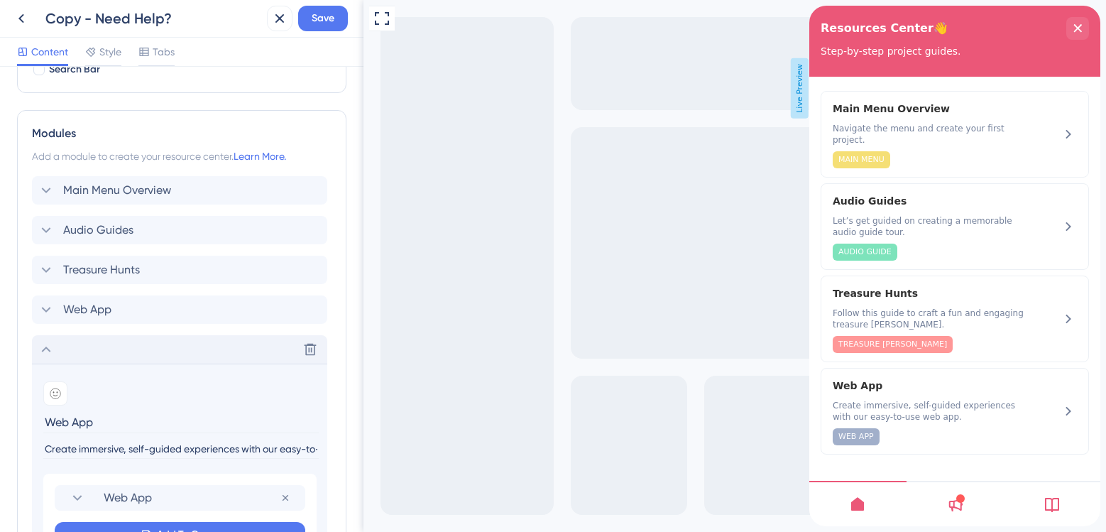
scroll to position [290, 0]
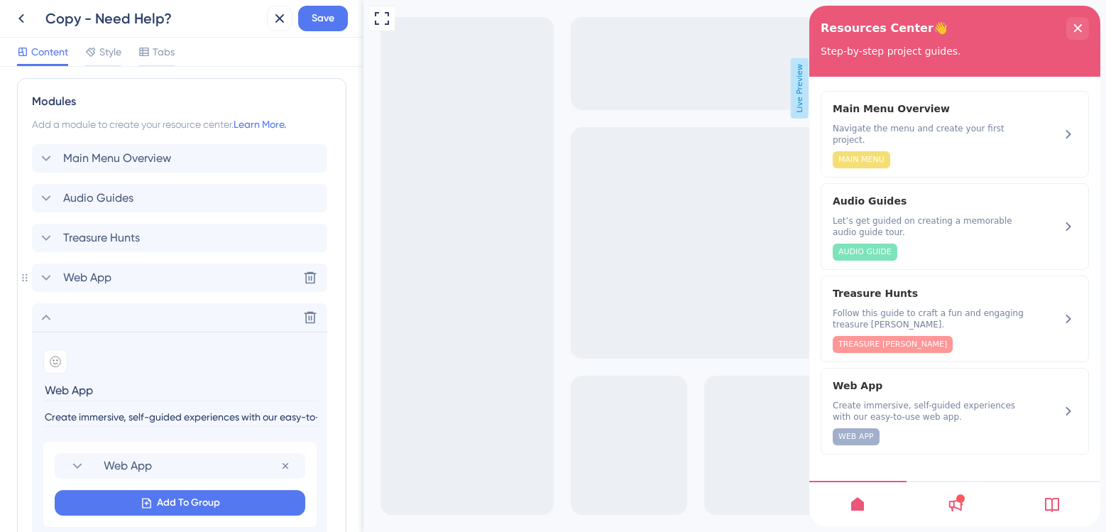
click at [47, 270] on icon at bounding box center [46, 277] width 17 height 17
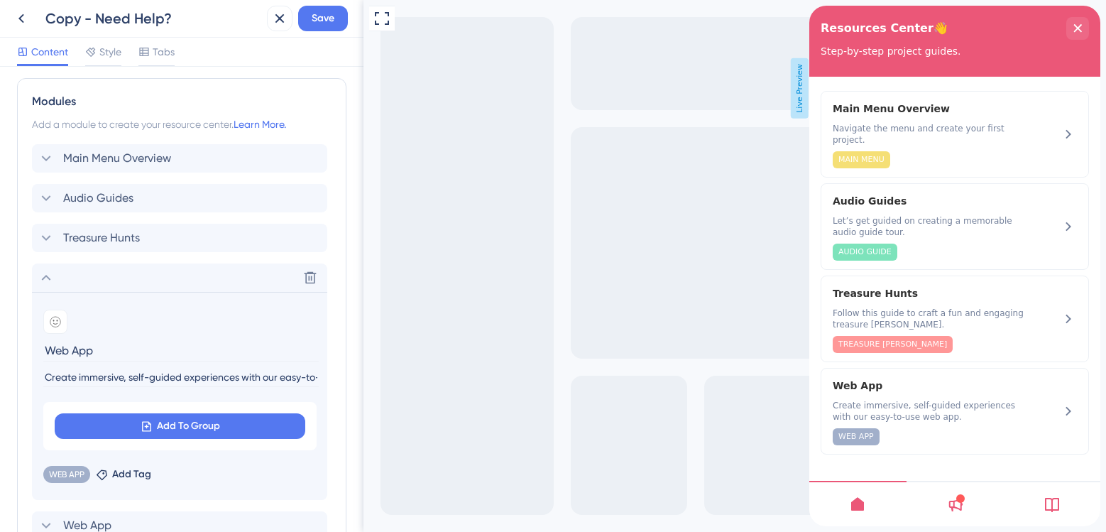
click at [48, 276] on icon at bounding box center [46, 277] width 17 height 17
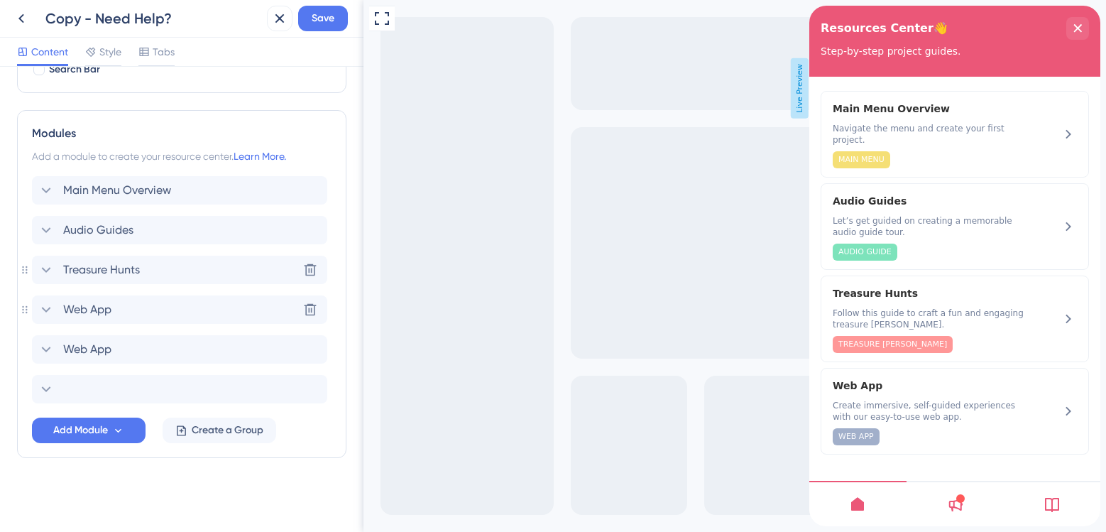
scroll to position [258, 0]
click at [305, 311] on icon at bounding box center [310, 309] width 14 height 14
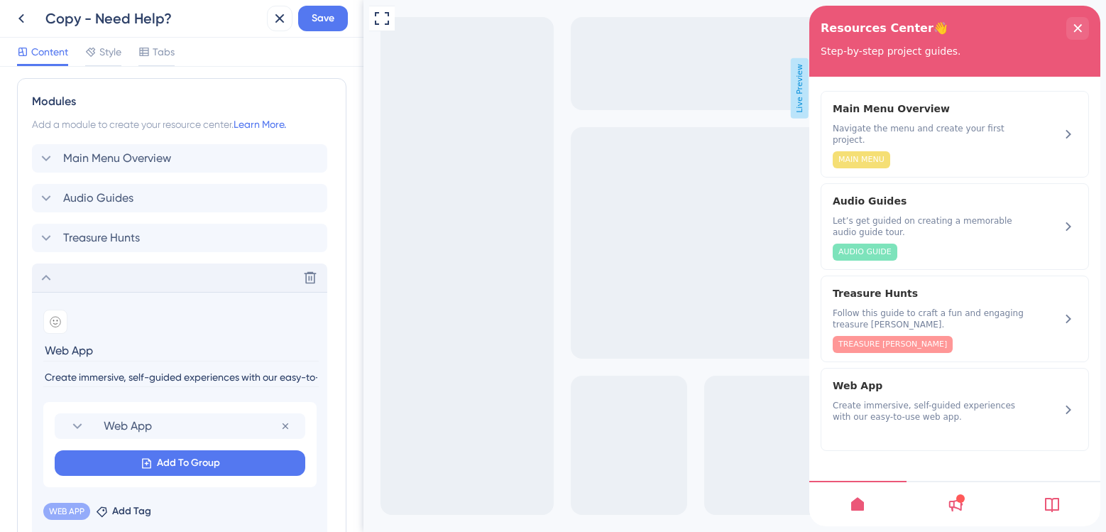
click at [47, 290] on div "Delete" at bounding box center [179, 277] width 295 height 28
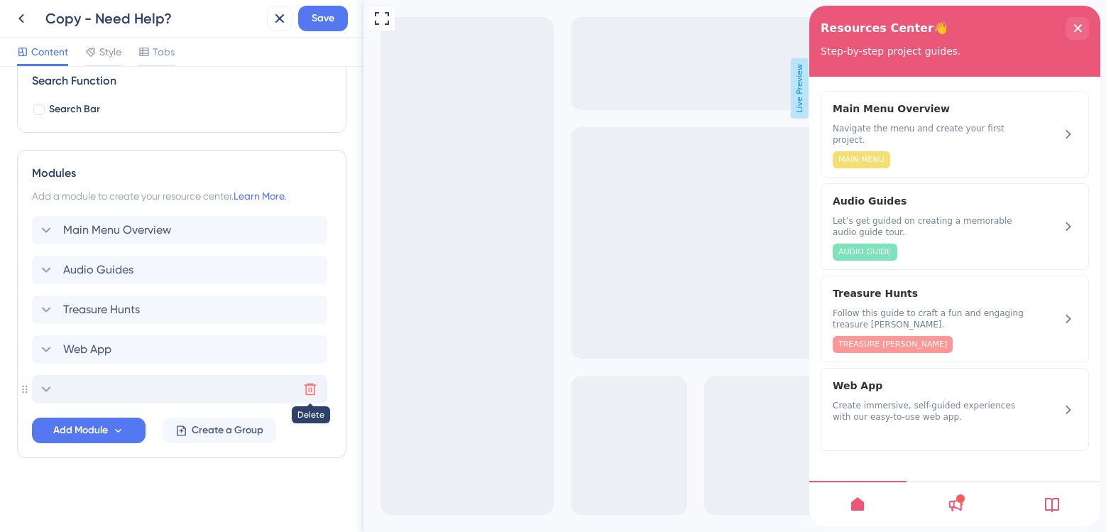
click at [314, 391] on icon at bounding box center [311, 389] width 12 height 12
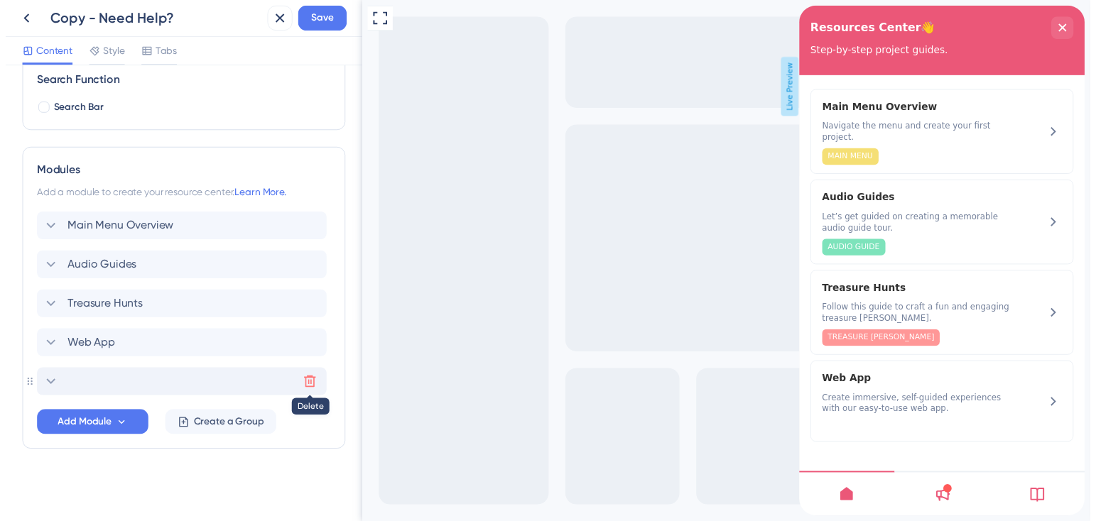
scroll to position [178, 0]
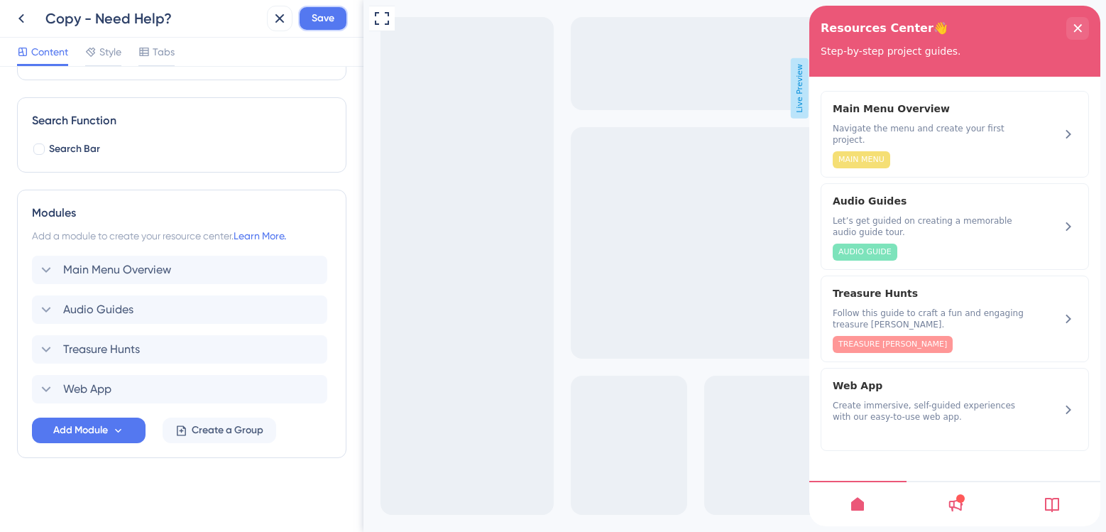
click at [313, 23] on span "Save" at bounding box center [323, 18] width 23 height 17
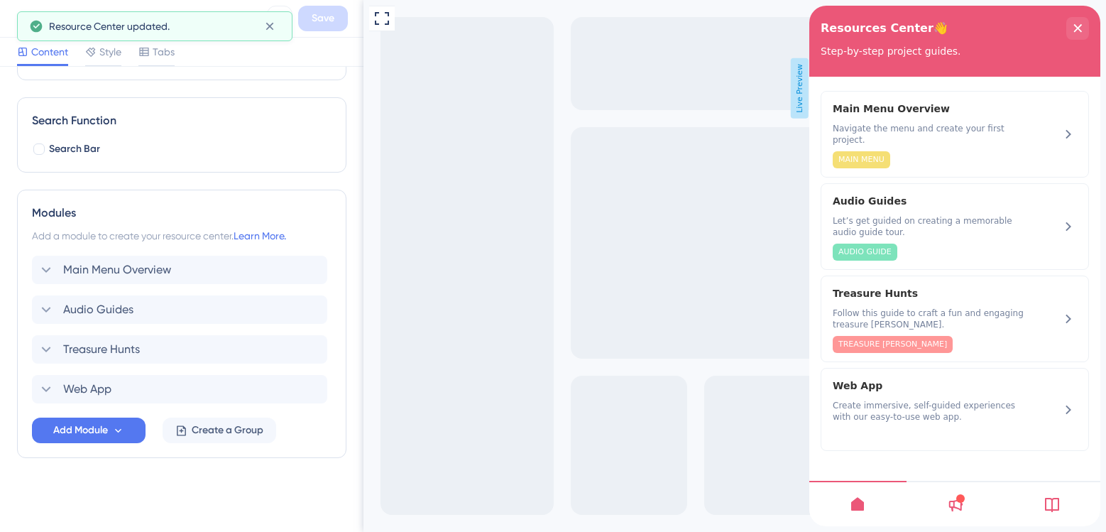
click at [224, 60] on div "Content Style Tabs" at bounding box center [182, 52] width 364 height 29
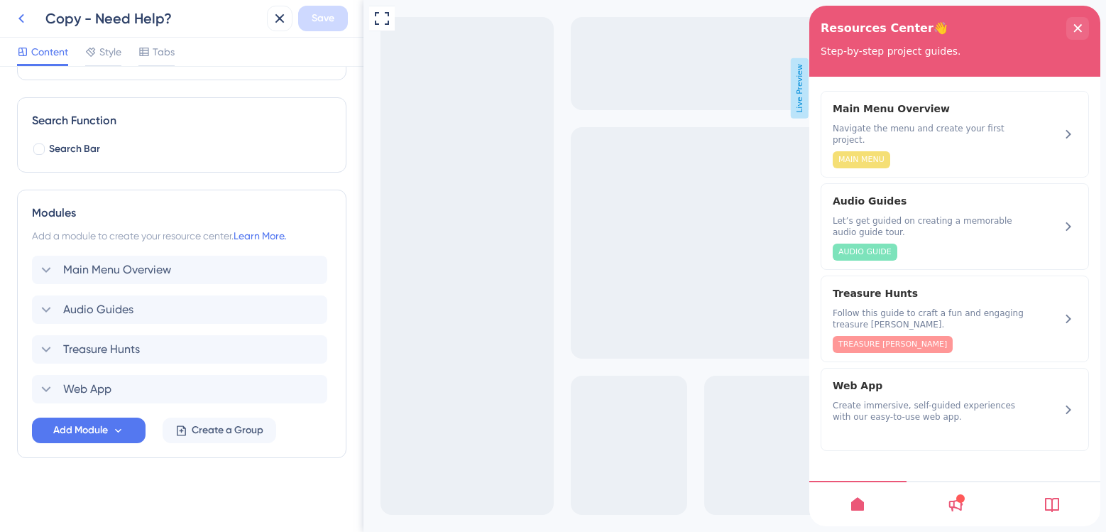
click at [29, 24] on icon at bounding box center [21, 18] width 17 height 17
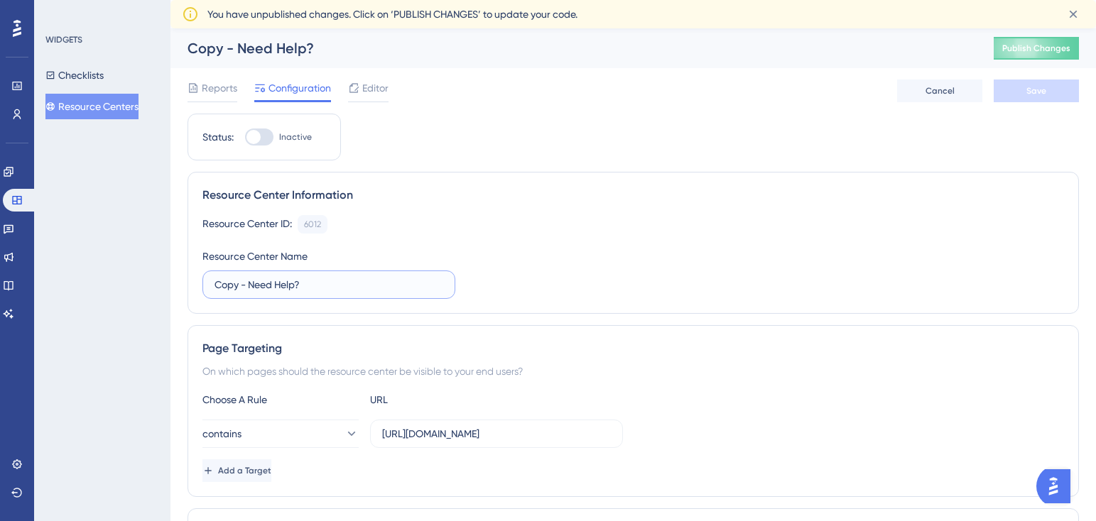
drag, startPoint x: 249, startPoint y: 285, endPoint x: 186, endPoint y: 283, distance: 63.2
click at [186, 283] on div "Performance Users Engagement Widgets Feedback Product Updates Knowledge Base AI…" at bounding box center [632, 469] width 925 height 882
type input "Need Help?"
click at [1022, 91] on button "Save" at bounding box center [1035, 91] width 85 height 23
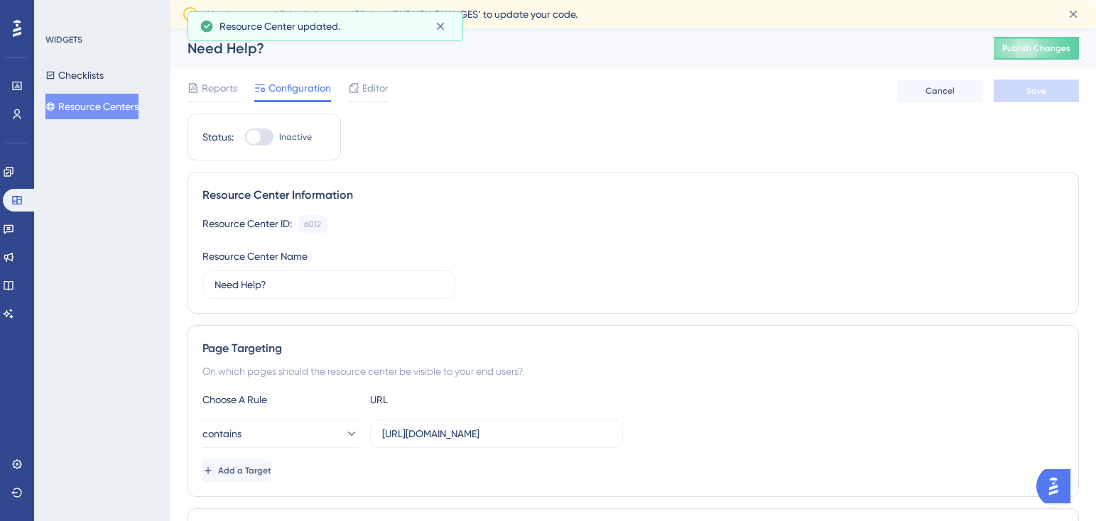
click at [256, 136] on div at bounding box center [253, 137] width 14 height 14
click at [245, 137] on input "Inactive" at bounding box center [244, 137] width 1 height 1
checkbox input "true"
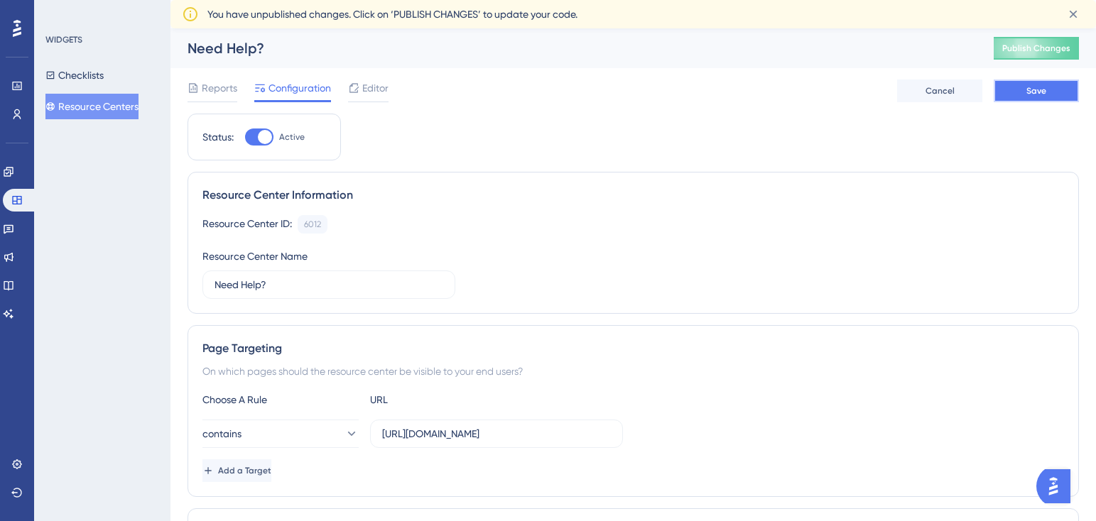
click at [1033, 92] on span "Save" at bounding box center [1036, 90] width 20 height 11
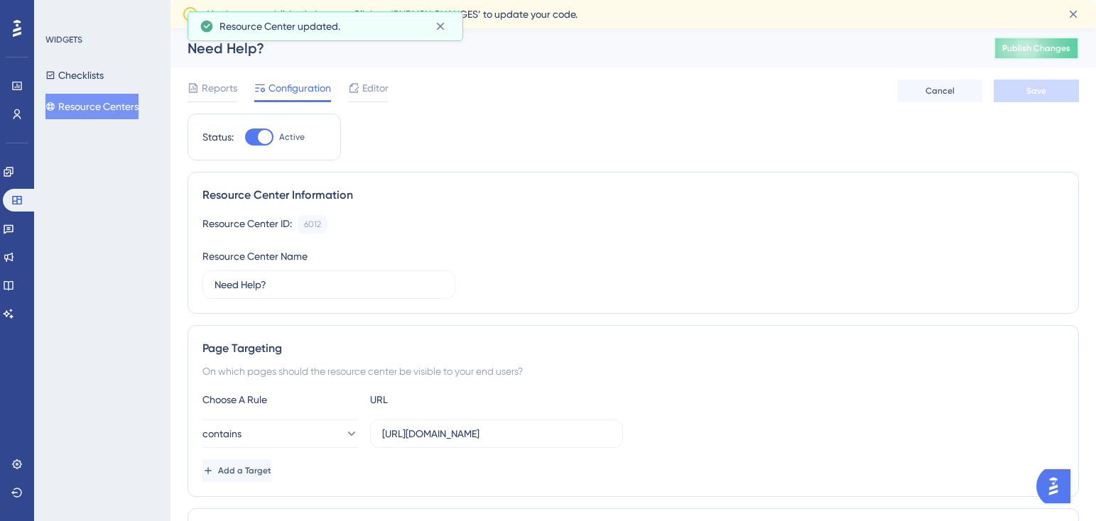
click at [1035, 50] on span "Publish Changes" at bounding box center [1036, 48] width 68 height 11
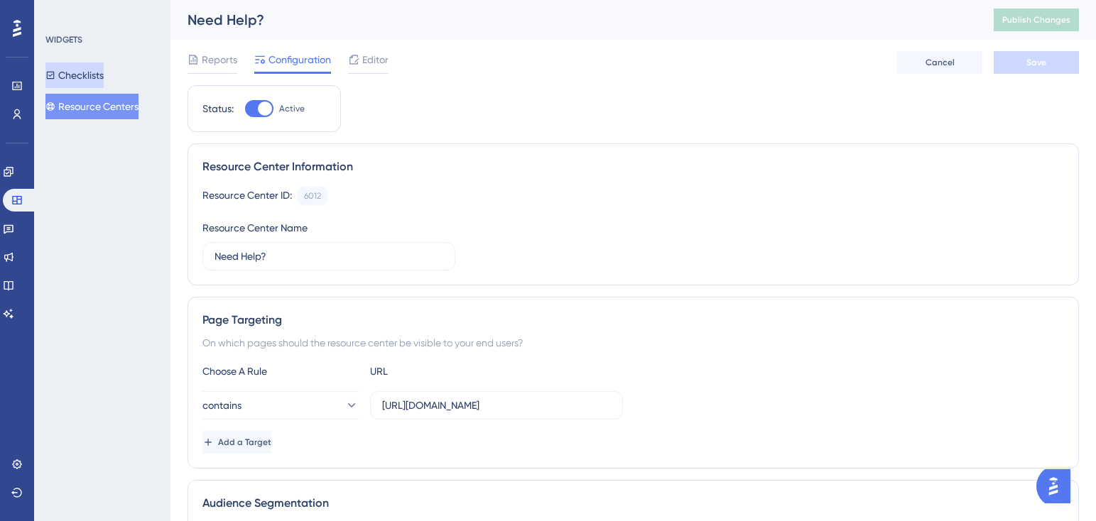
click at [82, 76] on button "Checklists" at bounding box center [74, 75] width 58 height 26
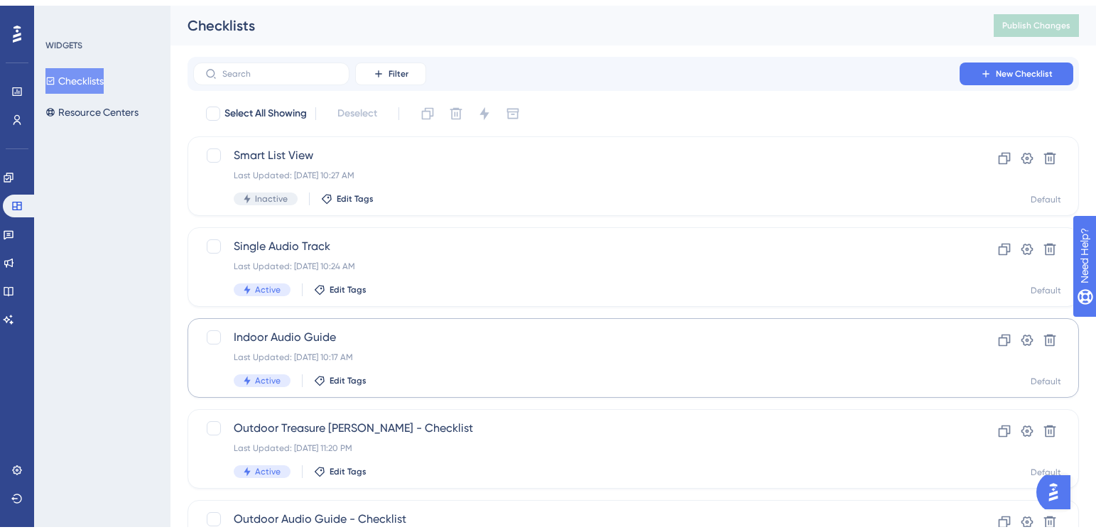
scroll to position [87, 0]
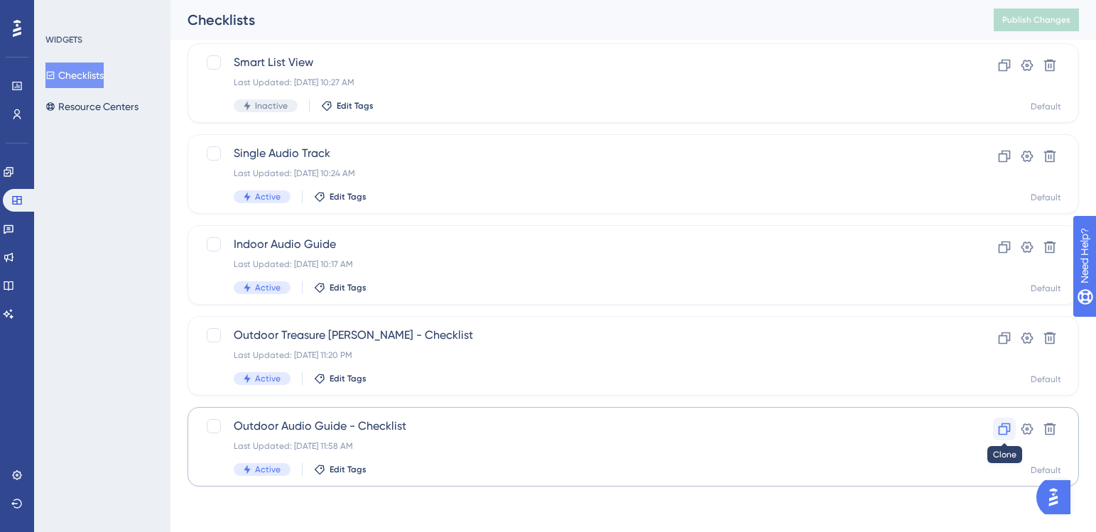
click at [1003, 430] on icon at bounding box center [1004, 429] width 14 height 14
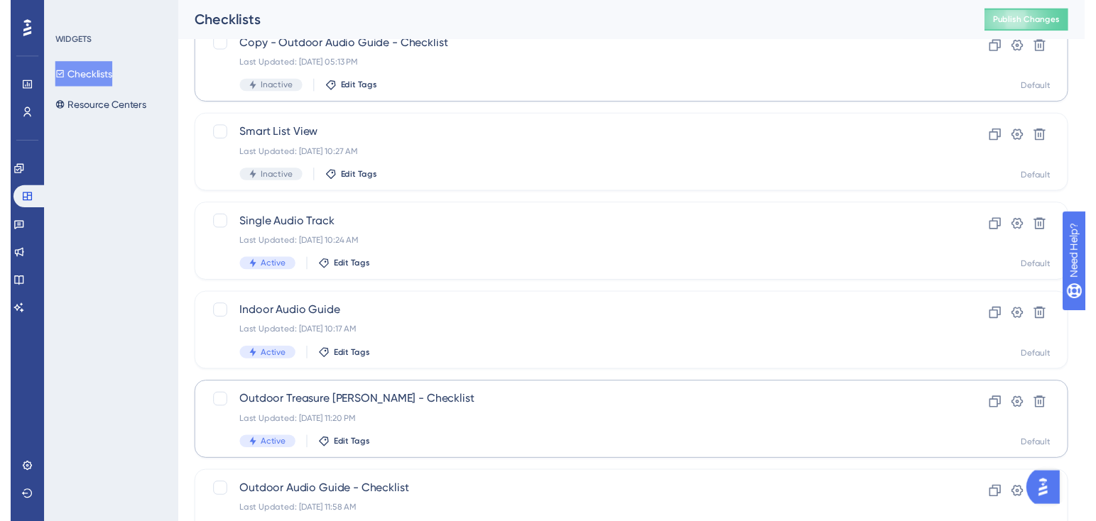
scroll to position [0, 0]
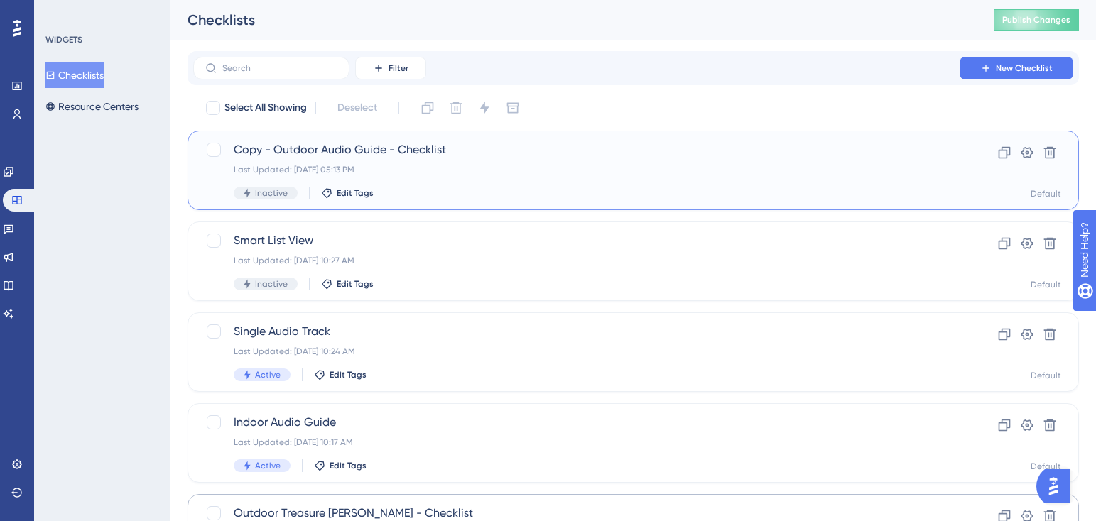
click at [422, 138] on div "Copy - Outdoor Audio Guide - Checklist Last Updated: [DATE] 05:13 PM Inactive E…" at bounding box center [632, 171] width 891 height 80
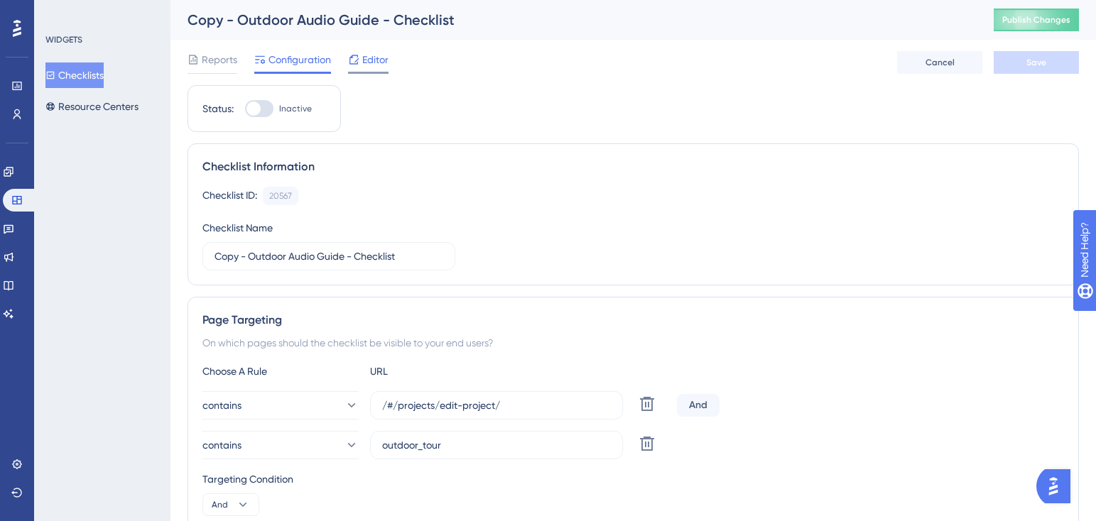
click at [388, 62] on span "Editor" at bounding box center [375, 59] width 26 height 17
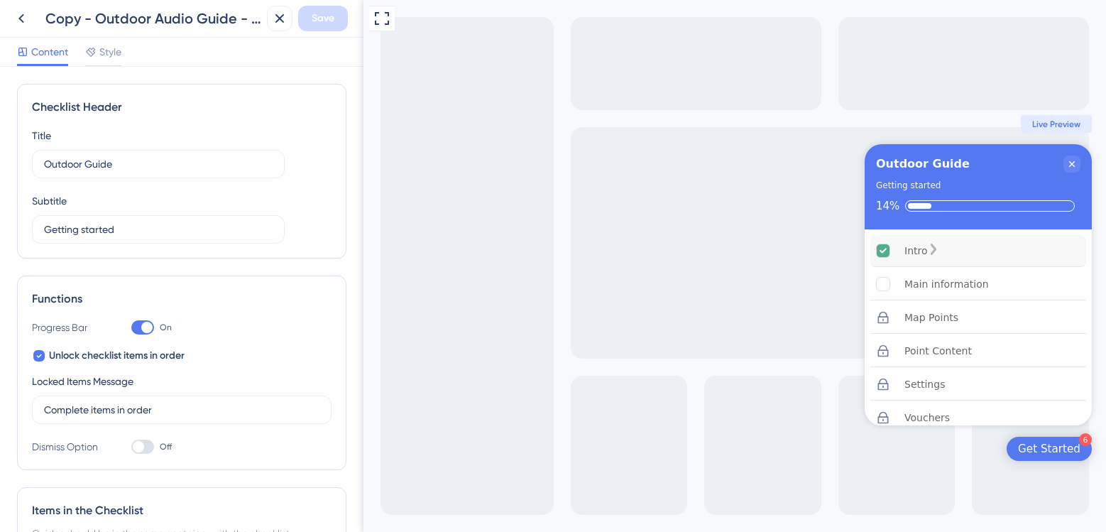
click at [883, 248] on icon "Intro is complete." at bounding box center [883, 250] width 13 height 13
click at [983, 261] on div "Intro" at bounding box center [978, 251] width 216 height 32
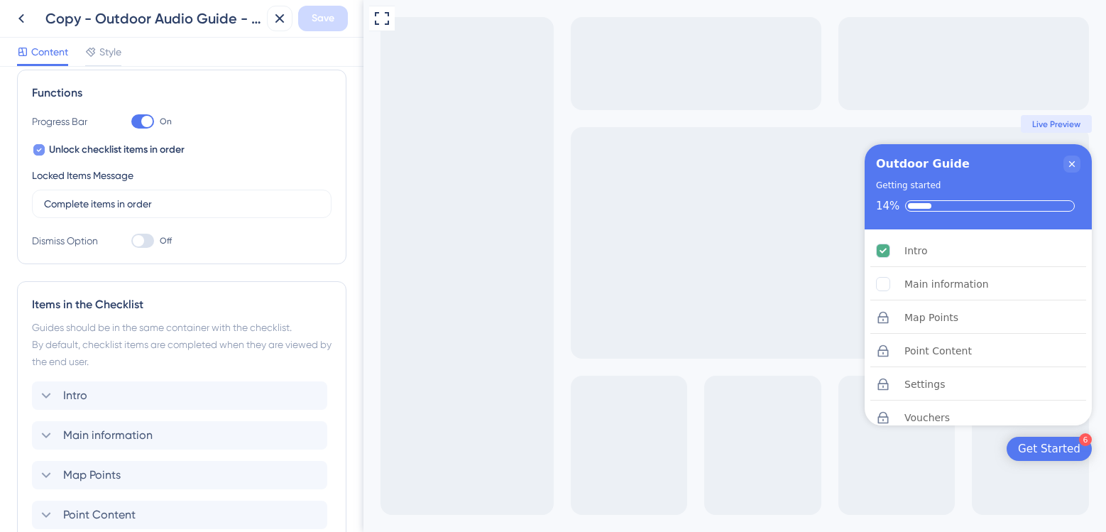
scroll to position [213, 0]
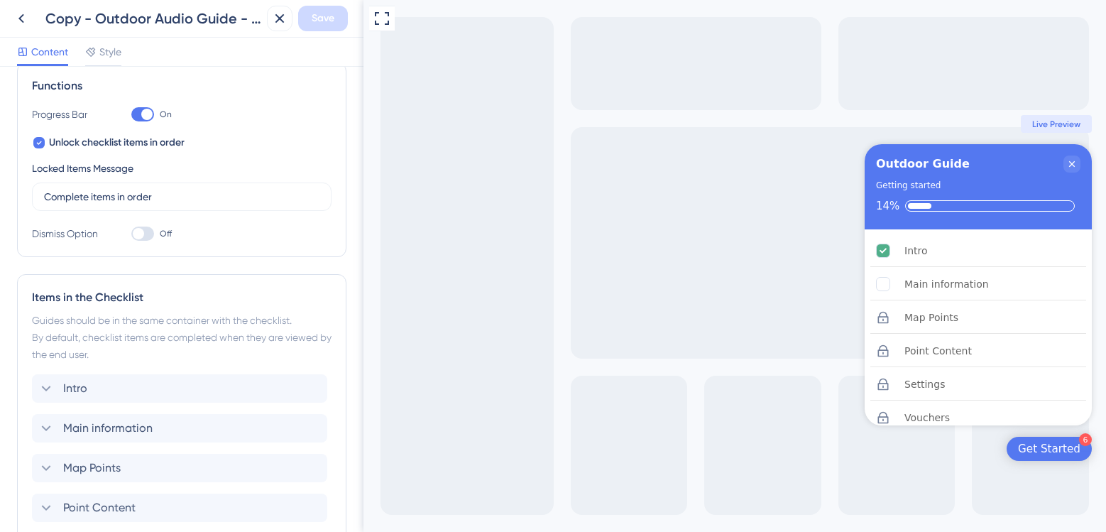
click at [31, 146] on div "Functions Progress Bar On Unlock checklist items in order Locked Items Message …" at bounding box center [181, 159] width 329 height 195
click at [36, 144] on icon at bounding box center [39, 142] width 6 height 11
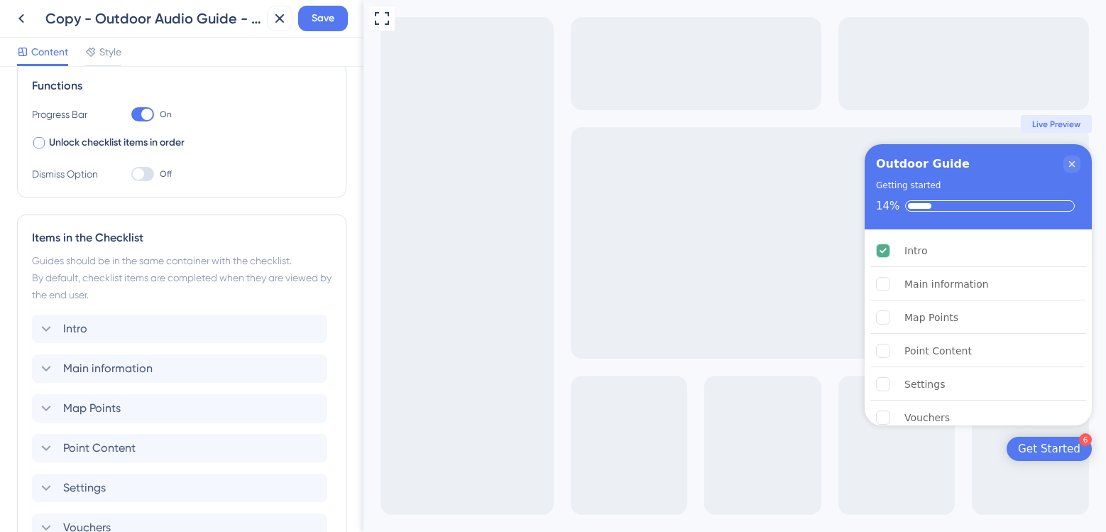
click at [36, 145] on div at bounding box center [38, 142] width 11 height 11
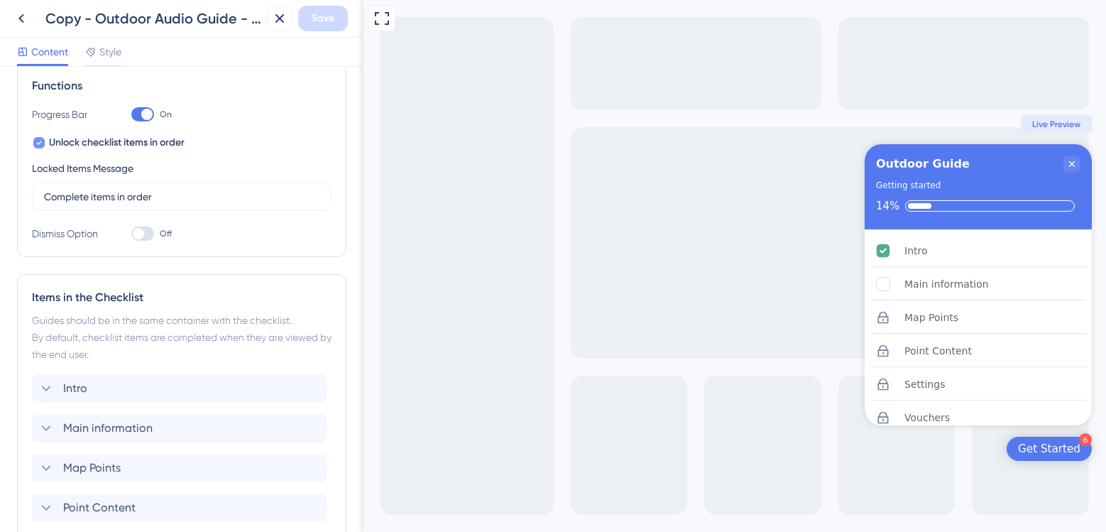
click at [36, 145] on icon at bounding box center [39, 142] width 6 height 11
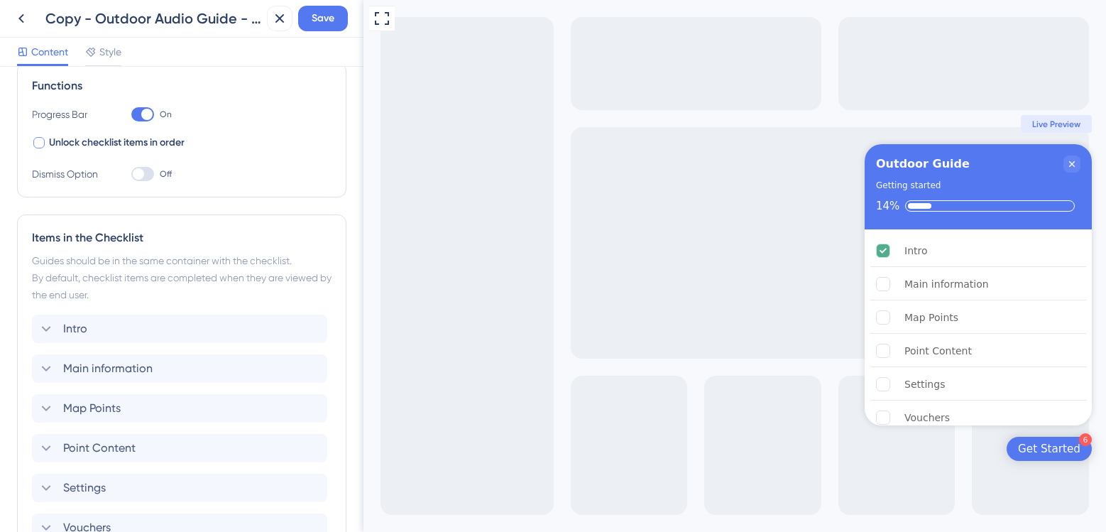
click at [36, 145] on div at bounding box center [38, 142] width 11 height 11
checkbox input "true"
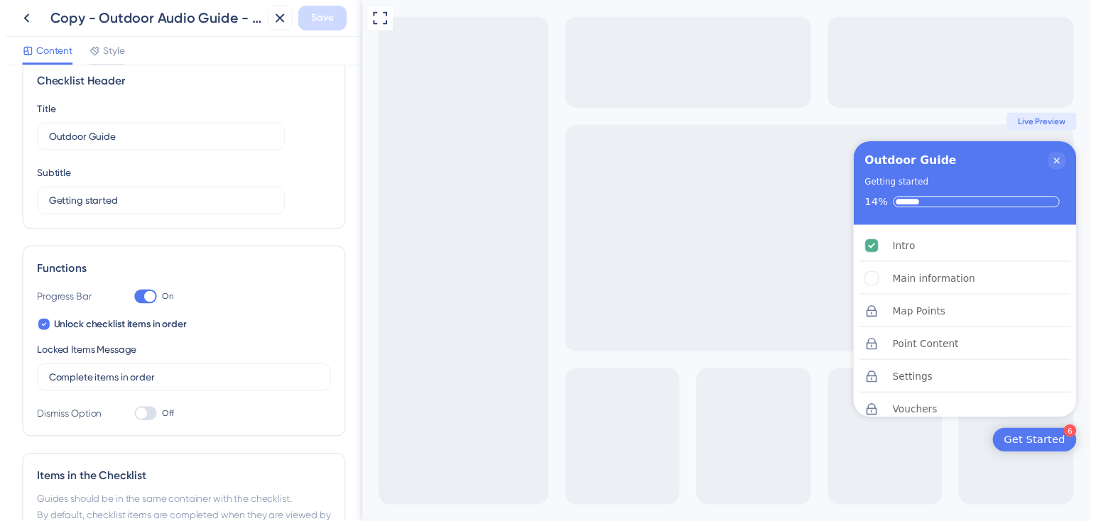
scroll to position [0, 0]
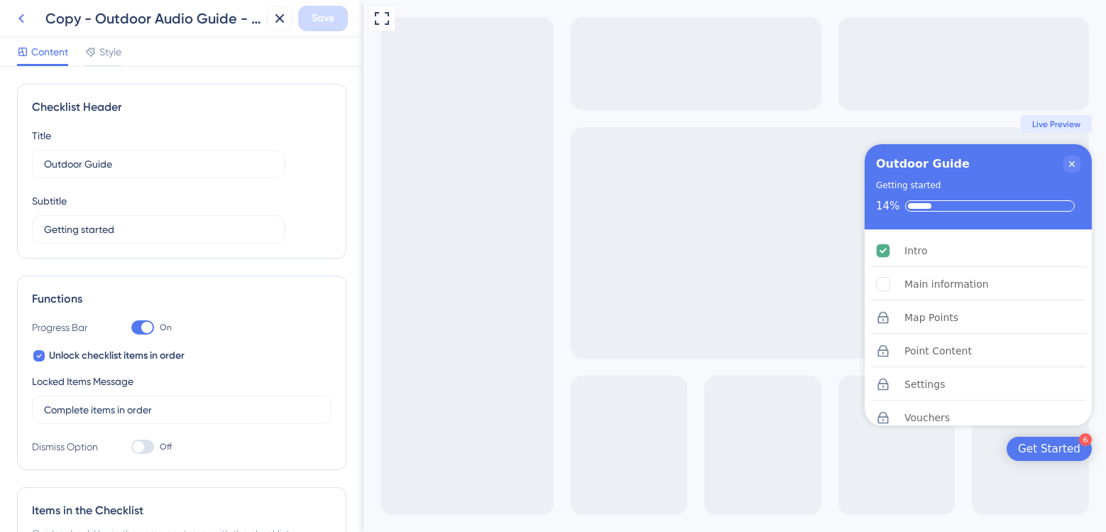
click at [26, 16] on icon at bounding box center [21, 18] width 17 height 17
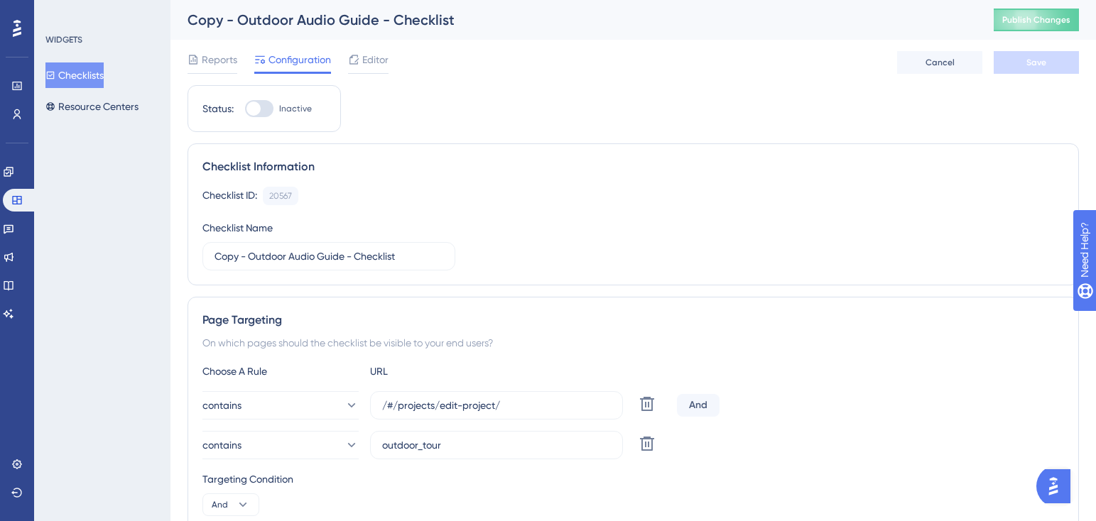
click at [98, 77] on button "Checklists" at bounding box center [74, 75] width 58 height 26
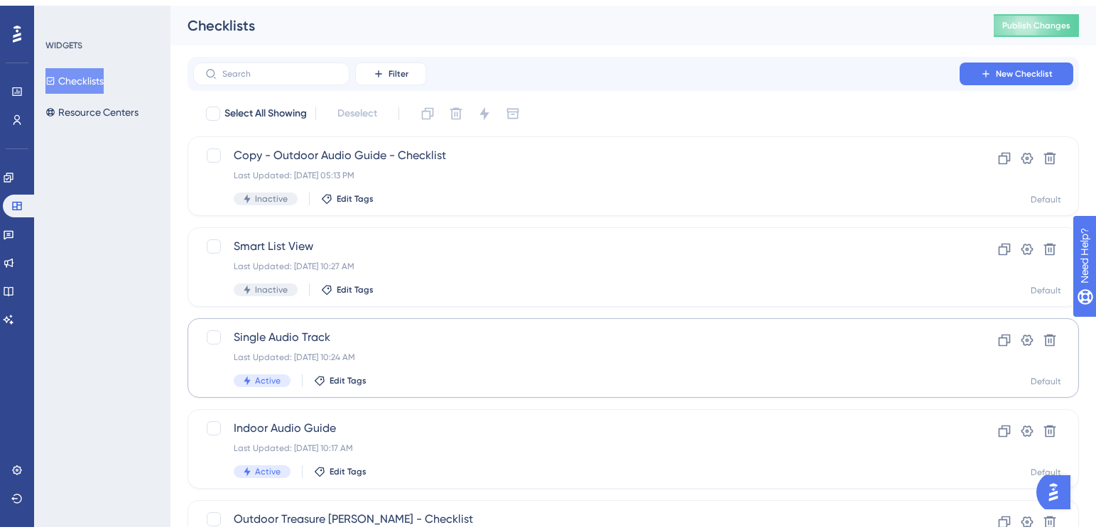
scroll to position [178, 0]
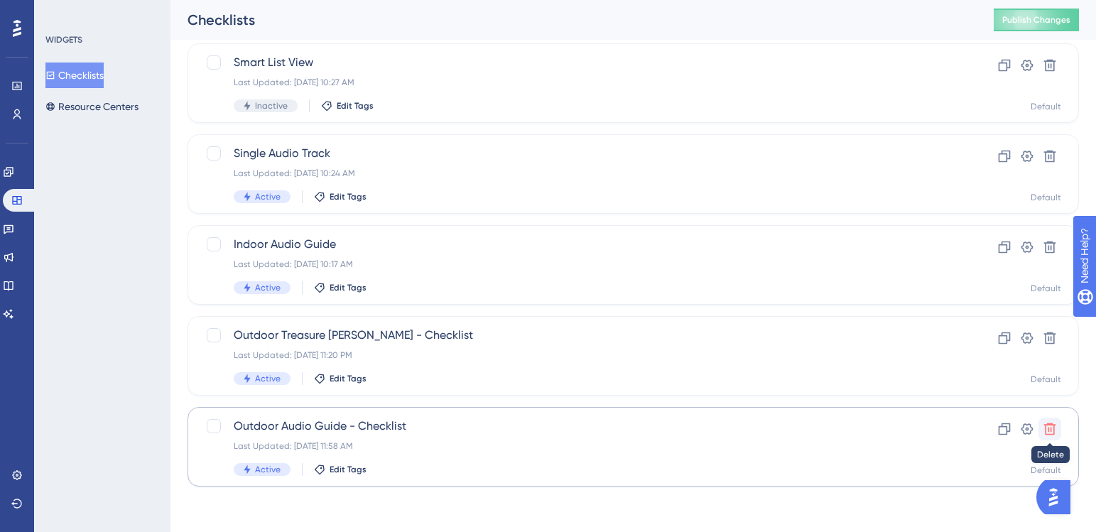
click at [1056, 429] on button at bounding box center [1049, 428] width 23 height 23
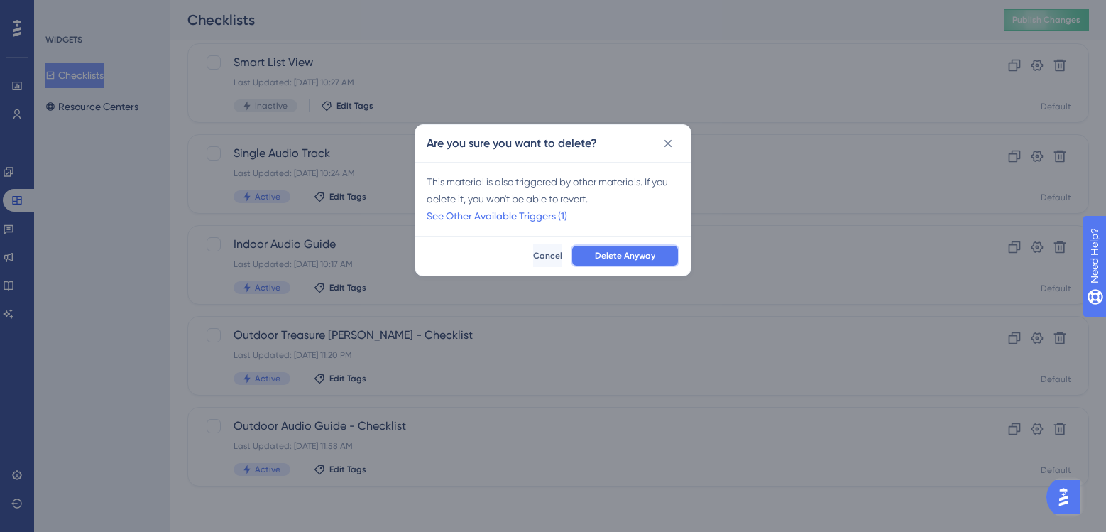
click at [636, 260] on span "Delete Anyway" at bounding box center [625, 255] width 60 height 11
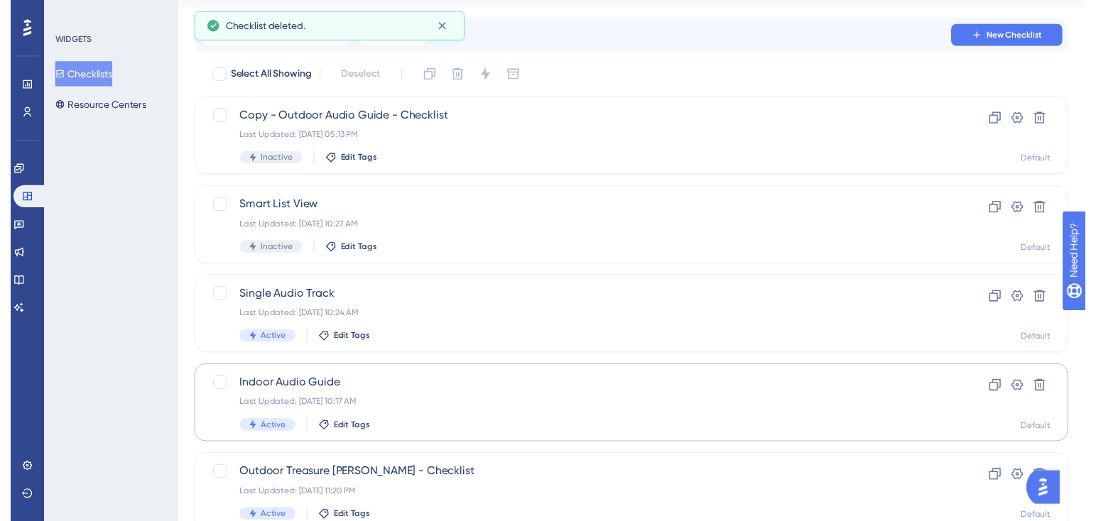
scroll to position [0, 0]
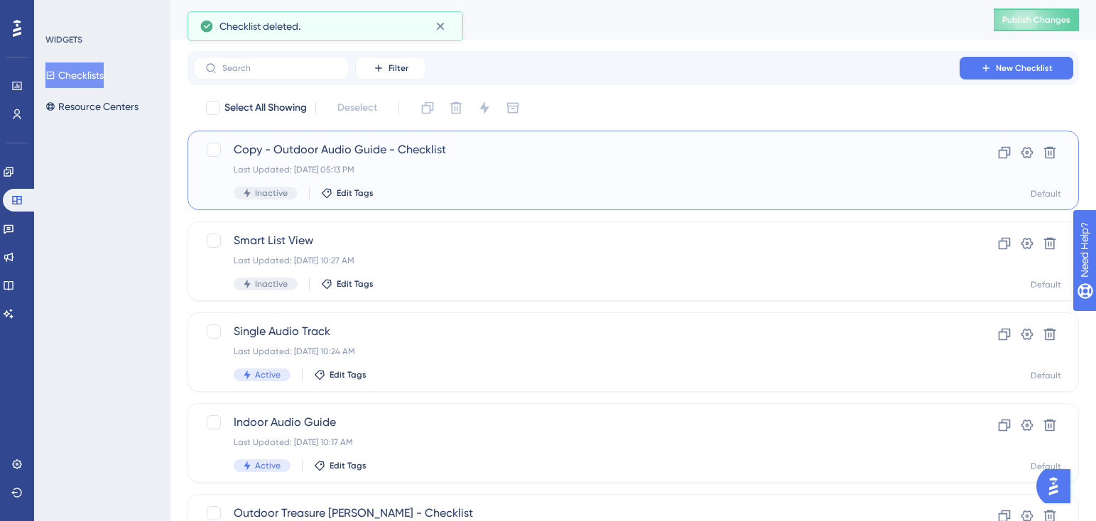
click at [436, 166] on div "Last Updated: [DATE] 05:13 PM" at bounding box center [576, 169] width 685 height 11
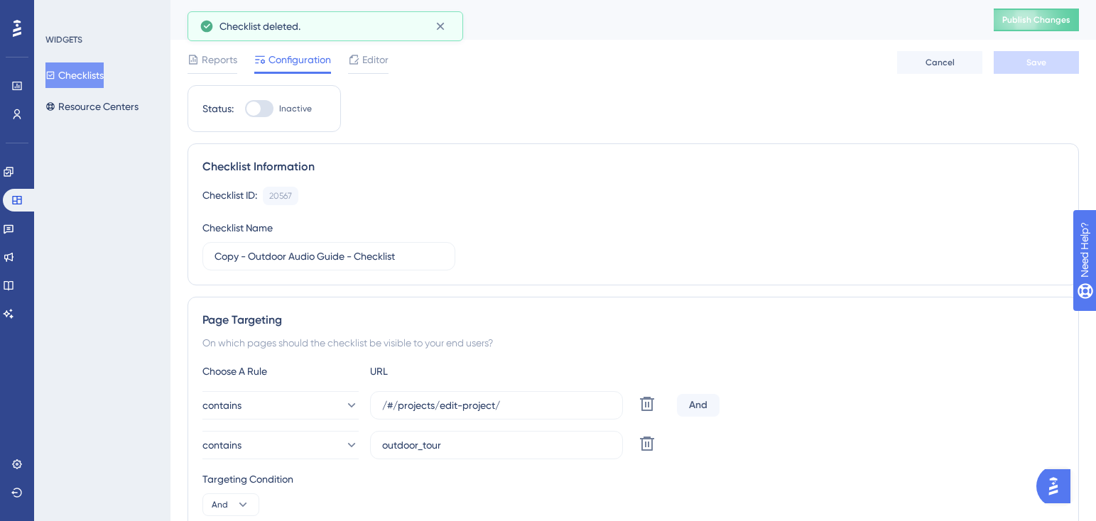
click at [253, 109] on div at bounding box center [253, 109] width 14 height 14
click at [245, 109] on input "Inactive" at bounding box center [244, 109] width 1 height 1
checkbox input "true"
click at [998, 72] on button "Save" at bounding box center [1035, 62] width 85 height 23
click at [1042, 13] on button "Publish Changes" at bounding box center [1035, 20] width 85 height 23
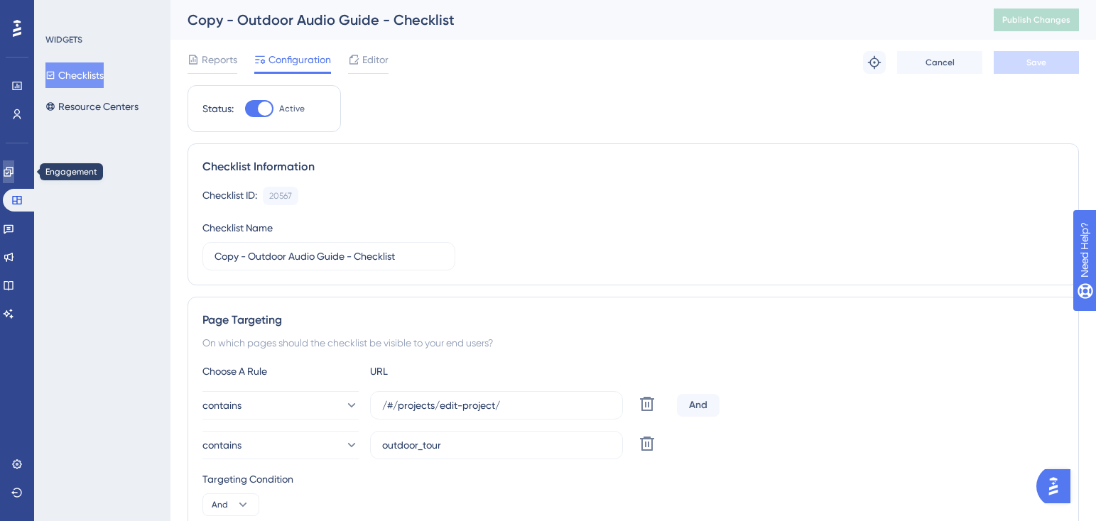
click at [13, 174] on icon at bounding box center [8, 171] width 9 height 9
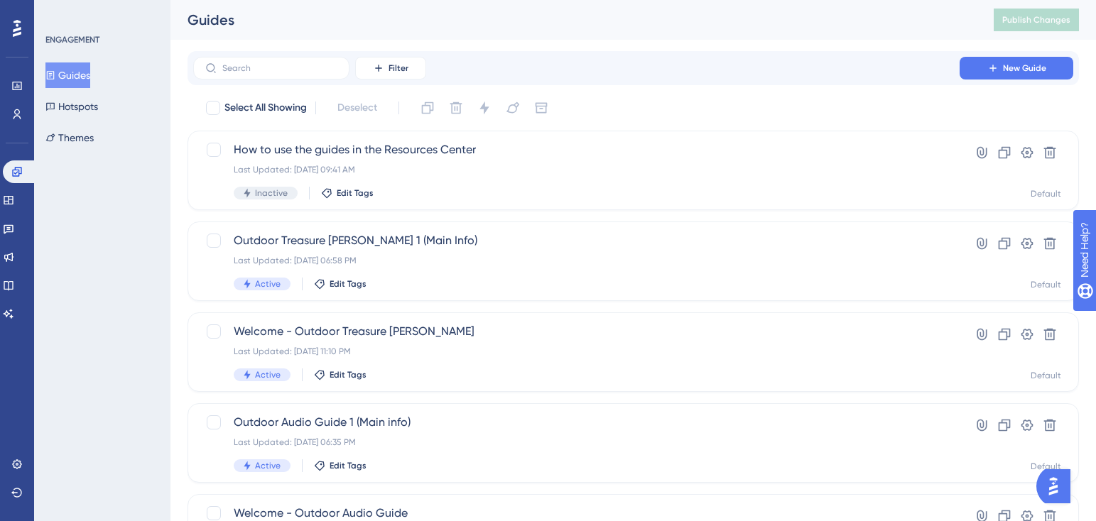
click at [72, 72] on button "Guides" at bounding box center [67, 75] width 45 height 26
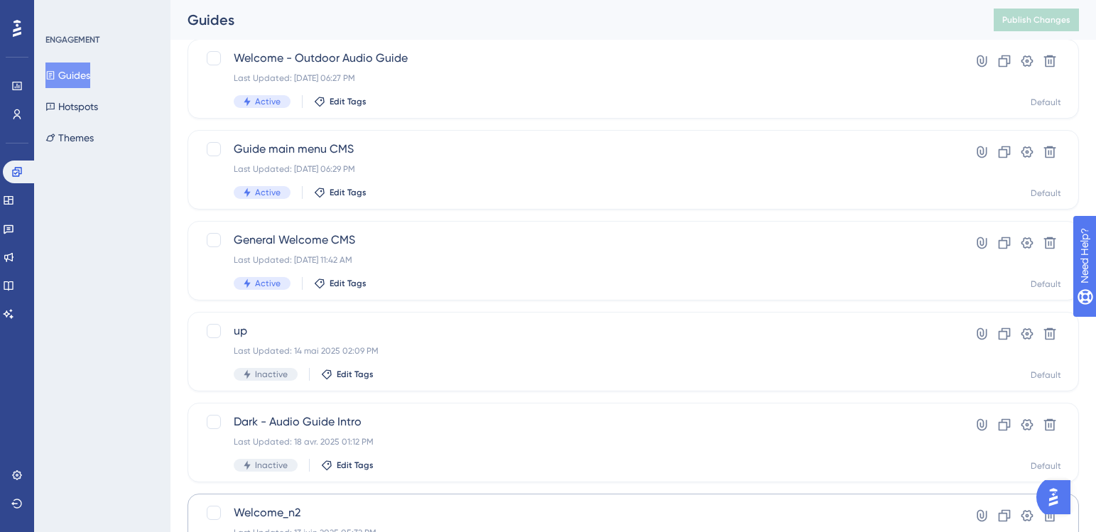
scroll to position [570, 0]
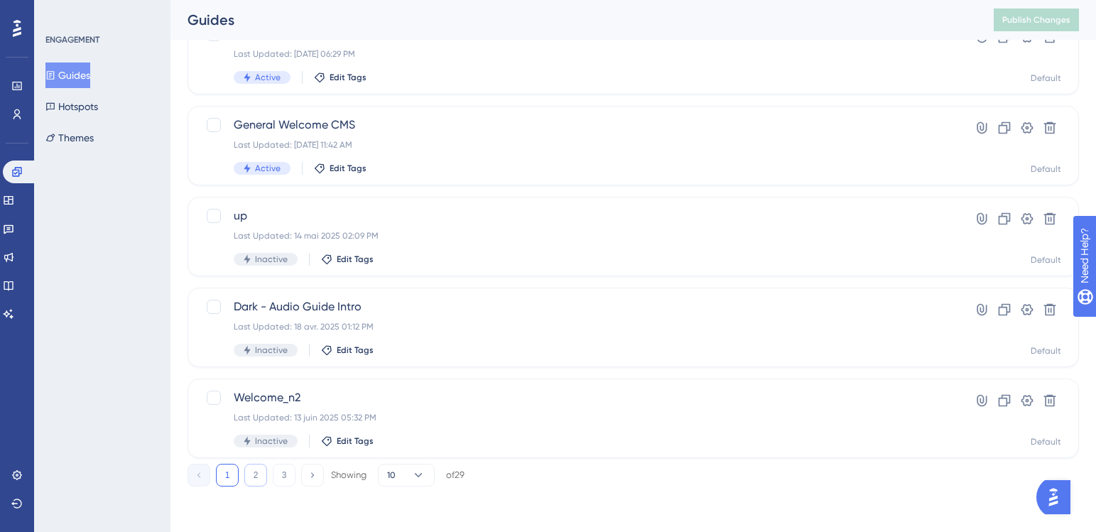
click at [258, 474] on button "2" at bounding box center [255, 475] width 23 height 23
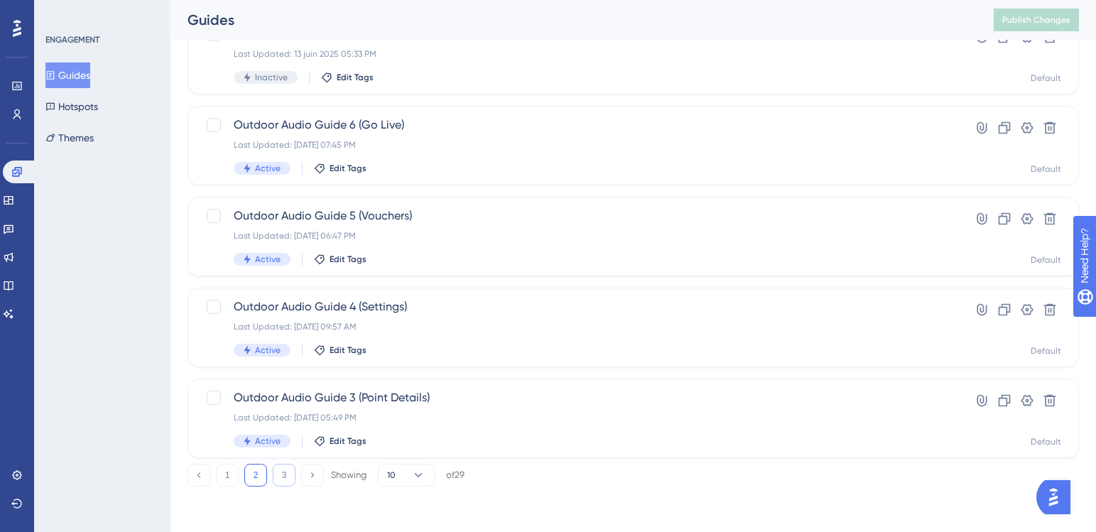
click at [282, 469] on button "3" at bounding box center [284, 475] width 23 height 23
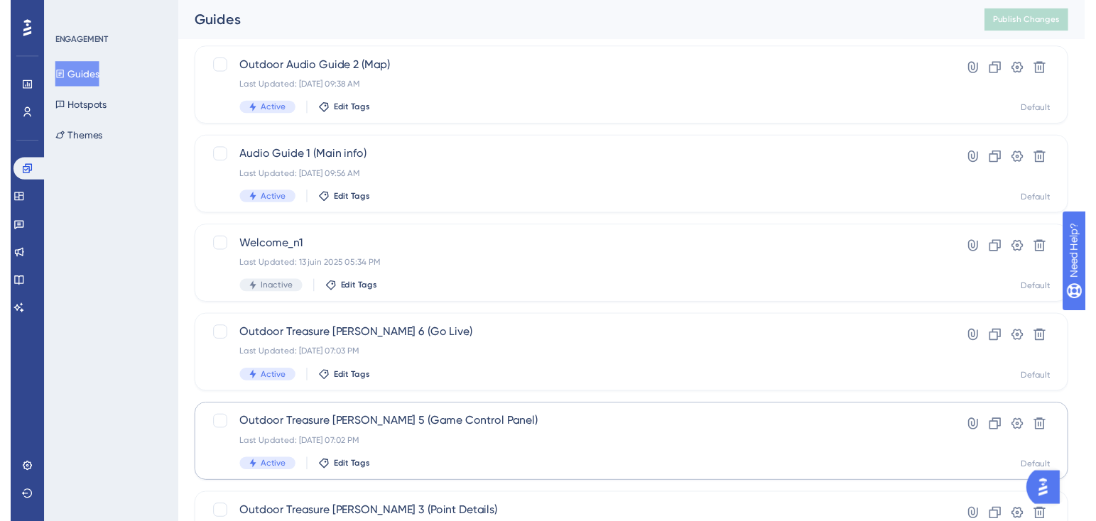
scroll to position [0, 0]
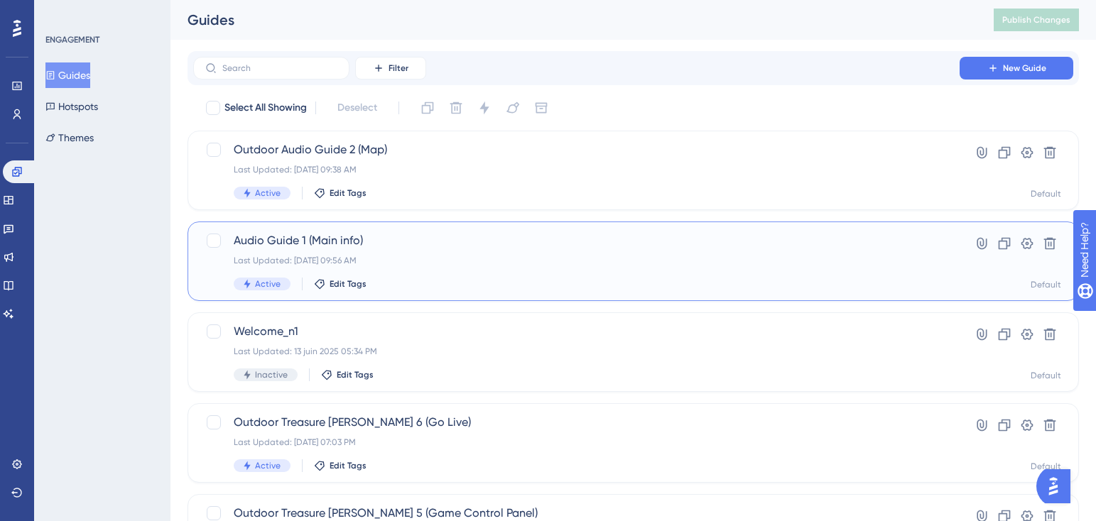
click at [418, 235] on span "Audio Guide 1 (Main info)" at bounding box center [576, 240] width 685 height 17
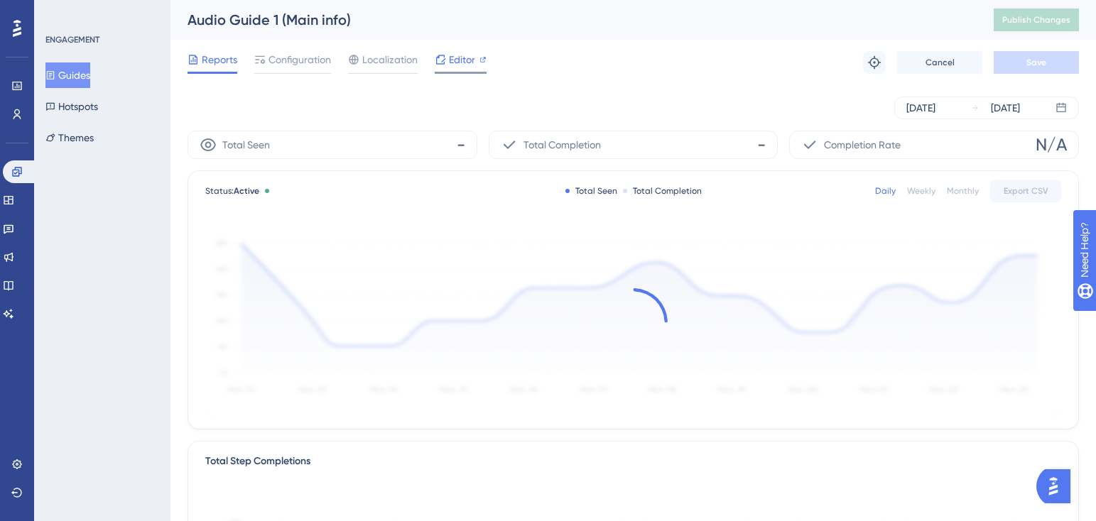
click at [463, 58] on span "Editor" at bounding box center [462, 59] width 26 height 17
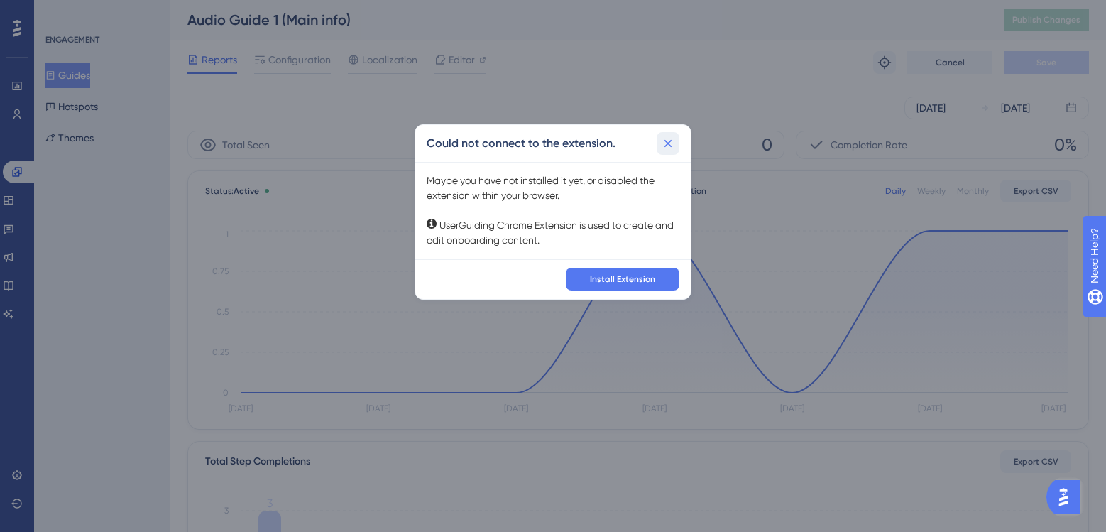
click at [668, 136] on icon at bounding box center [668, 143] width 14 height 14
